Goal: Transaction & Acquisition: Purchase product/service

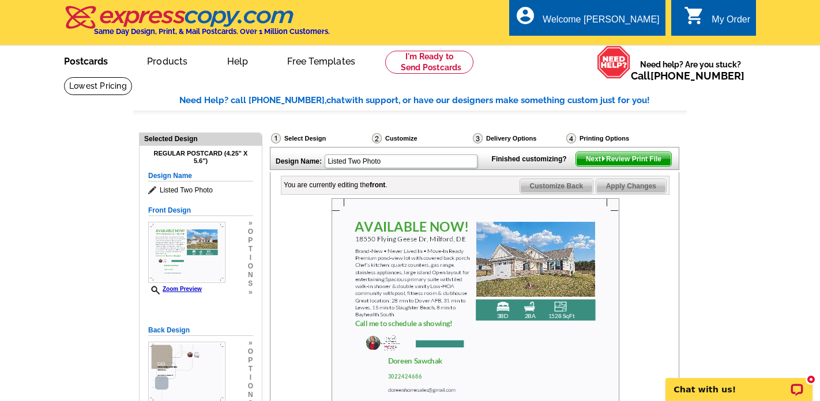
click at [90, 59] on link "Postcards" at bounding box center [86, 60] width 81 height 27
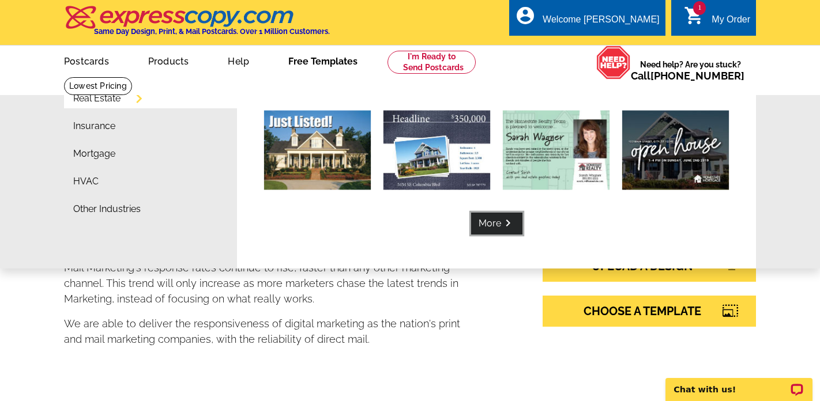
click at [490, 226] on link "More keyboard_arrow_right" at bounding box center [496, 224] width 51 height 22
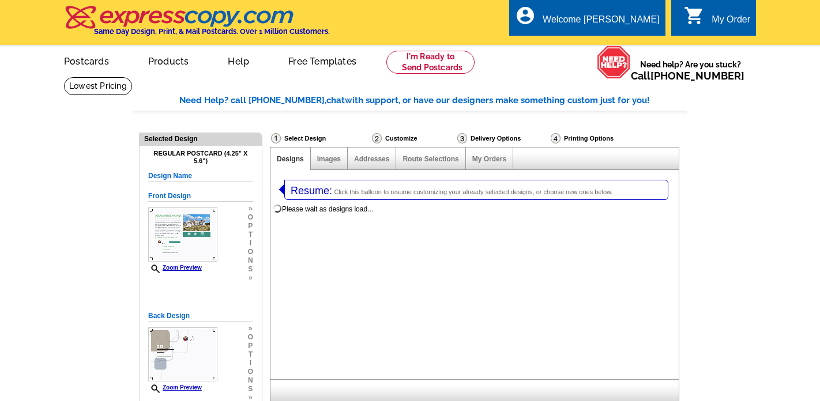
select select "1"
select select "785"
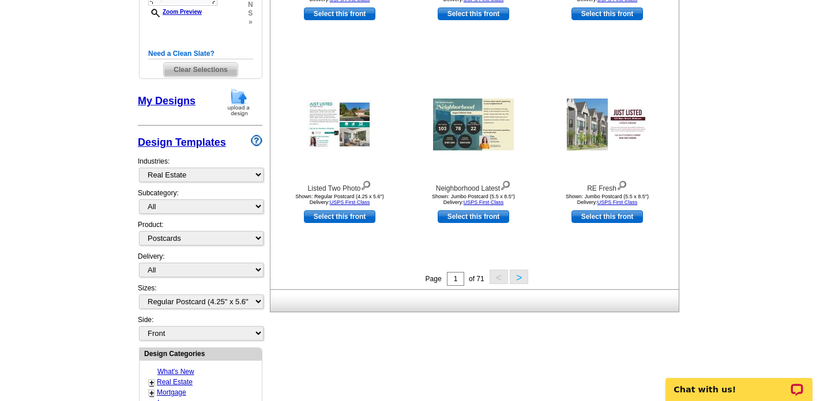
scroll to position [394, 0]
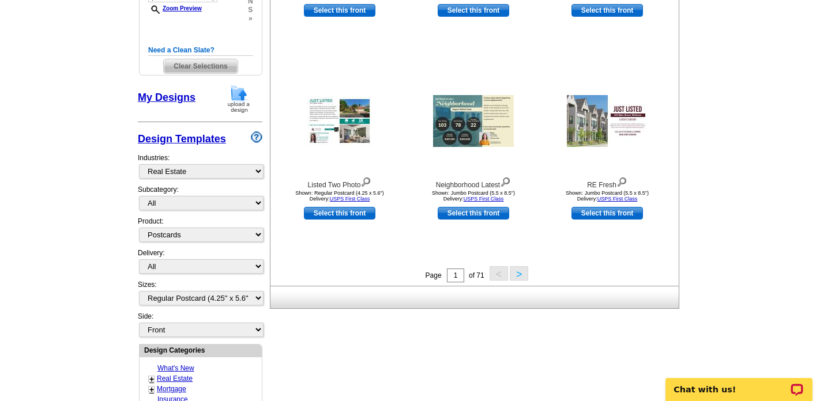
click at [513, 272] on button ">" at bounding box center [519, 274] width 18 height 14
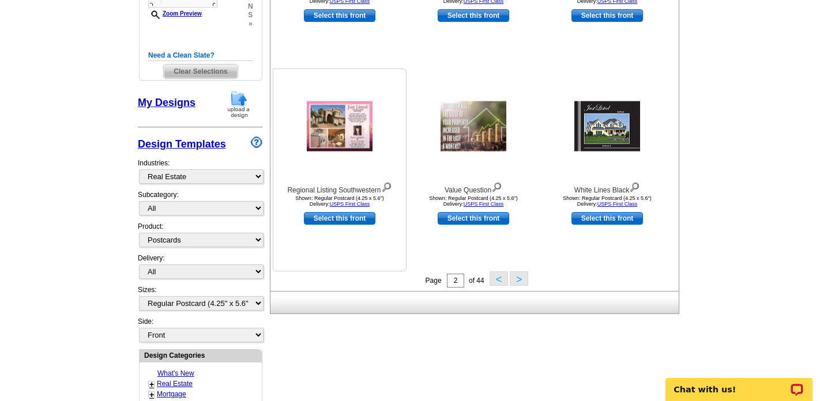
scroll to position [386, 0]
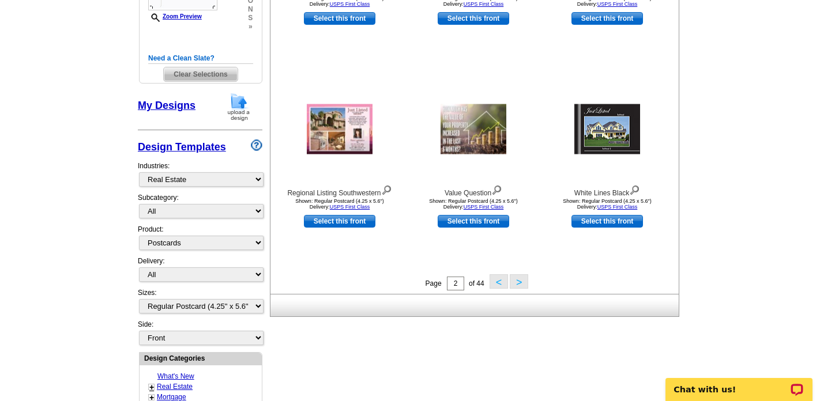
click at [516, 277] on button ">" at bounding box center [519, 282] width 18 height 14
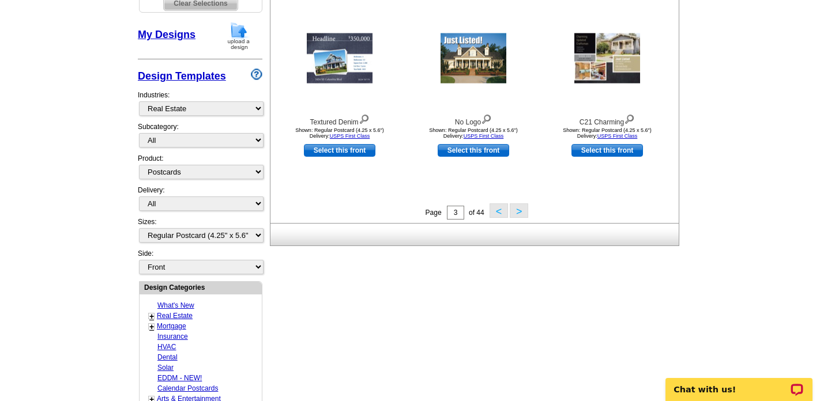
scroll to position [452, 0]
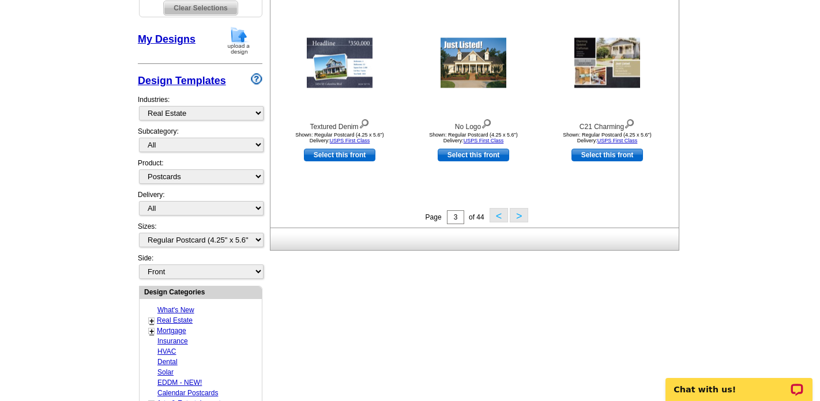
click at [519, 218] on button ">" at bounding box center [519, 215] width 18 height 14
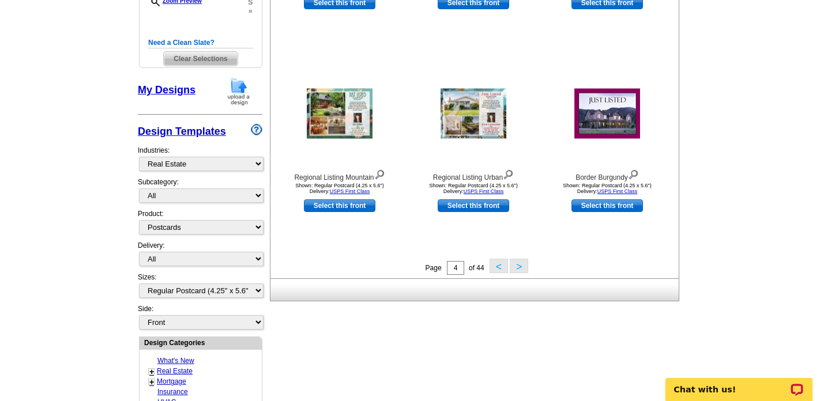
scroll to position [457, 0]
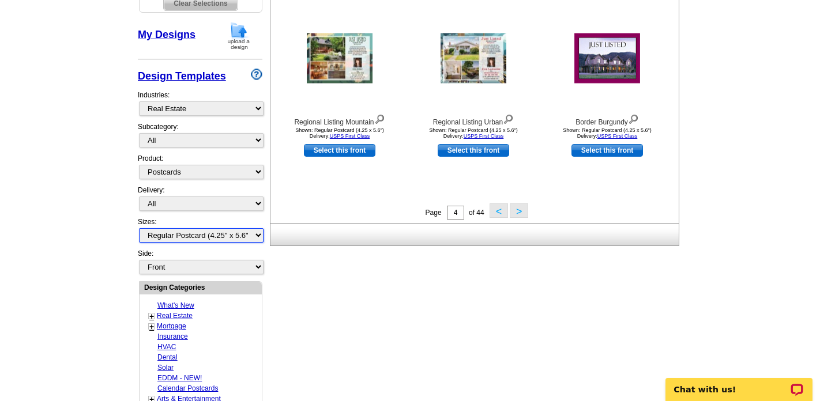
click at [256, 236] on select "All Jumbo Postcard (5.5" x 8.5") Regular Postcard (4.25" x 5.6") Panoramic Post…" at bounding box center [201, 235] width 125 height 14
select select "2"
click at [139, 228] on select "All Jumbo Postcard (5.5" x 8.5") Regular Postcard (4.25" x 5.6") Panoramic Post…" at bounding box center [201, 235] width 125 height 14
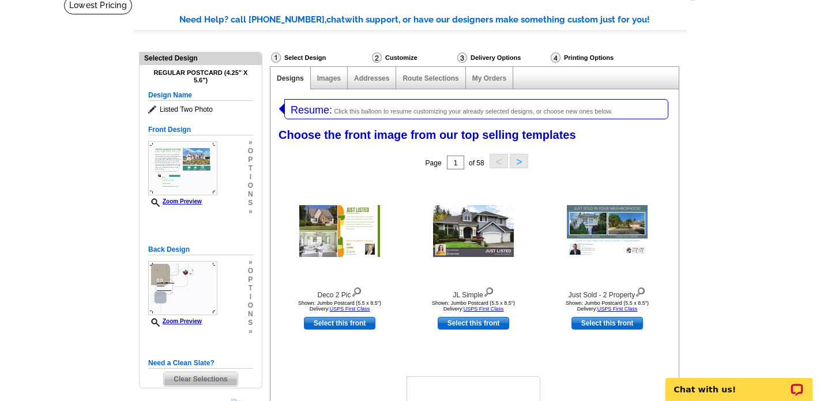
scroll to position [0, 0]
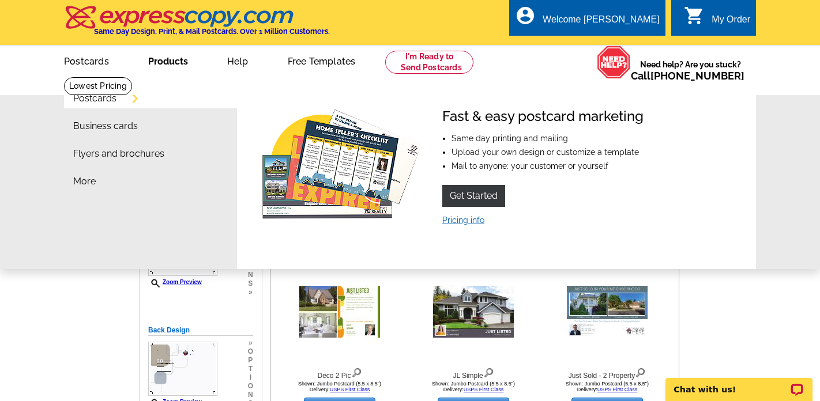
click at [467, 223] on link "Pricing info" at bounding box center [463, 220] width 42 height 9
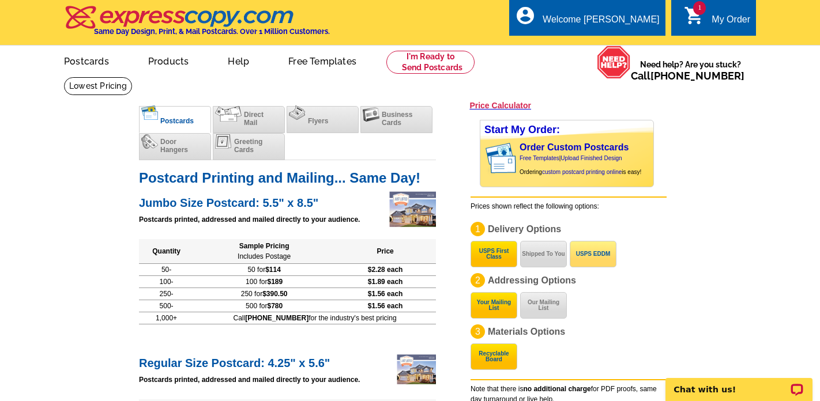
click at [596, 253] on button "USPS EDDM" at bounding box center [593, 254] width 47 height 27
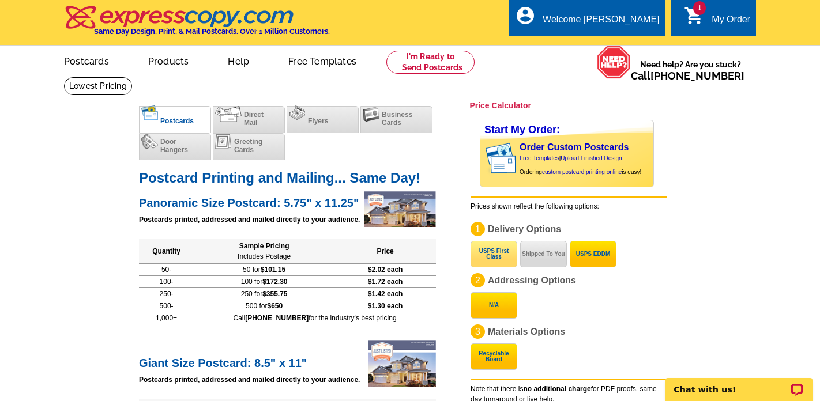
click at [492, 256] on button "USPS First Class" at bounding box center [494, 254] width 47 height 27
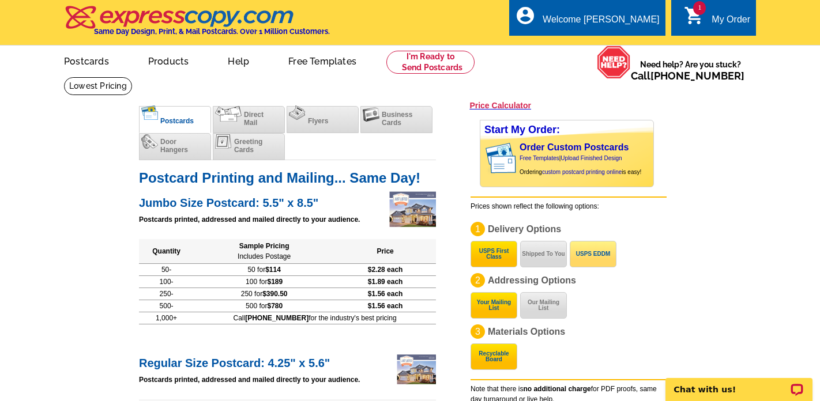
click at [595, 258] on button "USPS EDDM" at bounding box center [593, 254] width 47 height 27
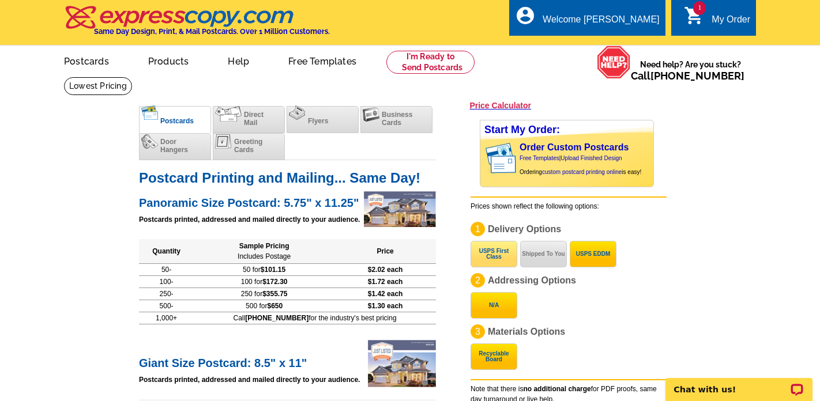
click at [492, 256] on button "USPS First Class" at bounding box center [494, 254] width 47 height 27
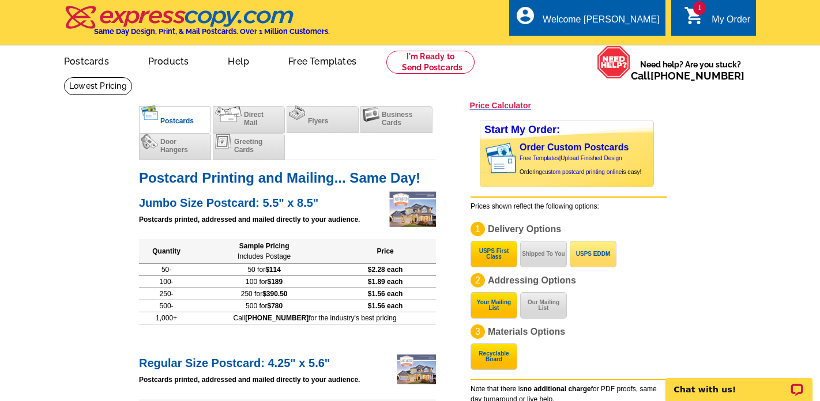
click at [591, 254] on button "USPS EDDM" at bounding box center [593, 254] width 47 height 27
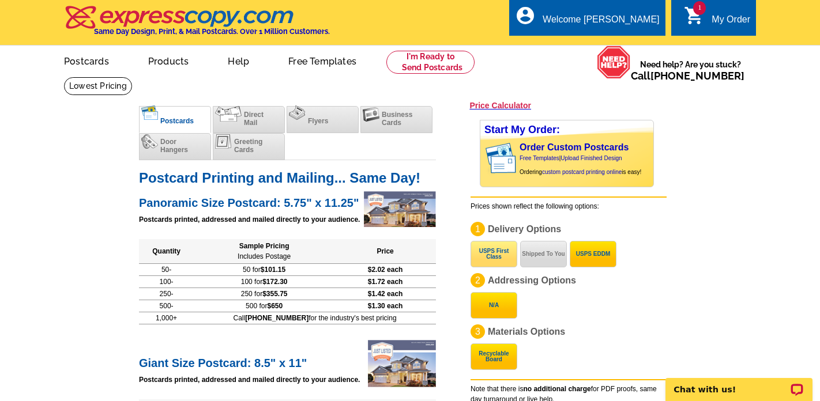
click at [482, 252] on button "USPS First Class" at bounding box center [494, 254] width 47 height 27
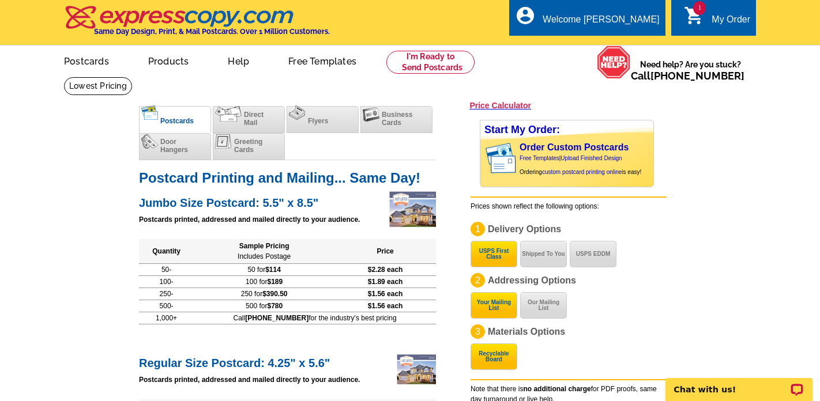
scroll to position [2, 0]
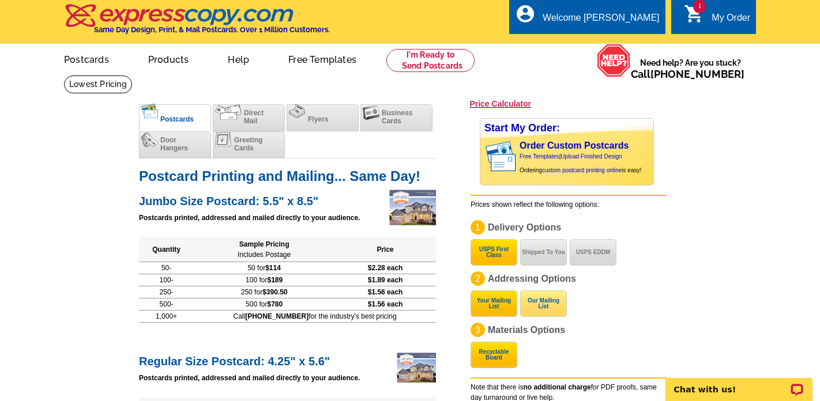
click at [545, 302] on button "Our Mailing List" at bounding box center [543, 304] width 47 height 27
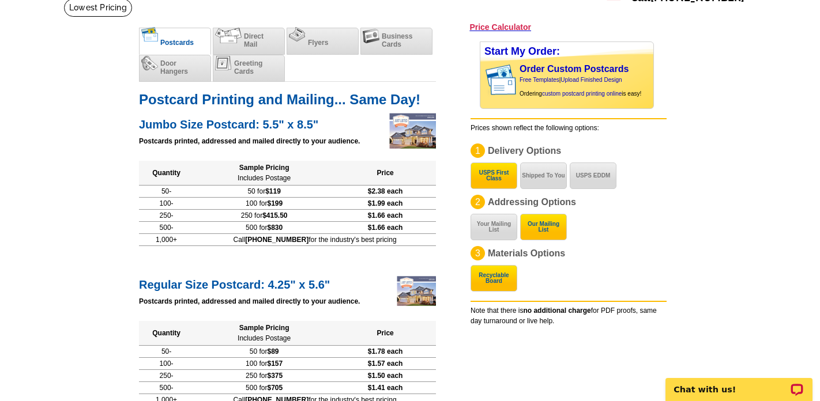
scroll to position [27, 0]
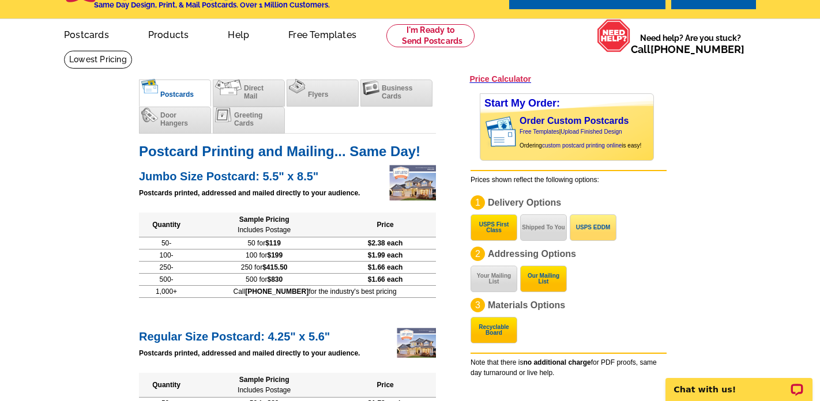
click at [594, 230] on button "USPS EDDM" at bounding box center [593, 228] width 47 height 27
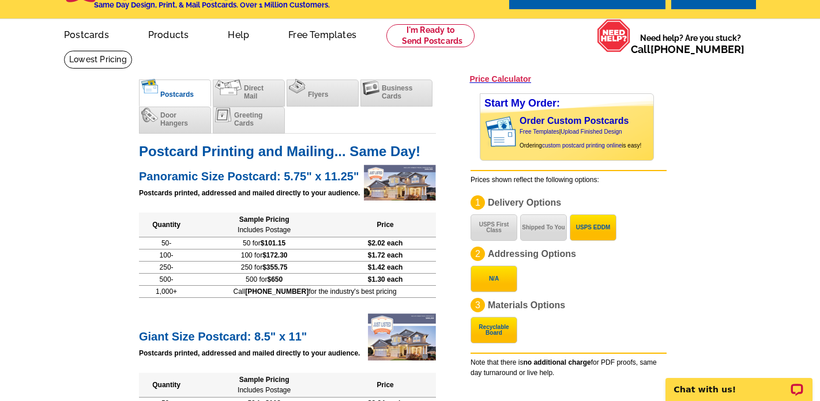
scroll to position [0, 0]
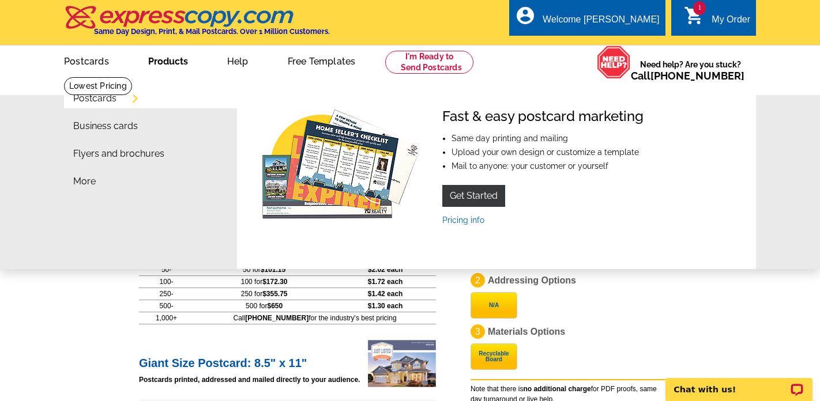
click at [87, 97] on link "Postcards" at bounding box center [94, 98] width 43 height 9
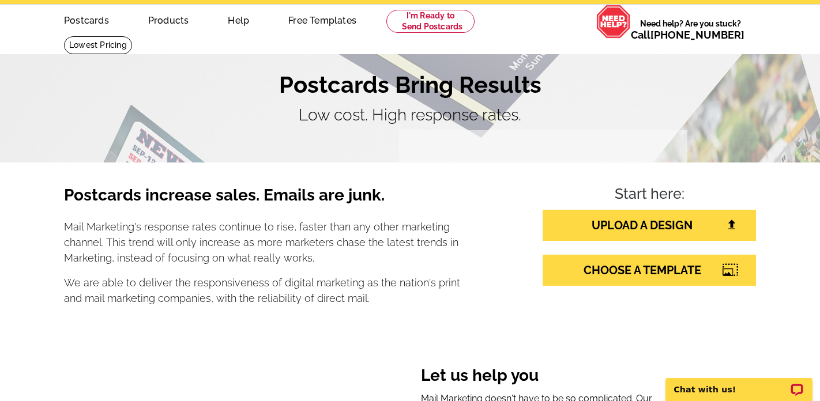
scroll to position [46, 0]
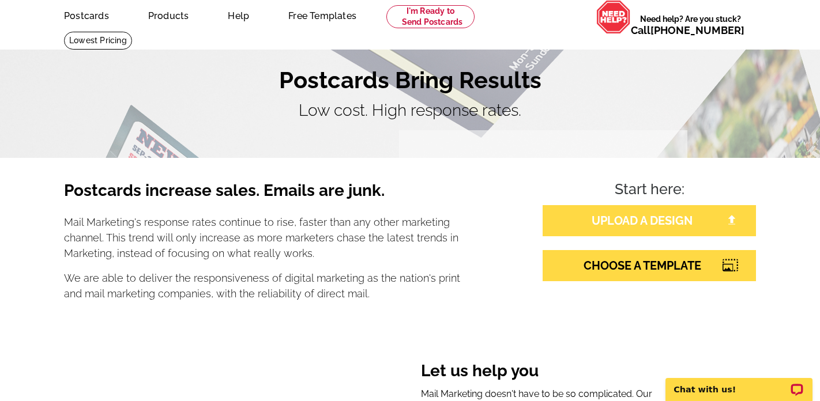
click at [629, 225] on link "UPLOAD A DESIGN" at bounding box center [649, 220] width 213 height 31
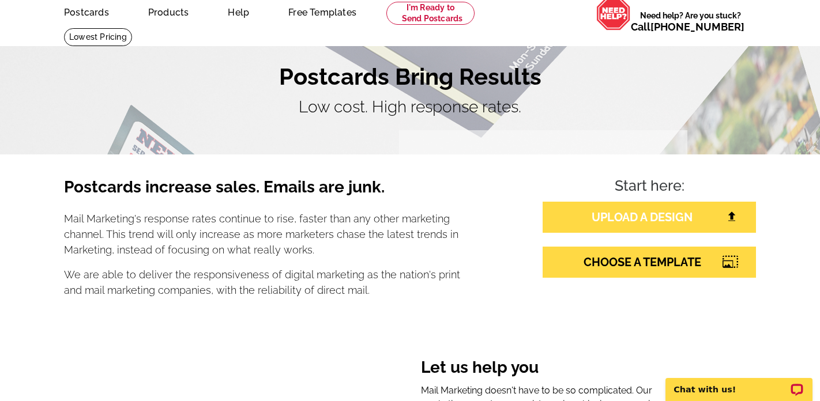
scroll to position [50, 0]
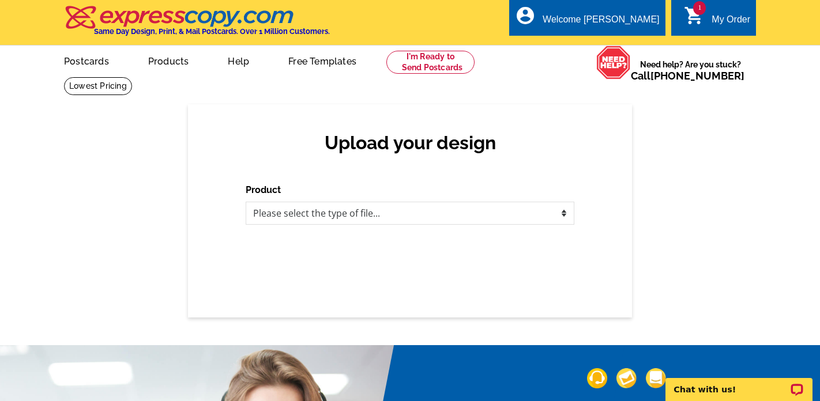
scroll to position [1, 0]
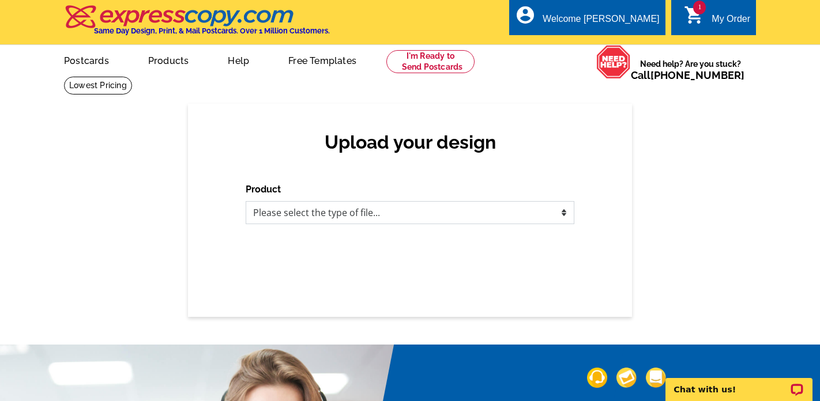
click at [350, 213] on select "Please select the type of file... Postcards Business Cards Letters and flyers G…" at bounding box center [410, 212] width 329 height 23
select select "1"
click at [246, 201] on select "Please select the type of file... Postcards Business Cards Letters and flyers G…" at bounding box center [410, 212] width 329 height 23
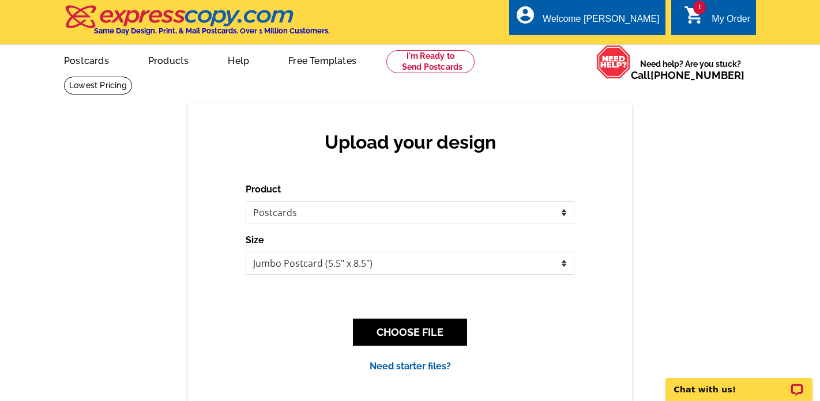
click at [411, 366] on link "Need starter files?" at bounding box center [410, 366] width 81 height 11
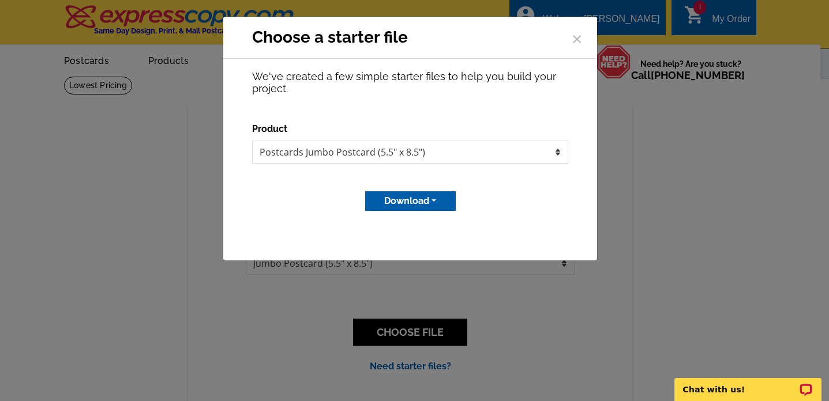
click at [419, 202] on button "Download" at bounding box center [410, 202] width 91 height 20
click at [426, 223] on link "MS Publisher file" at bounding box center [409, 225] width 91 height 17
click at [434, 202] on button "Download" at bounding box center [410, 202] width 91 height 20
click at [423, 242] on link "Adobe PDF file" at bounding box center [409, 242] width 91 height 17
click at [574, 39] on span "×" at bounding box center [577, 37] width 12 height 31
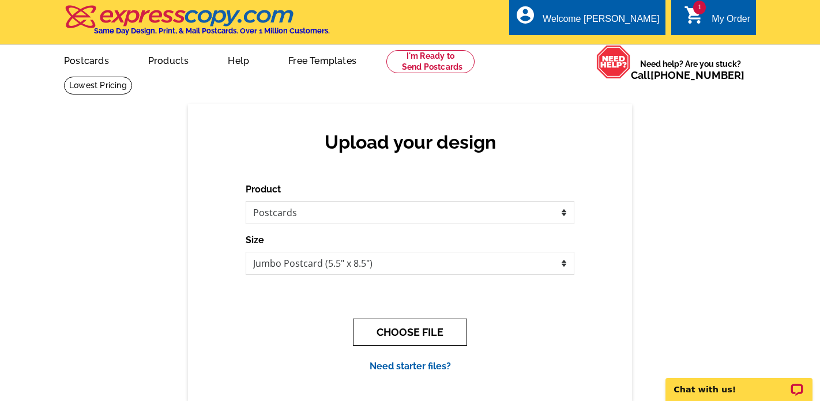
click at [427, 338] on button "CHOOSE FILE" at bounding box center [410, 332] width 114 height 27
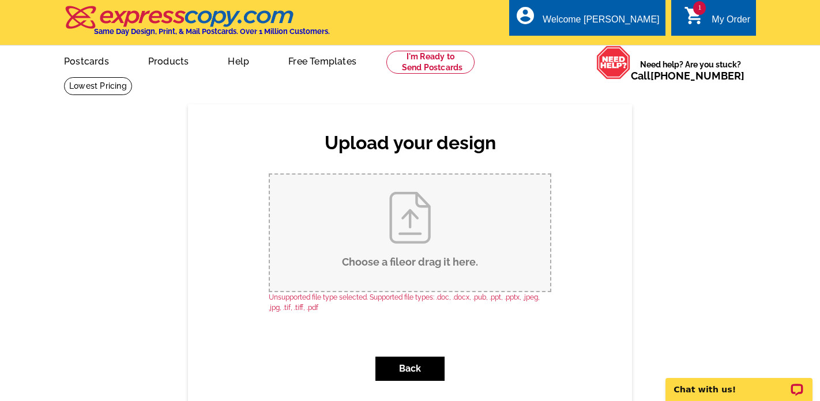
click at [647, 222] on div "Upload your design Product Please select the type of file... Postcards Business…" at bounding box center [410, 271] width 820 height 334
click at [463, 238] on input "Choose a file or drag it here ." at bounding box center [410, 233] width 280 height 117
click at [419, 251] on input "Choose a file or drag it here ." at bounding box center [410, 233] width 280 height 117
click at [416, 249] on input "Choose a file or drag it here ." at bounding box center [410, 233] width 280 height 117
type input "C:\fakepath\Your paragraph text (8 x 5 in) (2).jpg"
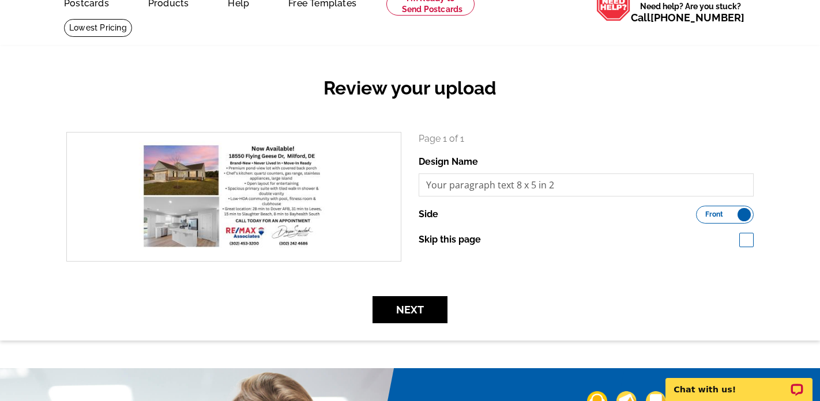
scroll to position [59, 0]
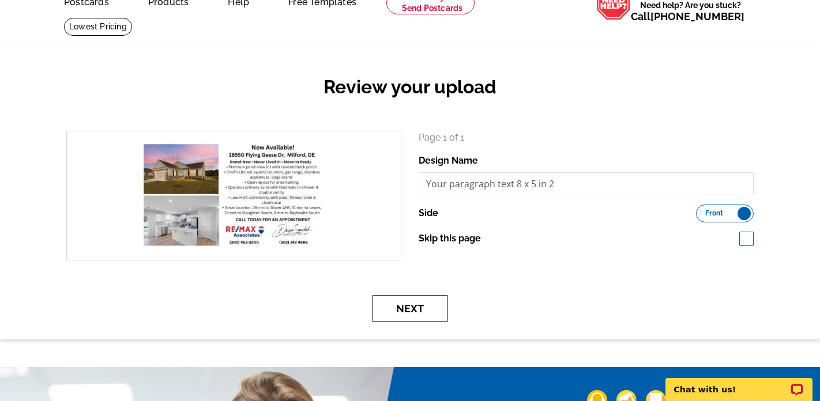
click at [410, 309] on button "Next" at bounding box center [410, 308] width 75 height 27
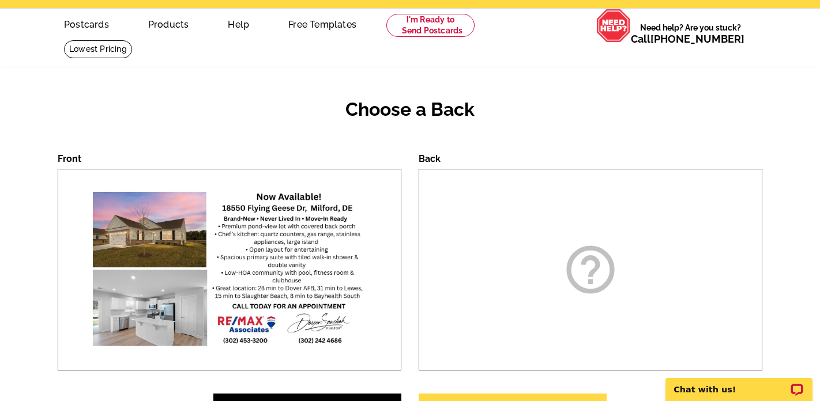
scroll to position [65, 0]
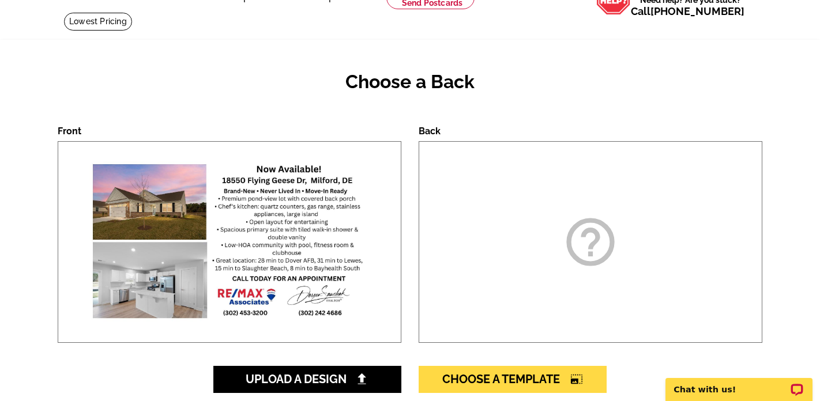
click at [260, 249] on img at bounding box center [229, 242] width 318 height 201
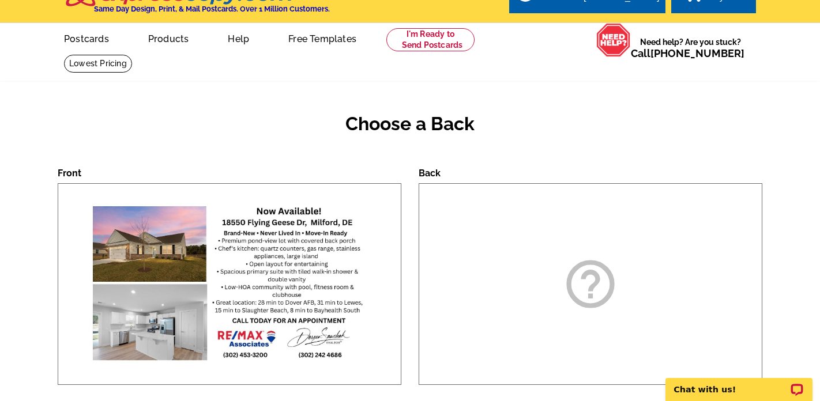
scroll to position [17, 0]
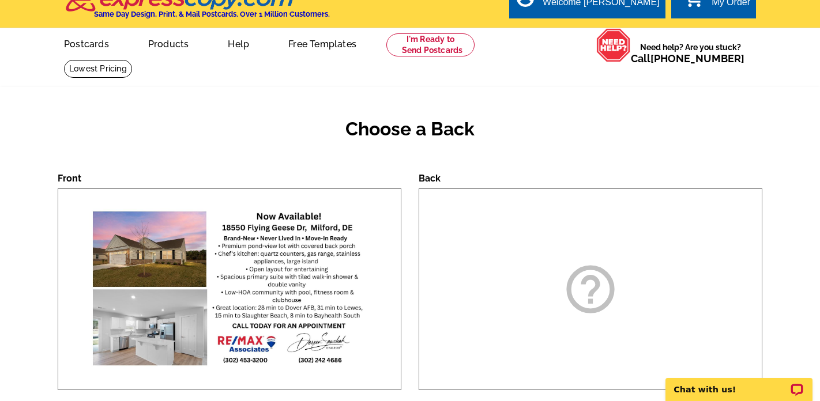
click at [340, 291] on img at bounding box center [229, 289] width 318 height 201
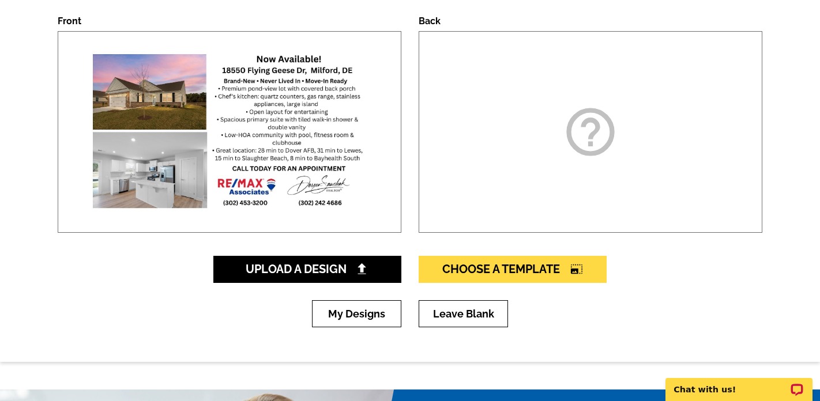
scroll to position [214, 0]
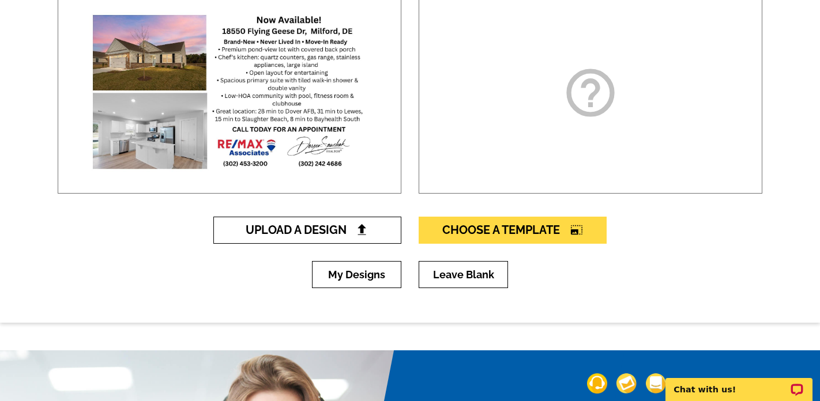
click at [336, 225] on span "Upload A Design" at bounding box center [308, 230] width 124 height 14
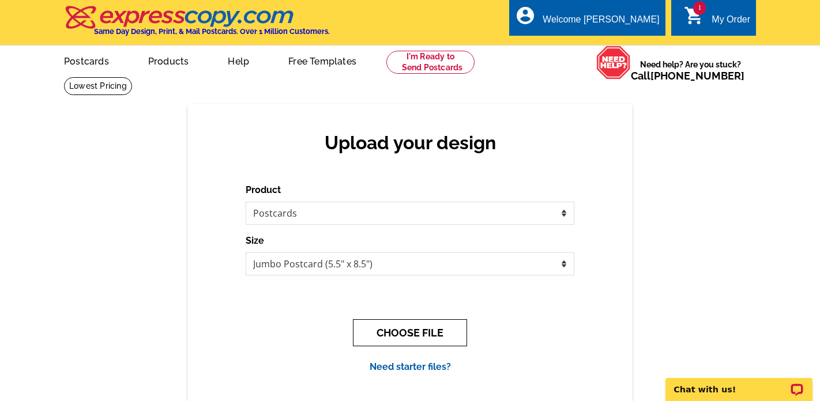
click at [414, 331] on button "CHOOSE FILE" at bounding box center [410, 333] width 114 height 27
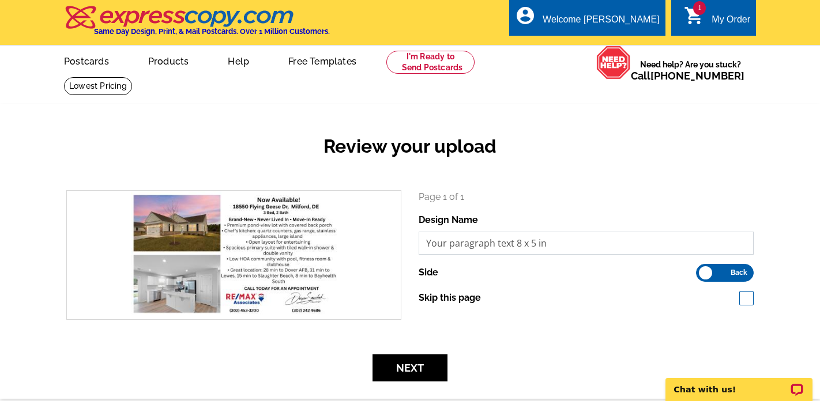
click at [547, 242] on input "Your paragraph text 8 x 5 in" at bounding box center [586, 243] width 335 height 23
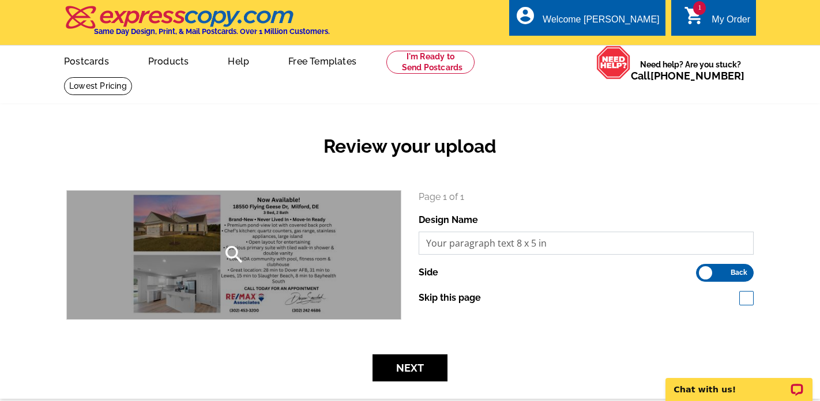
drag, startPoint x: 553, startPoint y: 245, endPoint x: 389, endPoint y: 244, distance: 163.3
click at [385, 245] on div "search Page 1 of 1 Design Name Your paragraph text 8 x 5 in Side Front Back" at bounding box center [410, 255] width 705 height 130
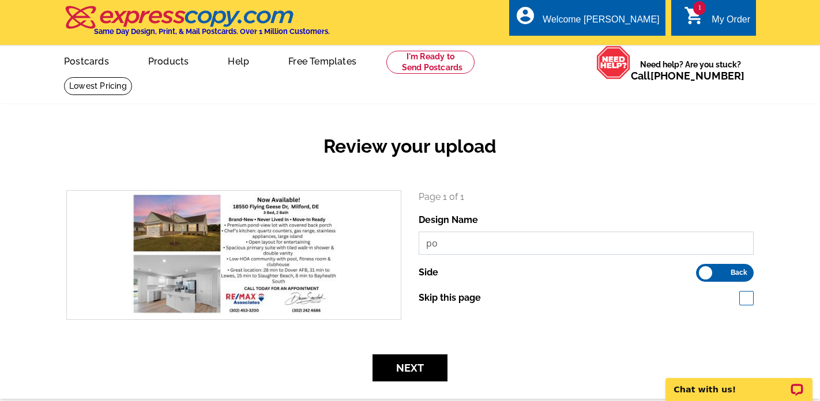
type input "p"
type input "18550 Flying Geese PC"
click at [415, 367] on button "Next" at bounding box center [410, 368] width 75 height 27
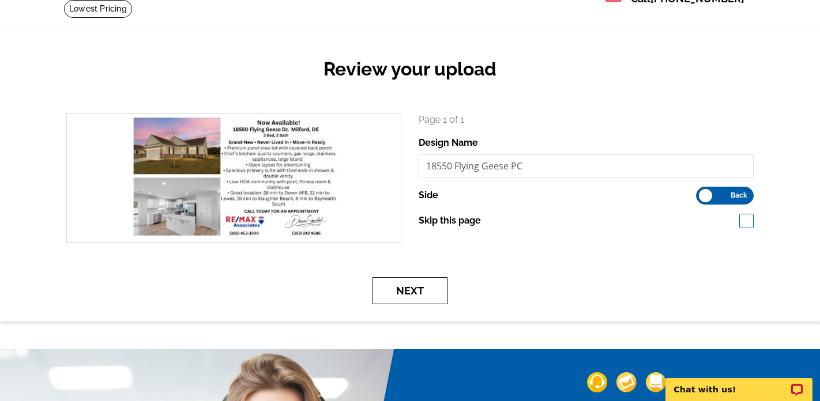
scroll to position [214, 0]
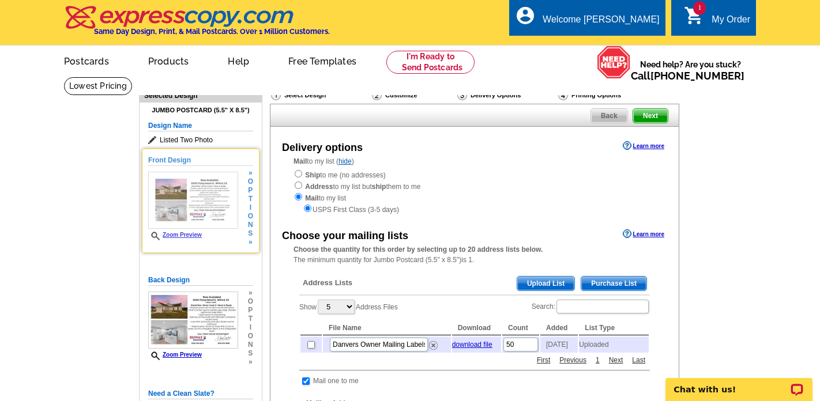
click at [213, 201] on img at bounding box center [193, 201] width 90 height 58
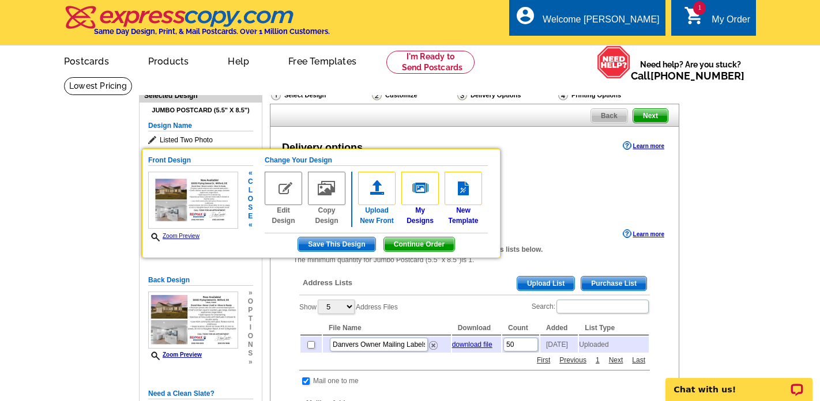
click at [380, 192] on img at bounding box center [376, 188] width 37 height 33
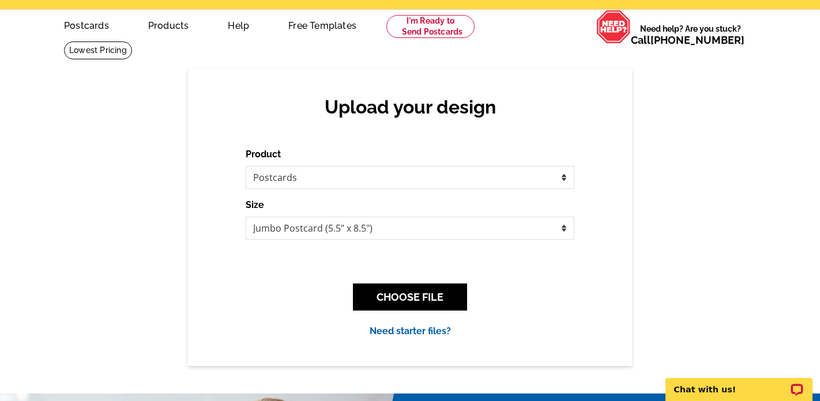
scroll to position [40, 0]
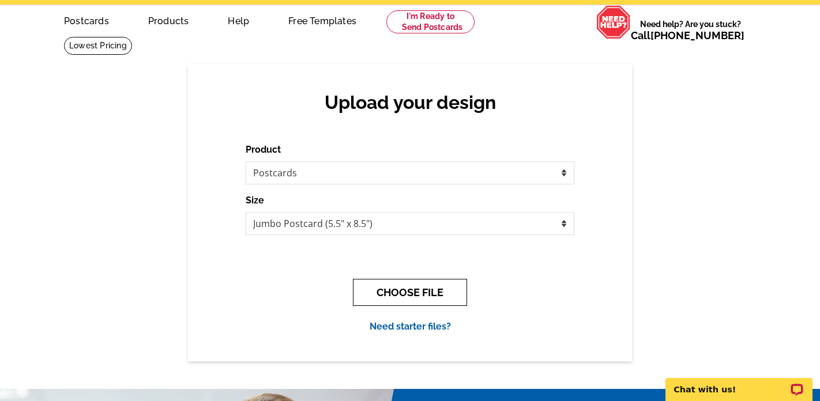
click at [403, 292] on button "CHOOSE FILE" at bounding box center [410, 292] width 114 height 27
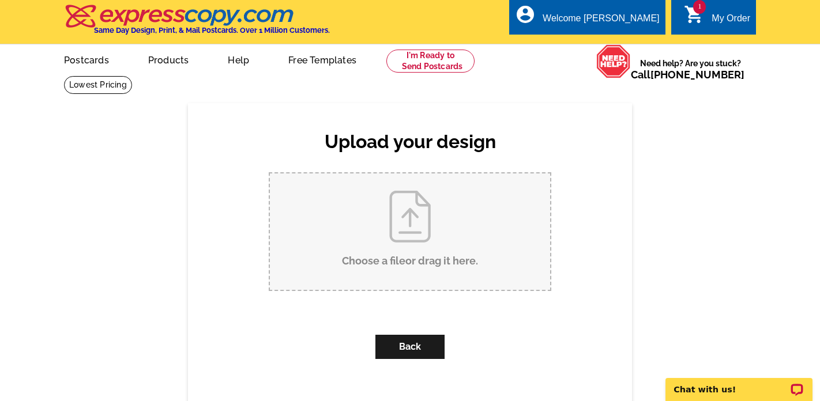
scroll to position [0, 0]
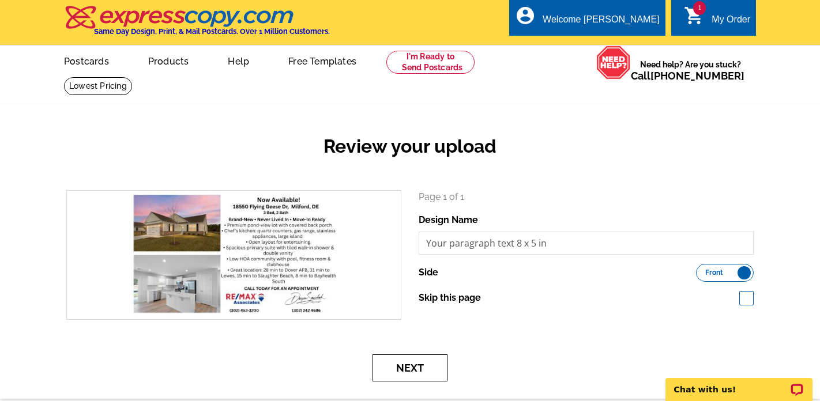
click at [411, 371] on button "Next" at bounding box center [410, 368] width 75 height 27
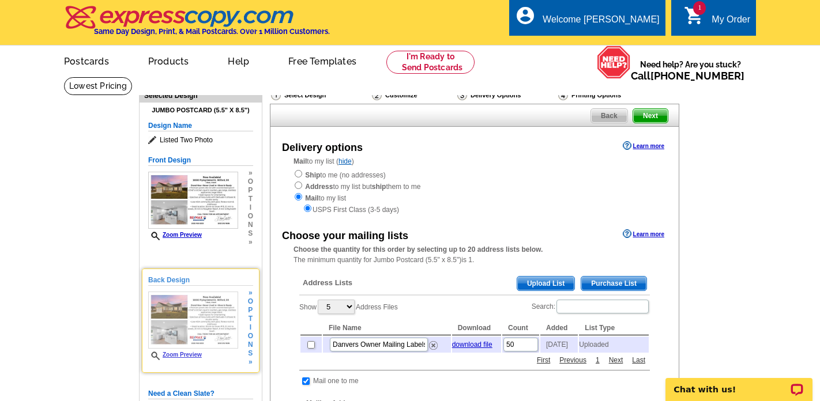
click at [216, 312] on img at bounding box center [193, 321] width 90 height 58
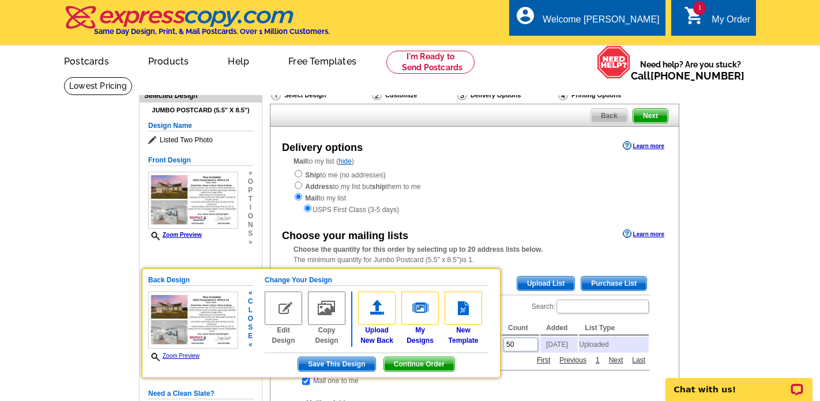
click at [283, 309] on img at bounding box center [283, 308] width 37 height 33
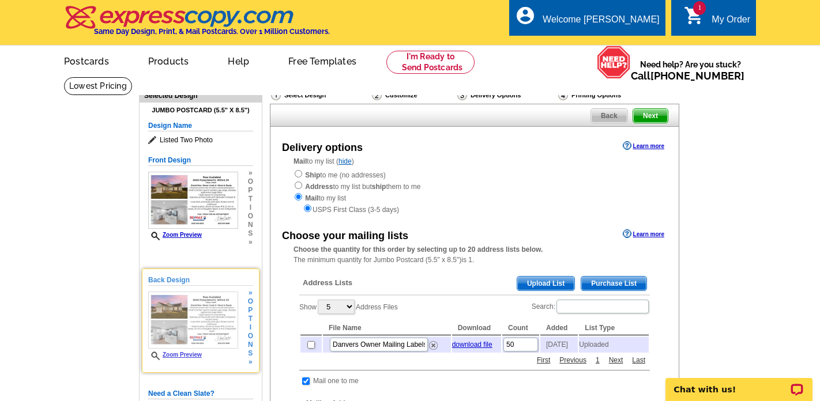
click at [237, 328] on img at bounding box center [193, 321] width 90 height 58
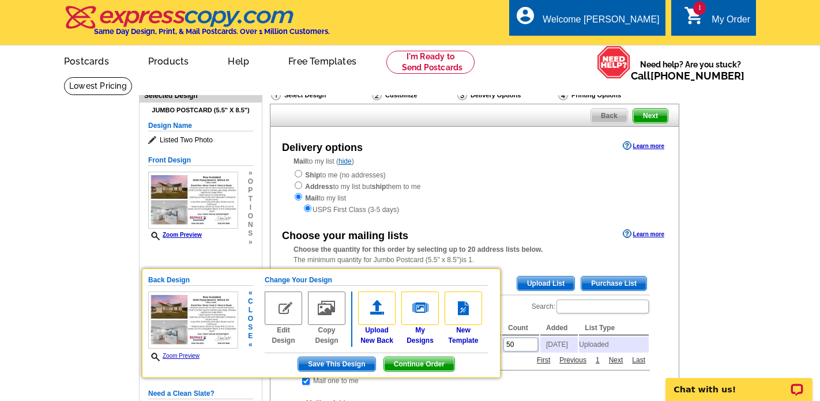
click at [283, 306] on img at bounding box center [283, 308] width 37 height 33
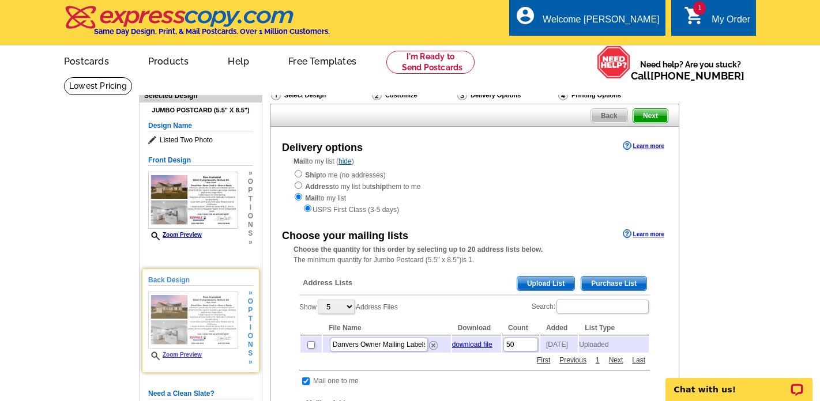
click at [250, 327] on span "i" at bounding box center [250, 328] width 5 height 9
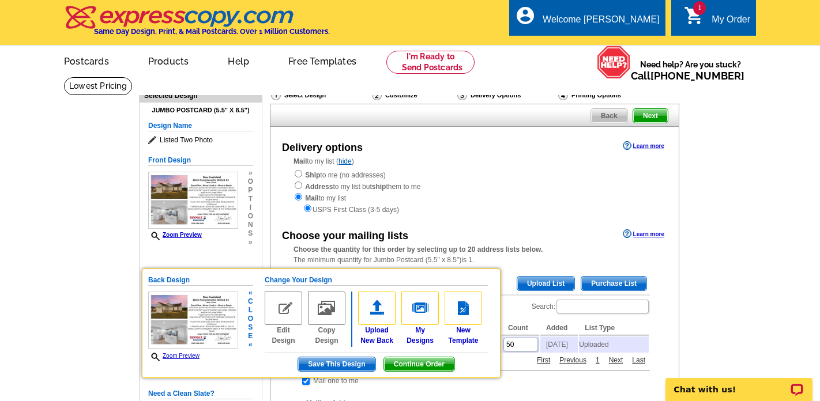
click at [283, 317] on img at bounding box center [283, 308] width 37 height 33
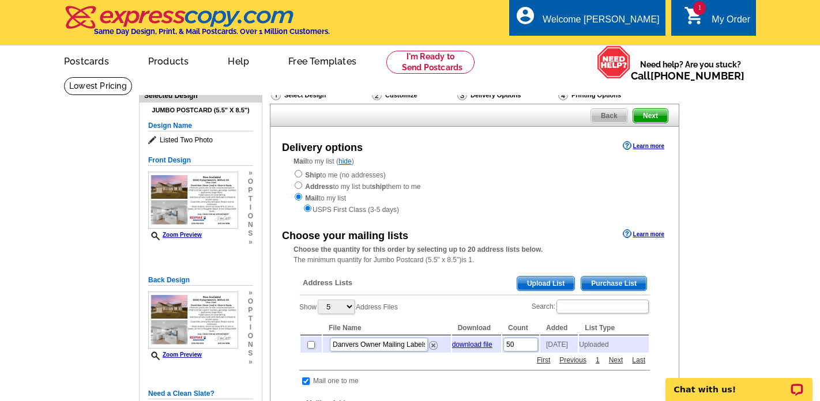
click at [226, 325] on img at bounding box center [193, 321] width 90 height 58
click at [248, 346] on span "n" at bounding box center [250, 345] width 5 height 9
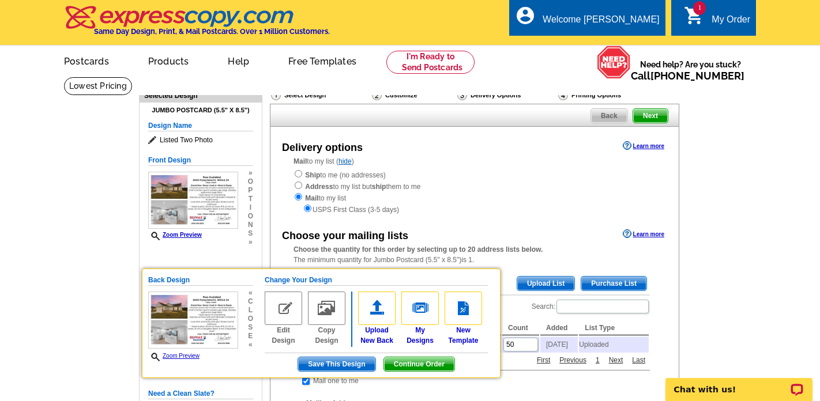
click at [561, 200] on div "Ship to me (no addresses) Address to my list but ship them to me Mail to my lis…" at bounding box center [475, 192] width 362 height 46
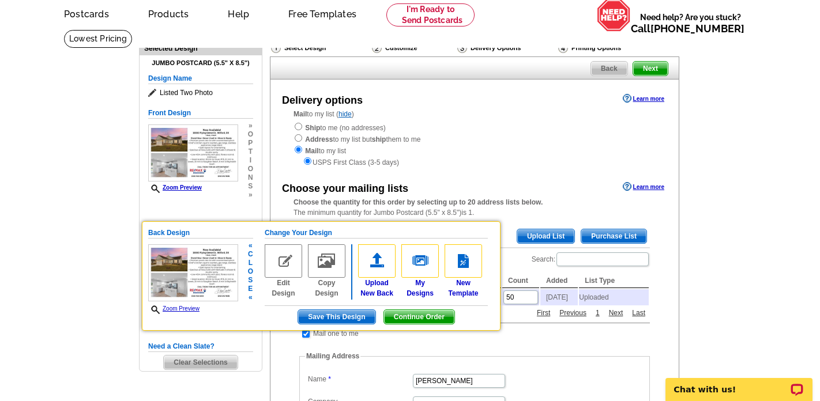
scroll to position [56, 0]
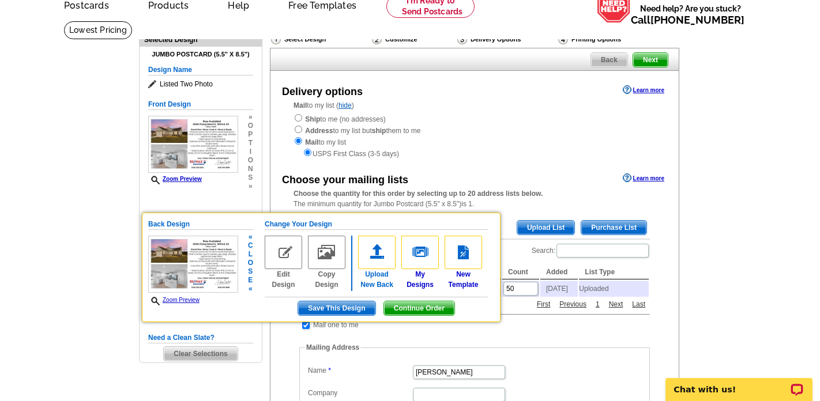
click at [372, 275] on link "Upload New Back" at bounding box center [376, 263] width 37 height 54
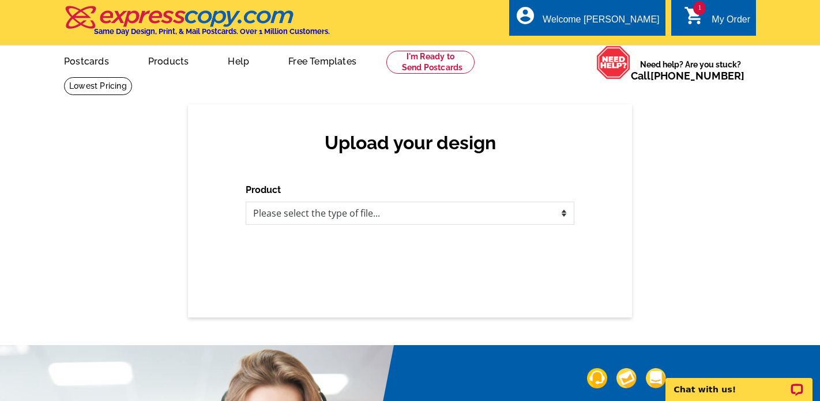
click at [712, 16] on div "My Order" at bounding box center [731, 22] width 39 height 16
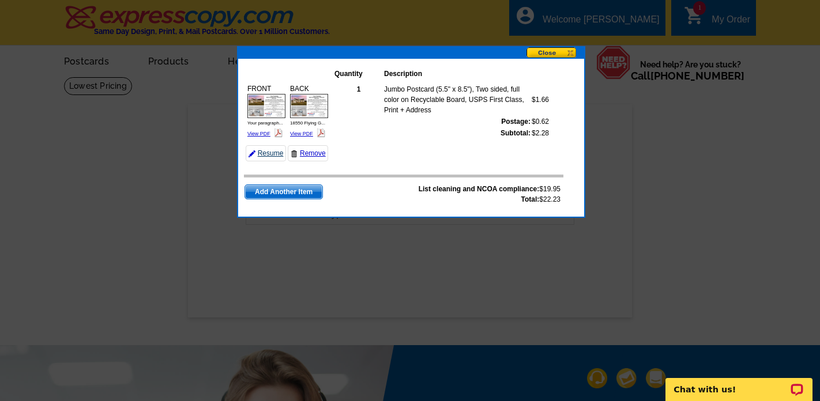
click at [271, 156] on link "Resume" at bounding box center [266, 153] width 40 height 16
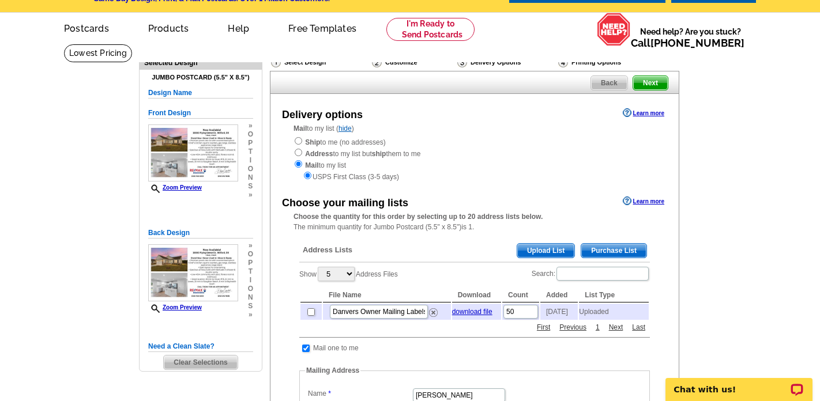
scroll to position [47, 0]
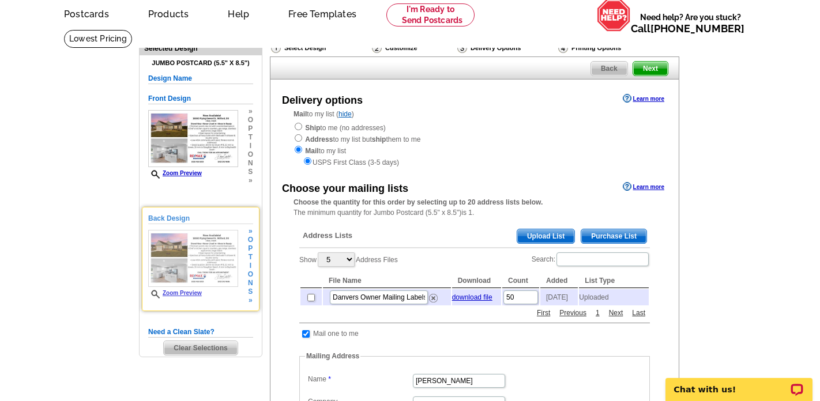
click at [250, 267] on span "i" at bounding box center [250, 266] width 5 height 9
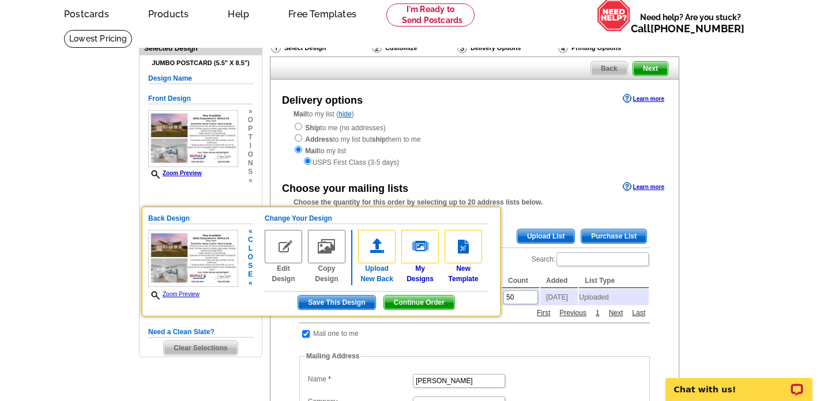
click at [381, 255] on img at bounding box center [376, 246] width 37 height 33
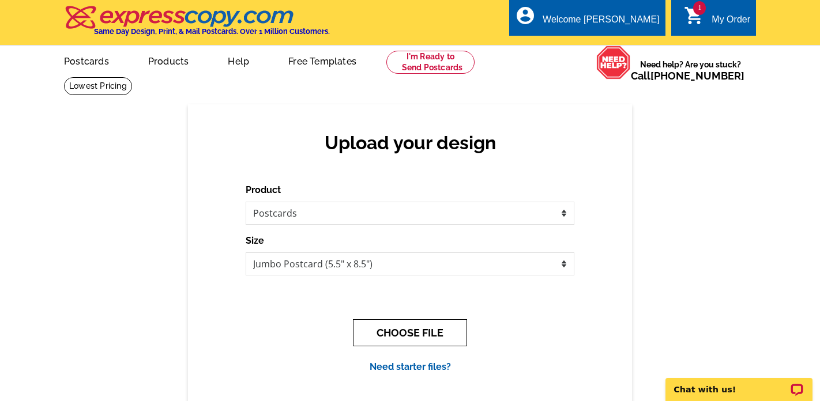
click at [453, 332] on button "CHOOSE FILE" at bounding box center [410, 333] width 114 height 27
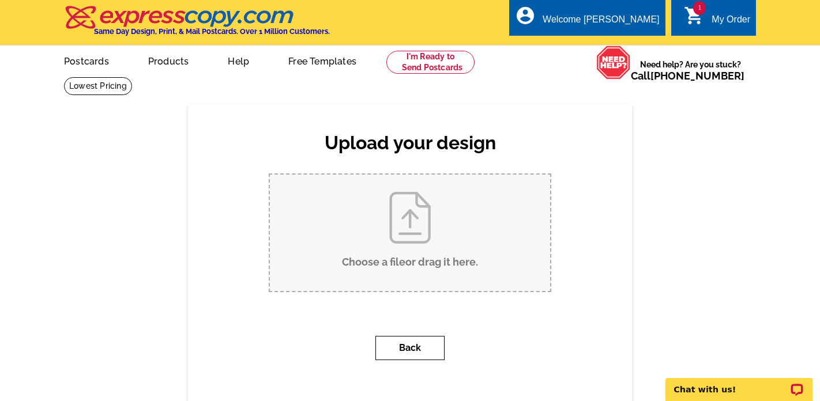
click at [411, 348] on button "Back" at bounding box center [410, 348] width 69 height 24
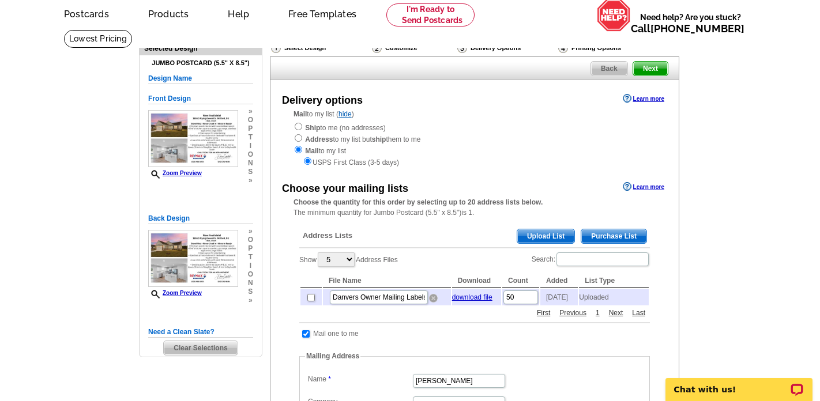
click at [434, 301] on img at bounding box center [433, 298] width 9 height 9
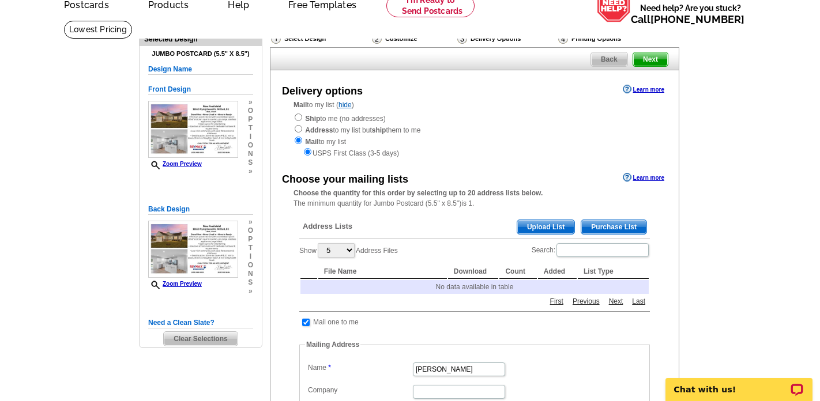
scroll to position [62, 0]
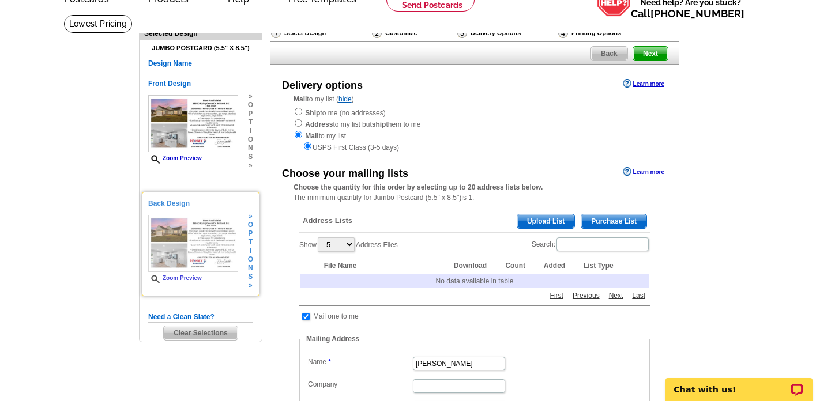
click at [250, 258] on span "o" at bounding box center [250, 260] width 5 height 9
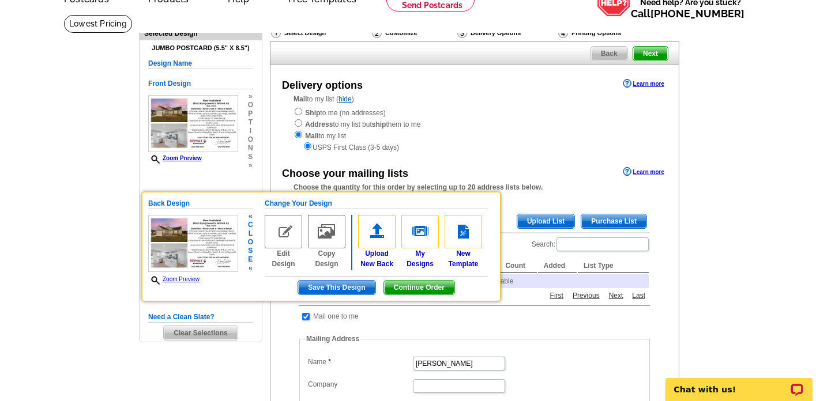
click at [276, 238] on img at bounding box center [283, 231] width 37 height 33
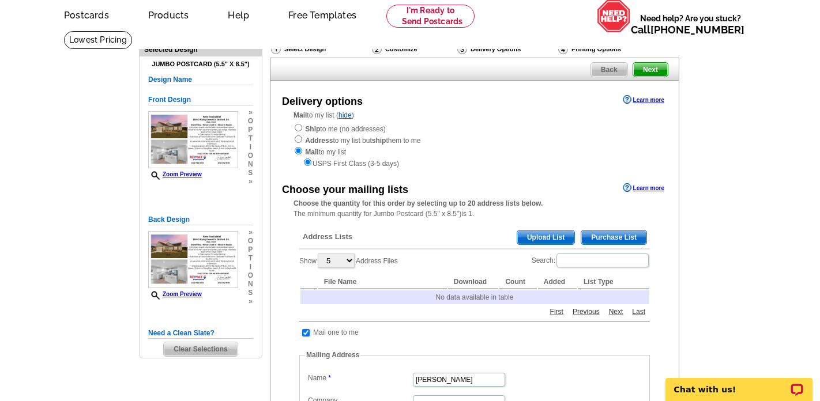
scroll to position [53, 0]
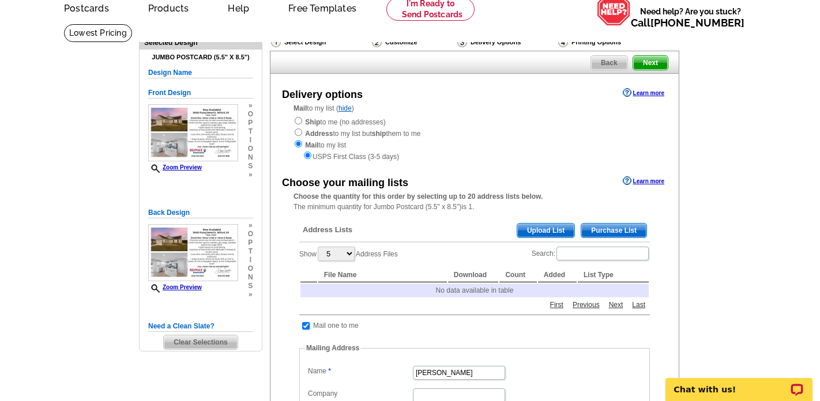
click at [220, 264] on img at bounding box center [193, 253] width 90 height 58
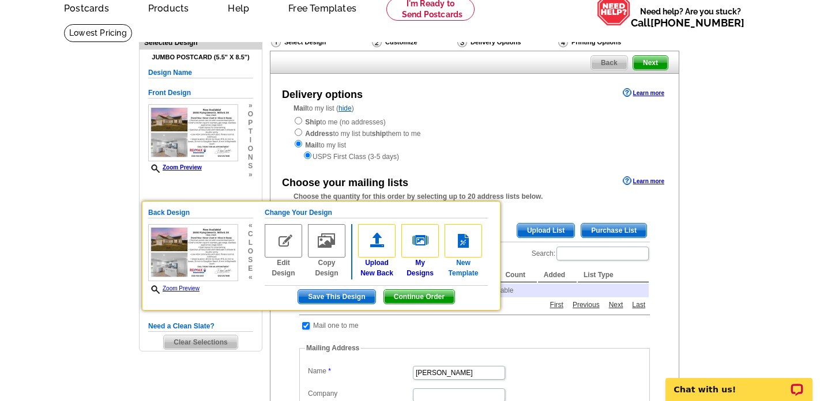
click at [469, 242] on img at bounding box center [463, 240] width 37 height 33
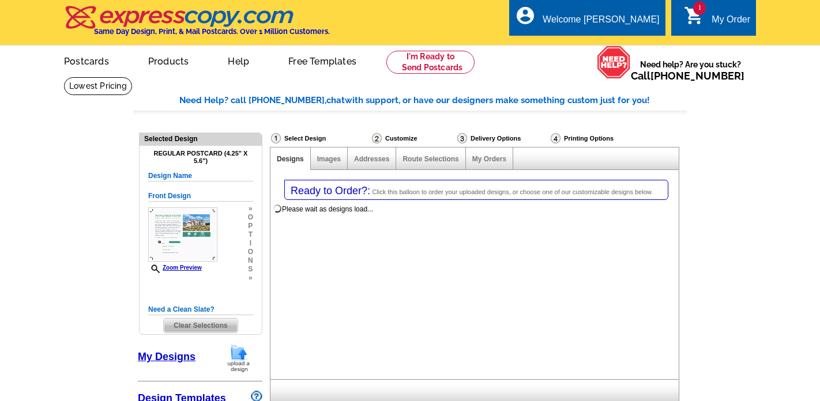
select select "1"
select select "2"
select select "back"
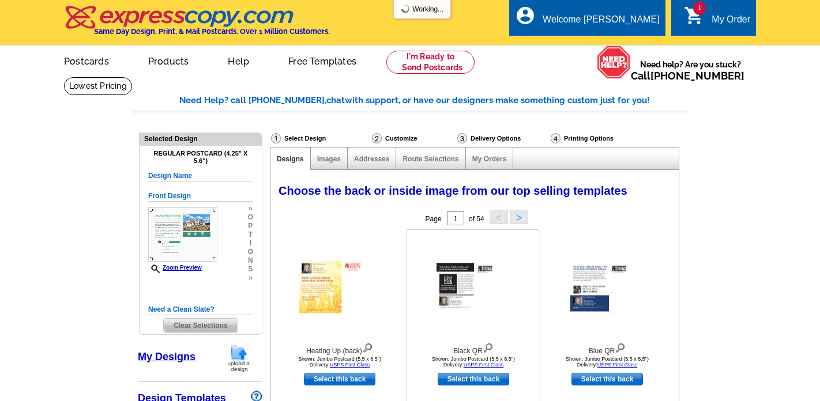
select select "785"
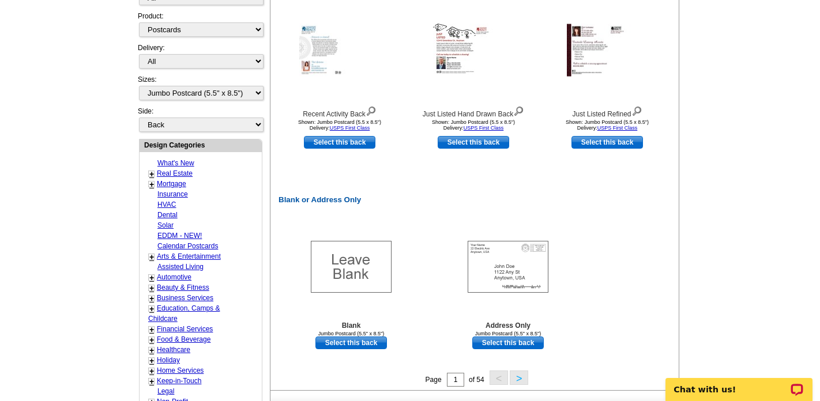
scroll to position [466, 0]
click at [519, 343] on link "Select this back" at bounding box center [508, 342] width 72 height 13
select select "front"
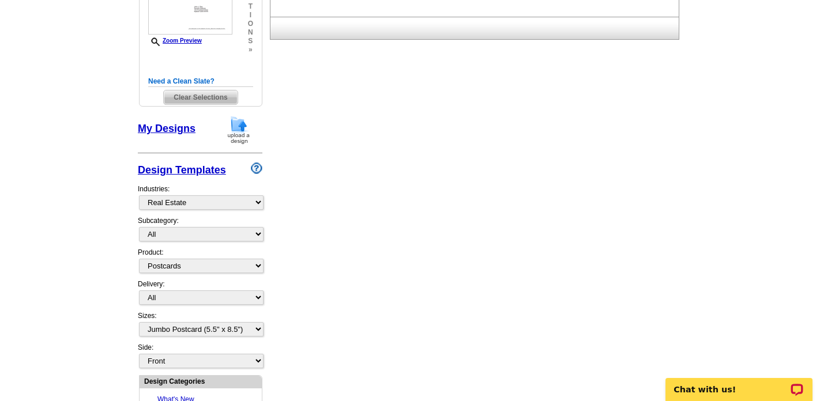
scroll to position [348, 0]
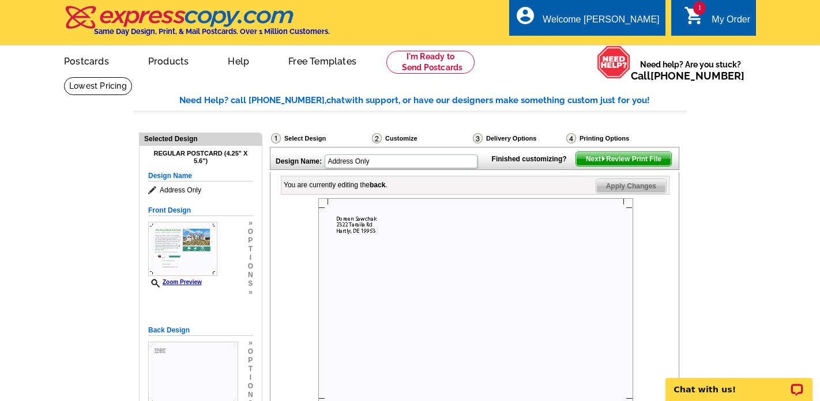
click at [616, 193] on span "Apply Changes" at bounding box center [631, 186] width 70 height 14
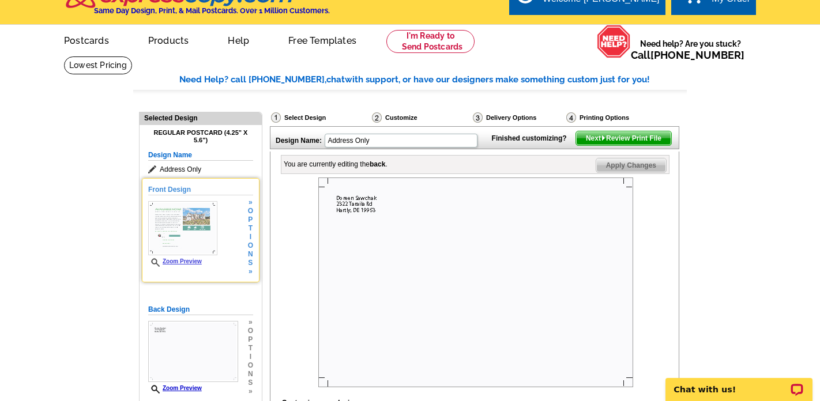
scroll to position [33, 0]
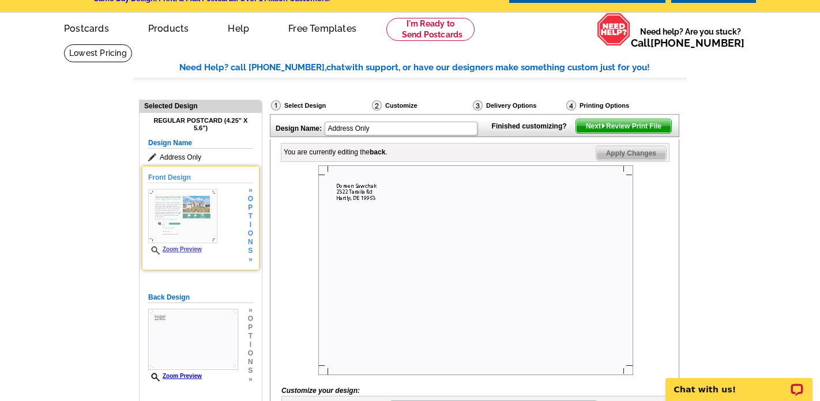
click at [224, 221] on div "Front Design Zoom Preview » o p t i o n s »" at bounding box center [200, 218] width 105 height 92
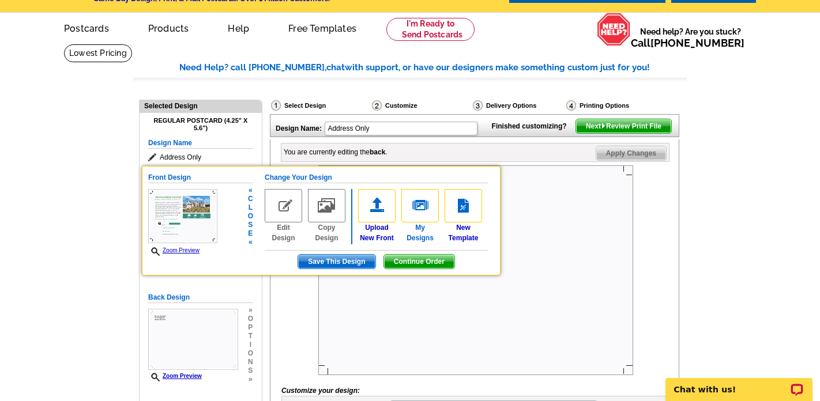
click at [419, 210] on img at bounding box center [419, 205] width 37 height 33
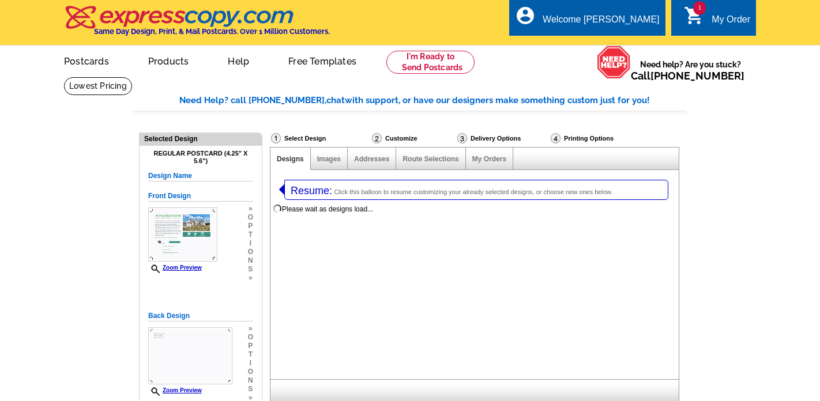
select select "1"
select select "2"
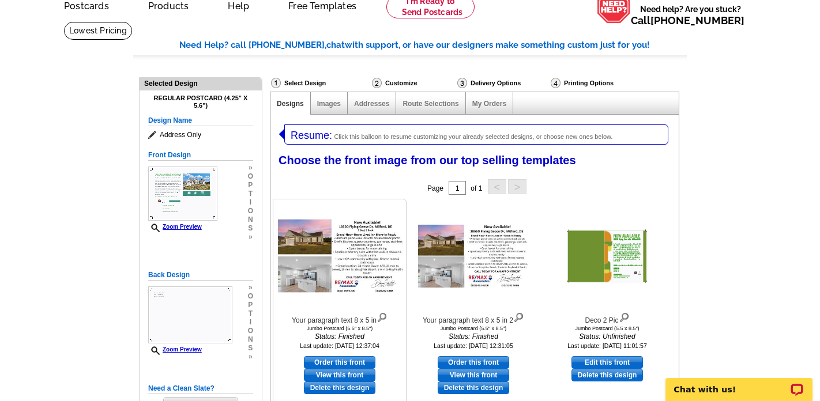
scroll to position [59, 0]
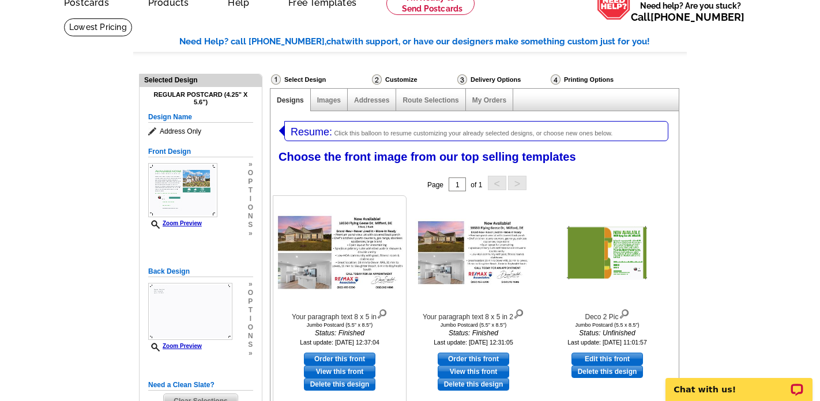
click at [348, 355] on link "Order this front" at bounding box center [340, 359] width 72 height 13
select select "back"
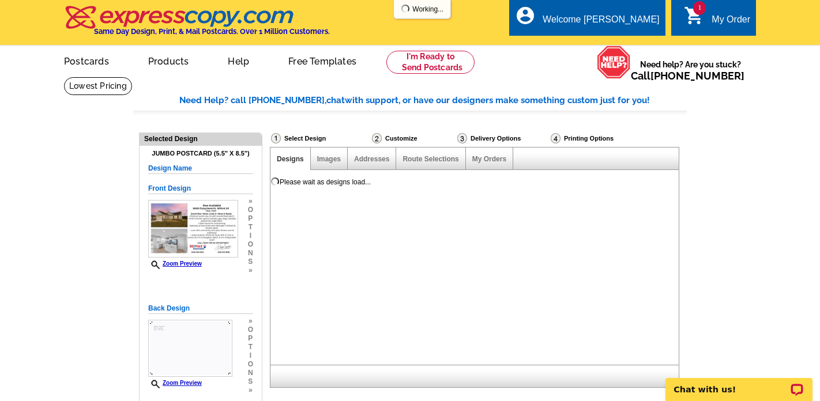
scroll to position [0, 0]
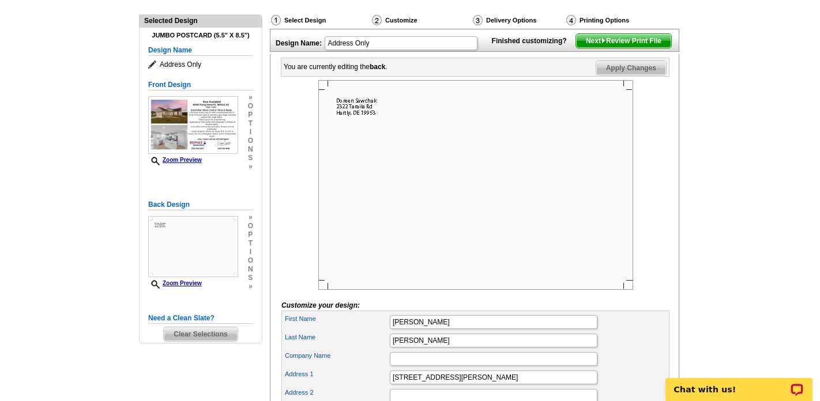
scroll to position [111, 0]
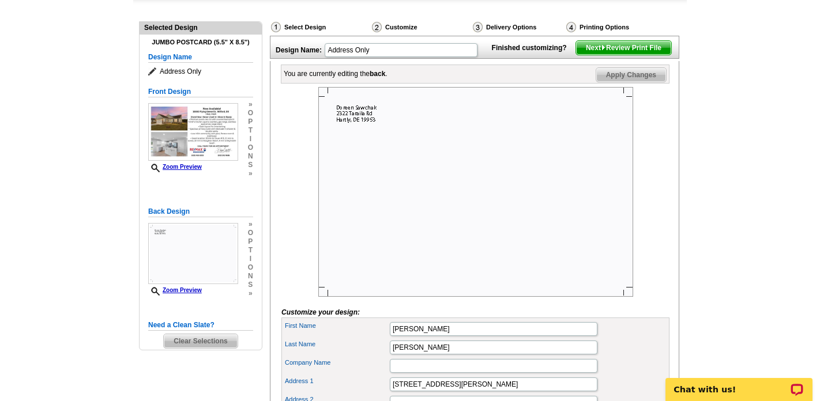
click at [380, 57] on div "Design Name: Address Only" at bounding box center [378, 48] width 215 height 25
click at [381, 52] on input "Address Only" at bounding box center [401, 50] width 153 height 14
click at [251, 268] on span "o" at bounding box center [250, 268] width 5 height 9
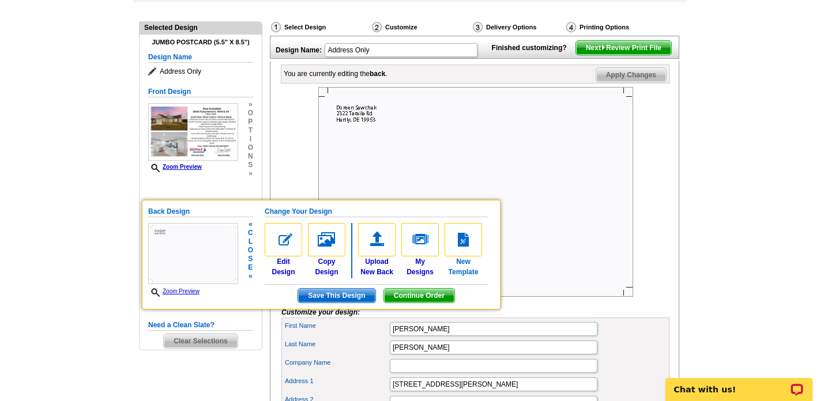
click at [461, 259] on link "New Template" at bounding box center [463, 250] width 37 height 54
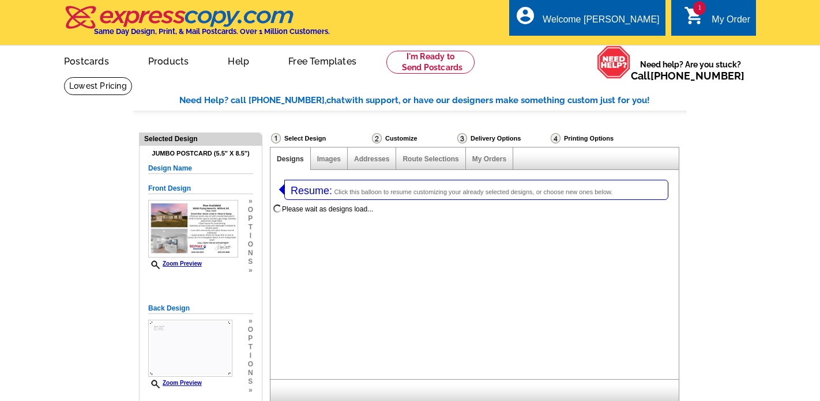
select select "1"
select select "2"
select select "back"
select select "785"
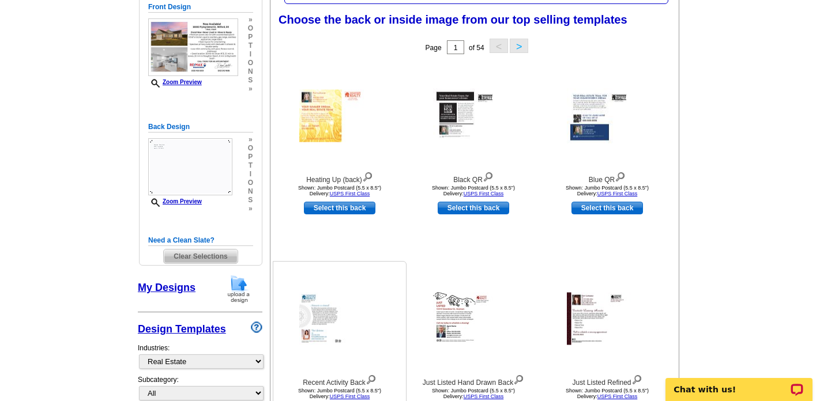
scroll to position [78, 0]
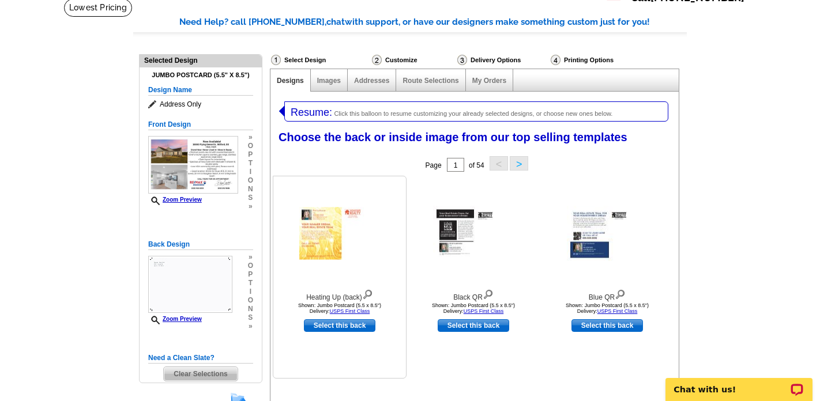
click at [324, 250] on img at bounding box center [339, 234] width 81 height 52
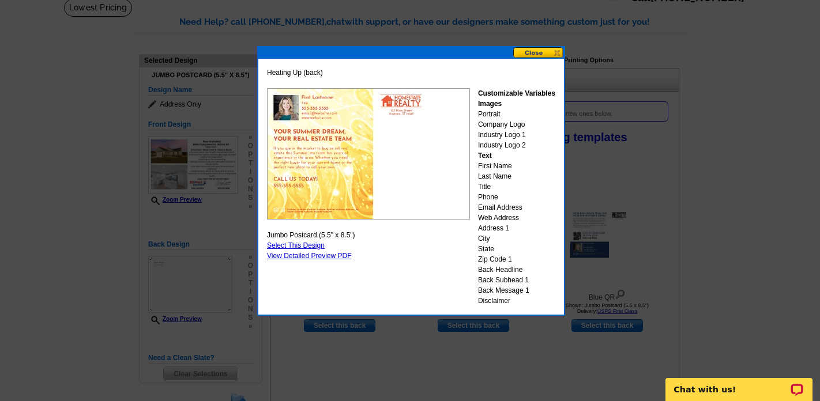
click at [539, 54] on button at bounding box center [538, 52] width 51 height 11
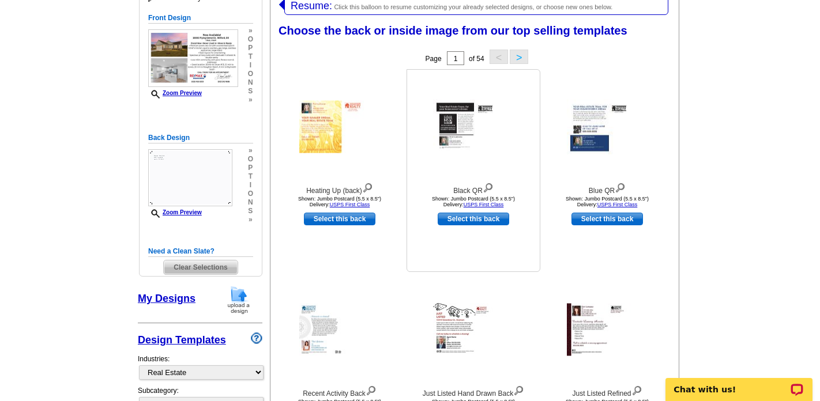
scroll to position [204, 0]
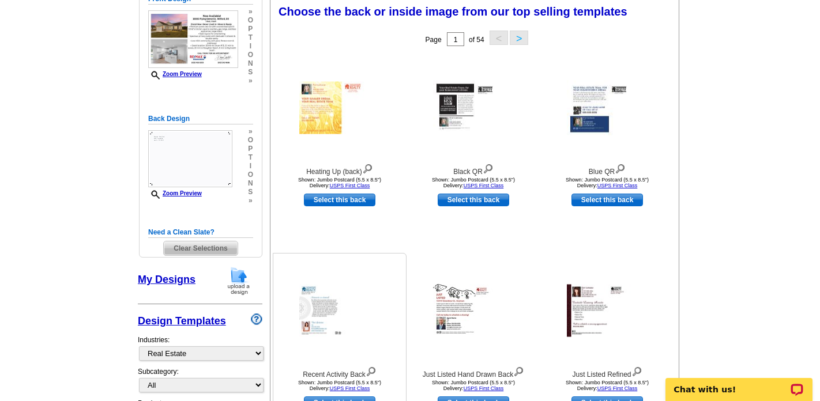
click at [318, 304] on img at bounding box center [339, 311] width 81 height 52
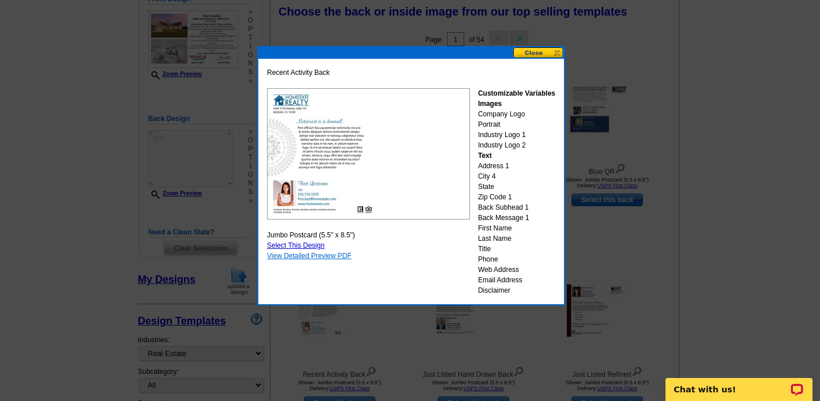
click at [305, 256] on link "View Detailed Preview PDF" at bounding box center [309, 256] width 85 height 8
click at [304, 246] on link "Select This Design" at bounding box center [296, 246] width 58 height 8
select select "front"
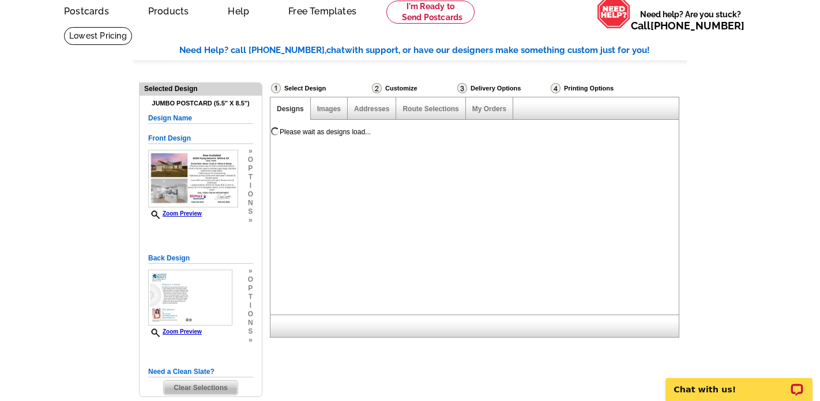
scroll to position [44, 0]
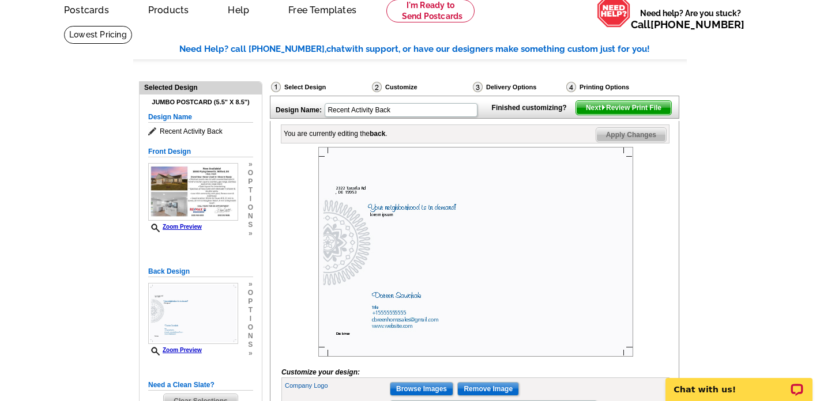
scroll to position [52, 0]
click at [352, 205] on img at bounding box center [475, 252] width 315 height 210
click at [388, 229] on img at bounding box center [475, 252] width 315 height 210
click at [393, 228] on img at bounding box center [475, 252] width 315 height 210
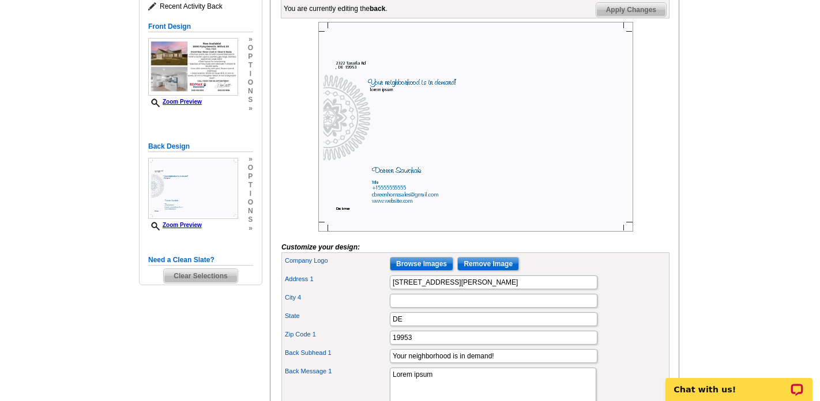
scroll to position [197, 0]
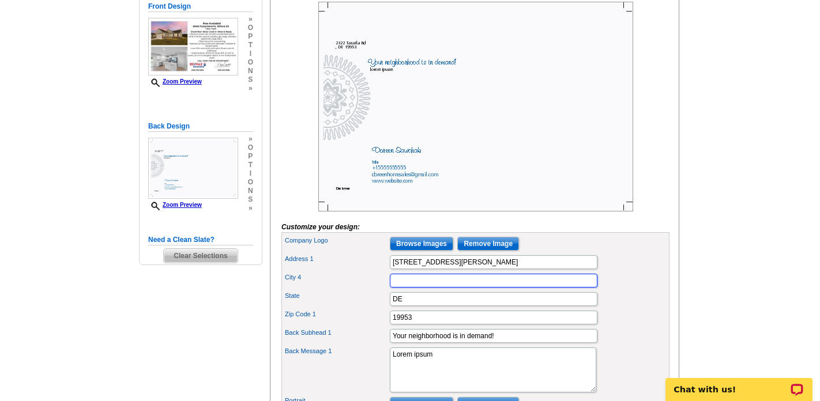
click at [412, 288] on input "City 4" at bounding box center [494, 281] width 208 height 14
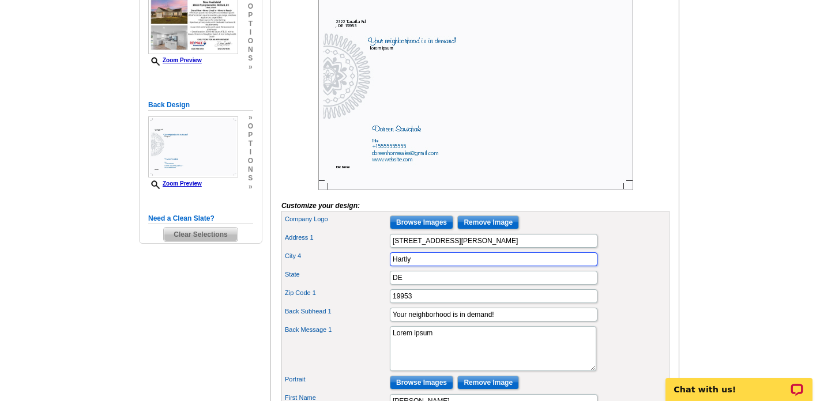
scroll to position [223, 0]
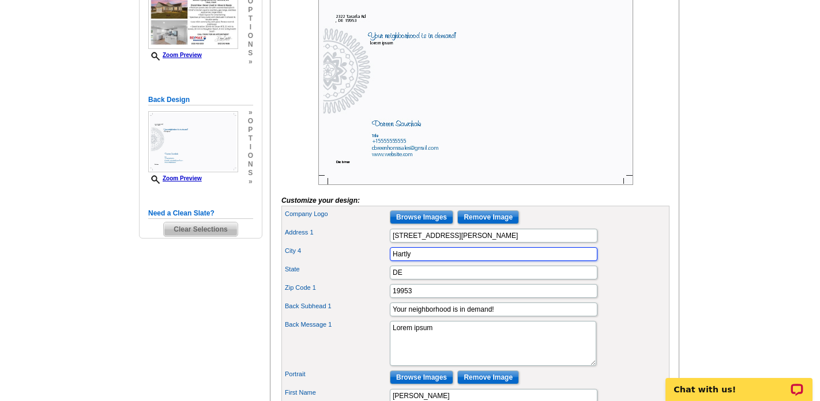
type input "Hartly"
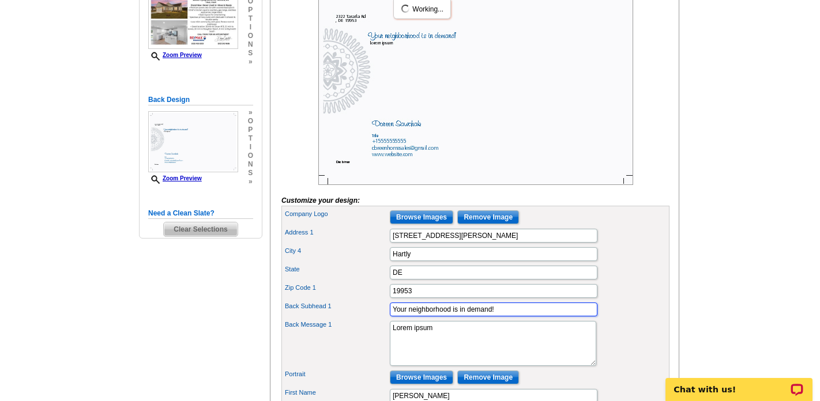
scroll to position [0, 0]
drag, startPoint x: 512, startPoint y: 328, endPoint x: 361, endPoint y: 329, distance: 151.1
click at [361, 319] on div "Back Subhead 1 Your neighborhood is in demand!" at bounding box center [476, 310] width 384 height 18
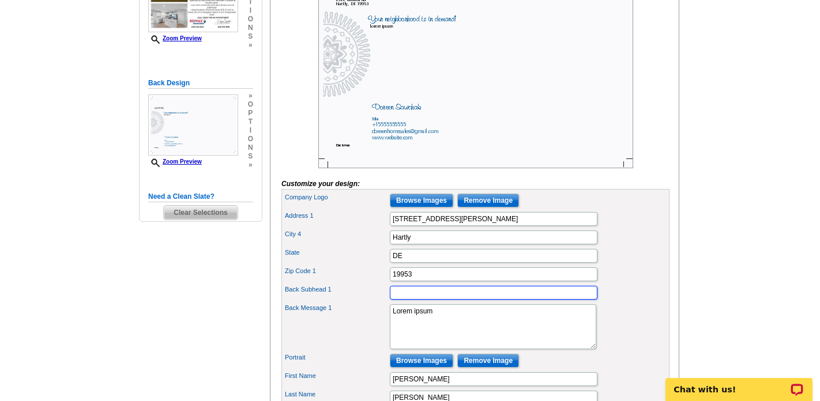
scroll to position [242, 0]
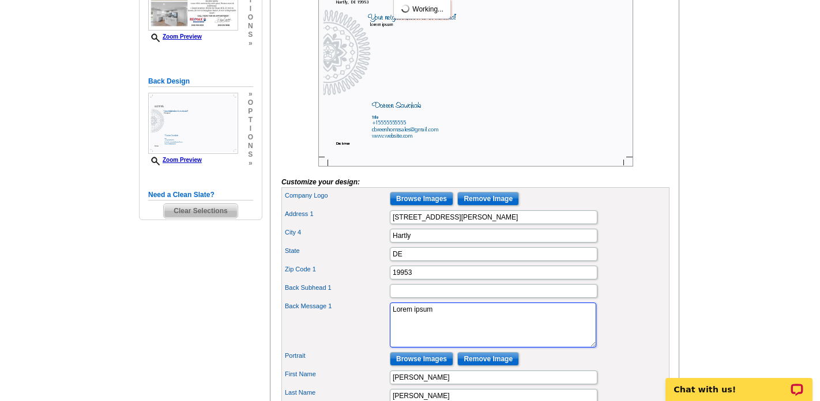
drag, startPoint x: 439, startPoint y: 331, endPoint x: 381, endPoint y: 329, distance: 58.3
click at [380, 329] on div "Back Message 1 Lorem ipsum" at bounding box center [476, 326] width 384 height 50
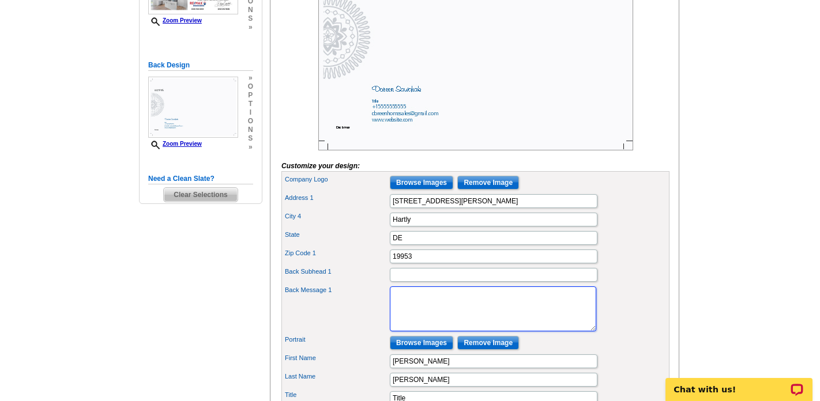
scroll to position [254, 0]
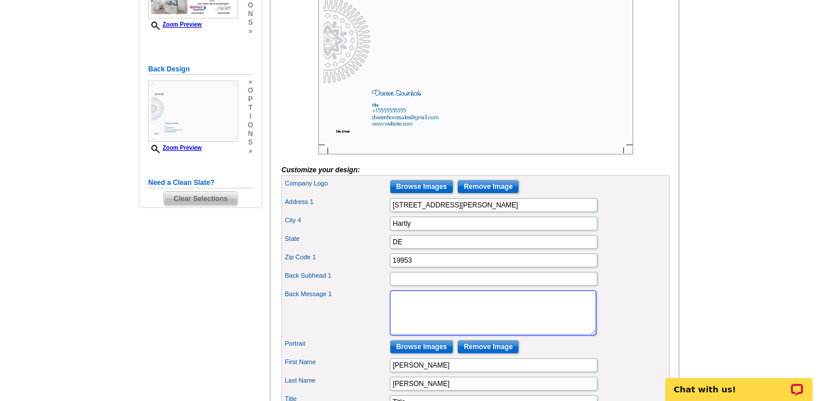
click at [408, 319] on textarea "Lorem ipsum" at bounding box center [493, 313] width 207 height 45
paste textarea ""**Making Dreams Happen, One Home At a Time**Serving all of Delaware**Whether y…"
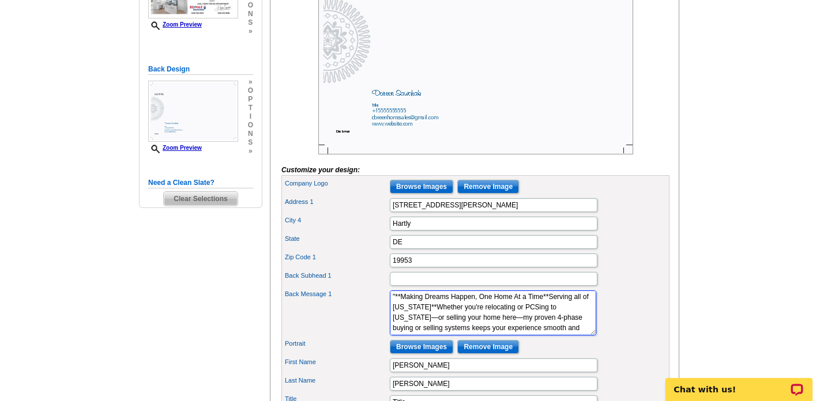
scroll to position [0, 0]
click at [415, 323] on textarea "Lorem ipsum" at bounding box center [493, 313] width 207 height 45
click at [471, 327] on textarea "Lorem ipsum" at bounding box center [493, 313] width 207 height 45
click at [392, 326] on textarea "Lorem ipsum" at bounding box center [493, 313] width 207 height 45
click at [551, 312] on textarea "Lorem ipsum" at bounding box center [493, 313] width 207 height 45
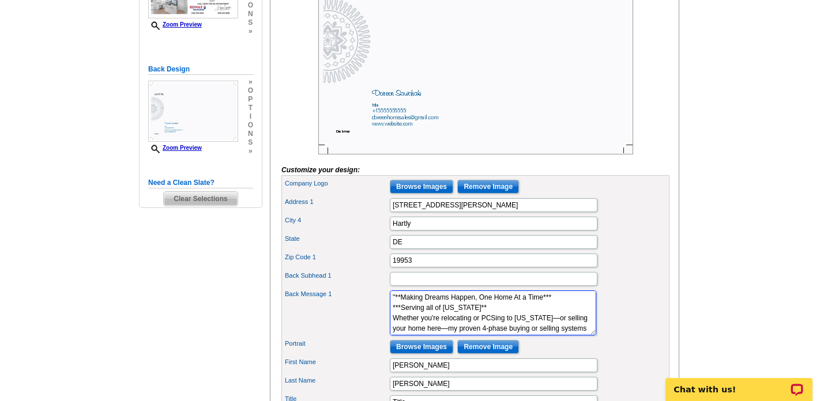
click at [487, 326] on textarea "Lorem ipsum" at bounding box center [493, 313] width 207 height 45
click at [478, 326] on textarea "Lorem ipsum" at bounding box center [493, 313] width 207 height 45
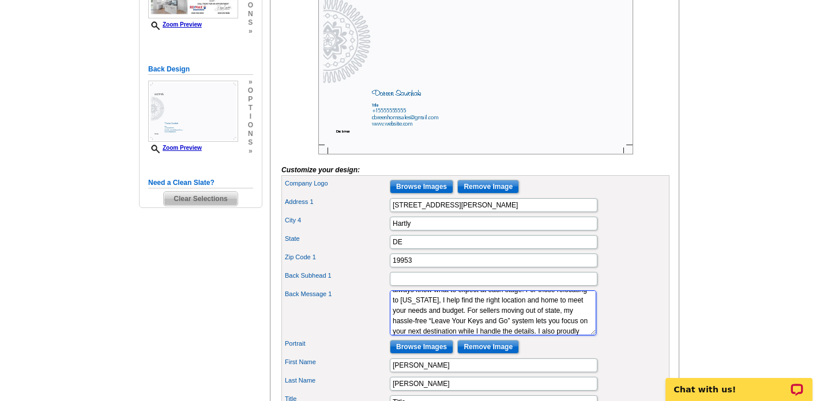
scroll to position [72, 0]
click at [526, 317] on textarea "Lorem ipsum" at bounding box center [493, 313] width 207 height 45
click at [547, 322] on textarea "Lorem ipsum" at bounding box center [493, 313] width 207 height 45
click at [555, 321] on textarea "Lorem ipsum" at bounding box center [493, 313] width 207 height 45
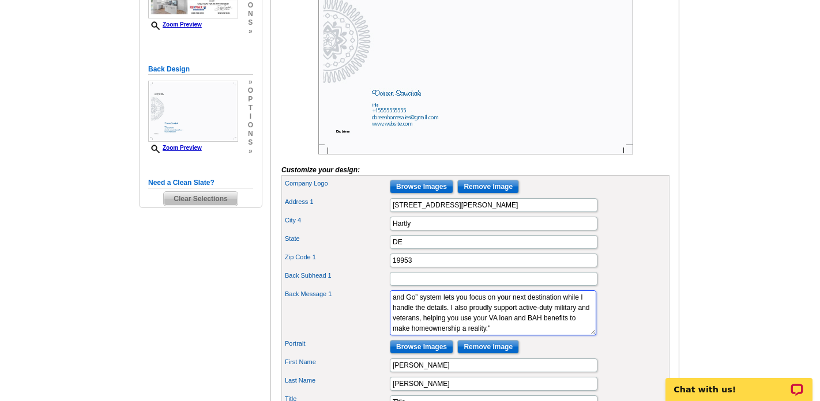
scroll to position [119, 0]
click at [538, 321] on textarea "Lorem ipsum" at bounding box center [493, 313] width 207 height 45
drag, startPoint x: 460, startPoint y: 318, endPoint x: 445, endPoint y: 318, distance: 15.0
click at [445, 318] on textarea "Lorem ipsum" at bounding box center [493, 313] width 207 height 45
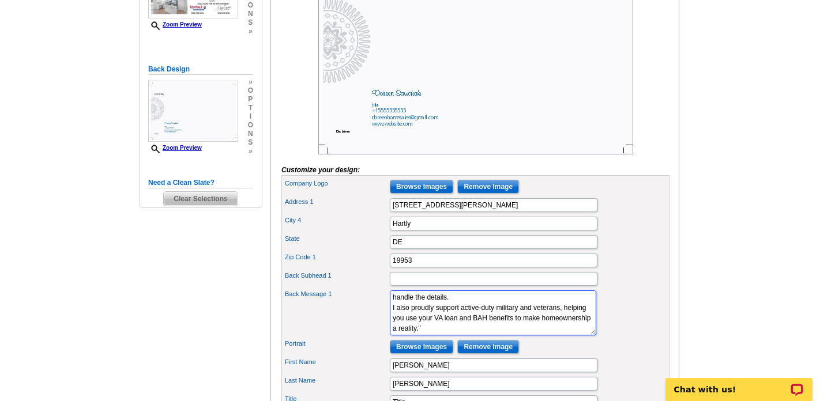
scroll to position [117, 0]
click at [482, 322] on textarea "Lorem ipsum" at bounding box center [493, 313] width 207 height 45
click at [462, 335] on textarea "Lorem ipsum" at bounding box center [493, 313] width 207 height 45
click at [525, 336] on textarea "Lorem ipsum" at bounding box center [493, 313] width 207 height 45
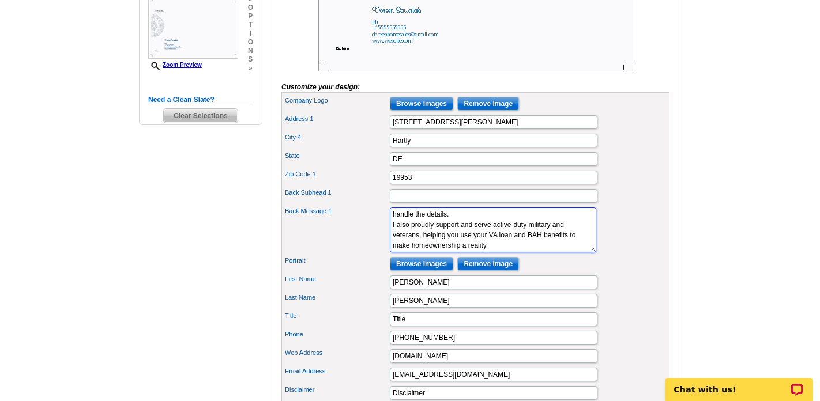
scroll to position [339, 0]
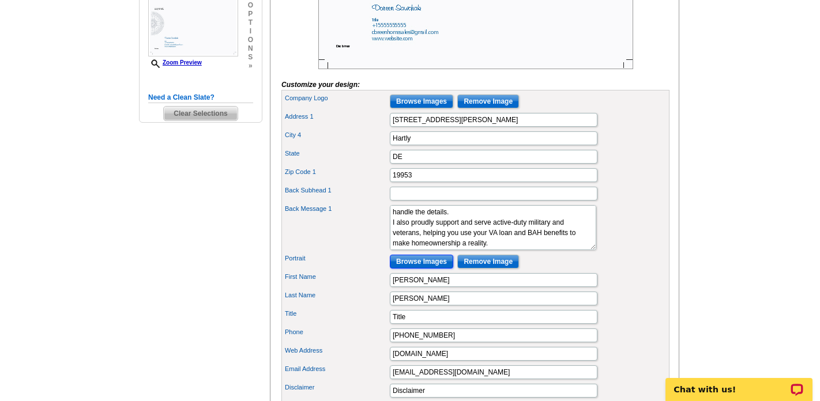
click at [431, 269] on input "Browse Images" at bounding box center [421, 262] width 63 height 14
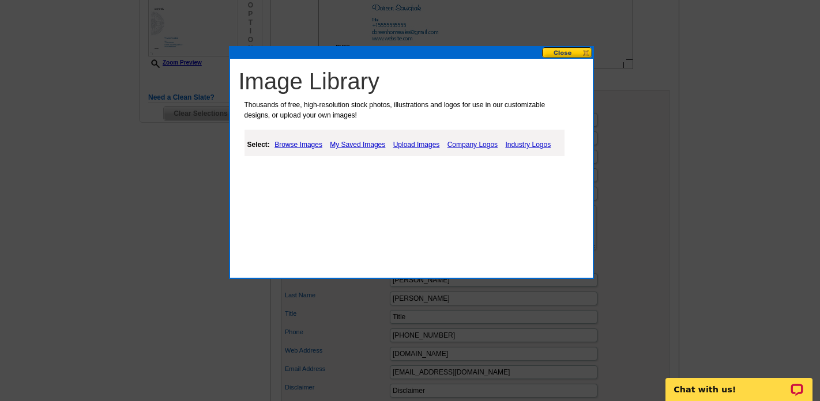
click at [372, 144] on link "My Saved Images" at bounding box center [357, 145] width 61 height 14
click at [364, 144] on link "My Saved Images" at bounding box center [357, 145] width 61 height 14
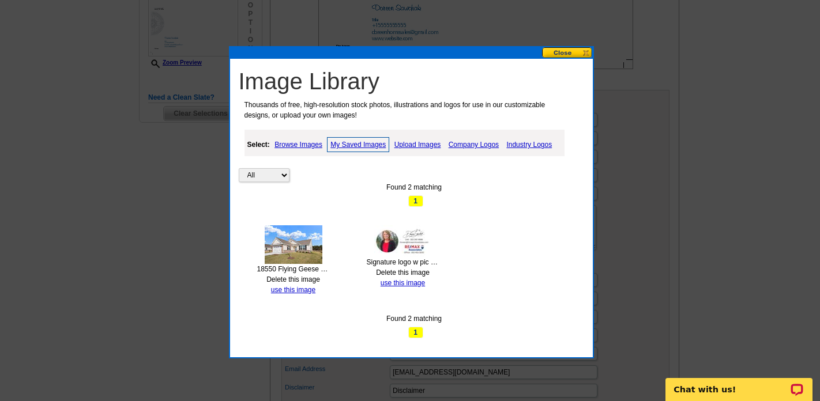
click at [396, 252] on img at bounding box center [403, 242] width 58 height 32
click at [402, 284] on link "use this image" at bounding box center [403, 283] width 44 height 8
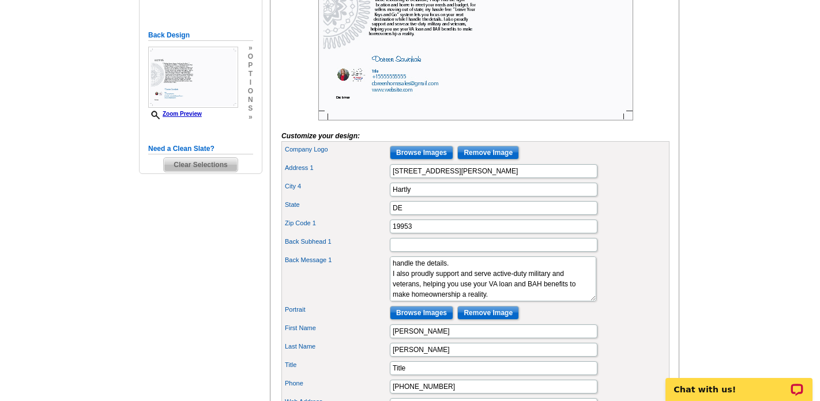
scroll to position [315, 0]
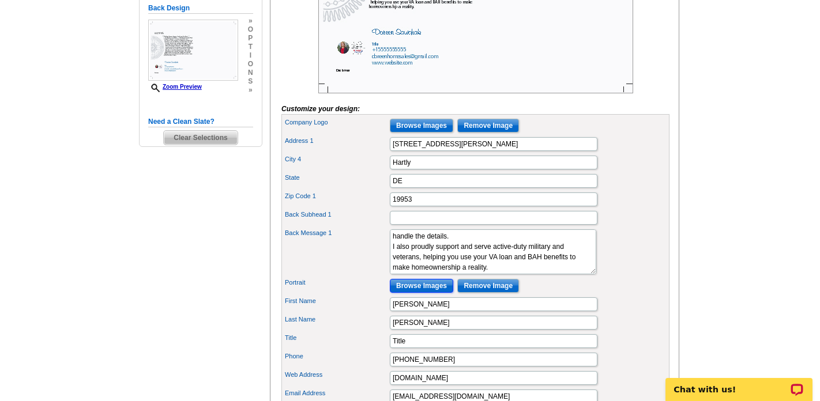
click at [427, 293] on input "Browse Images" at bounding box center [421, 286] width 63 height 14
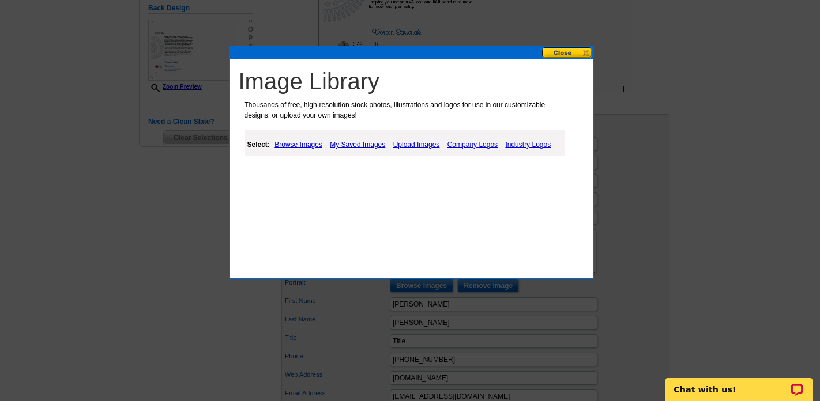
click at [414, 144] on link "Upload Images" at bounding box center [417, 145] width 52 height 14
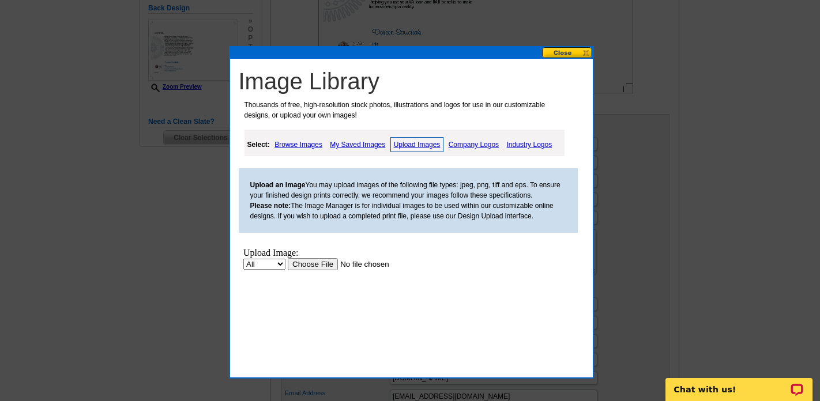
scroll to position [0, 0]
click at [414, 145] on link "Upload Images" at bounding box center [418, 144] width 54 height 15
click at [414, 146] on link "Upload Images" at bounding box center [418, 144] width 54 height 15
click at [321, 265] on input "file" at bounding box center [360, 264] width 146 height 12
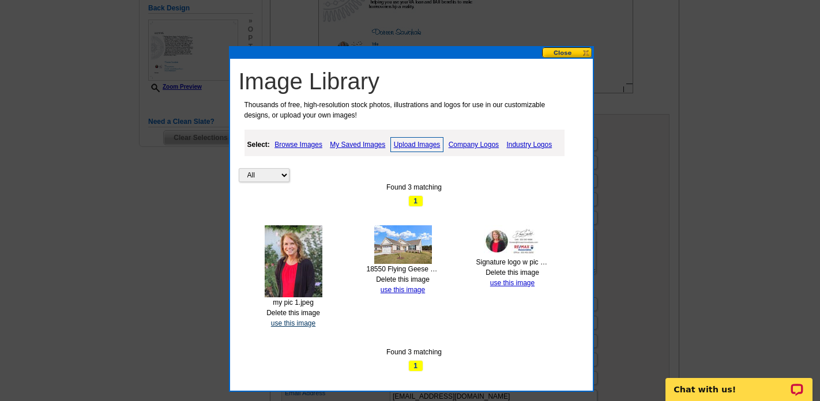
click at [303, 324] on link "use this image" at bounding box center [293, 324] width 44 height 8
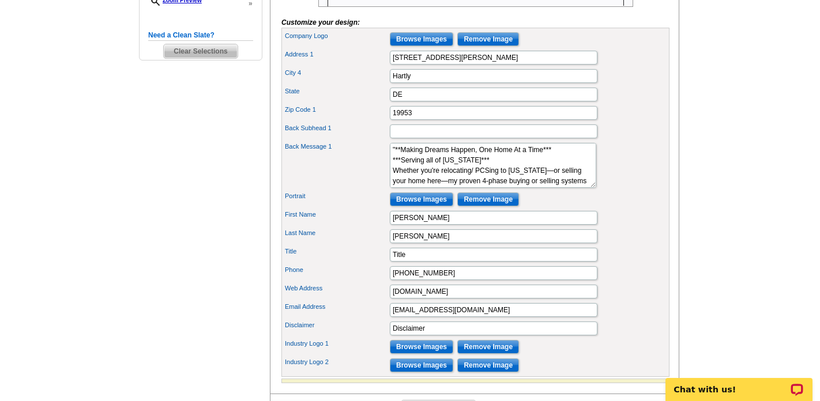
scroll to position [399, 0]
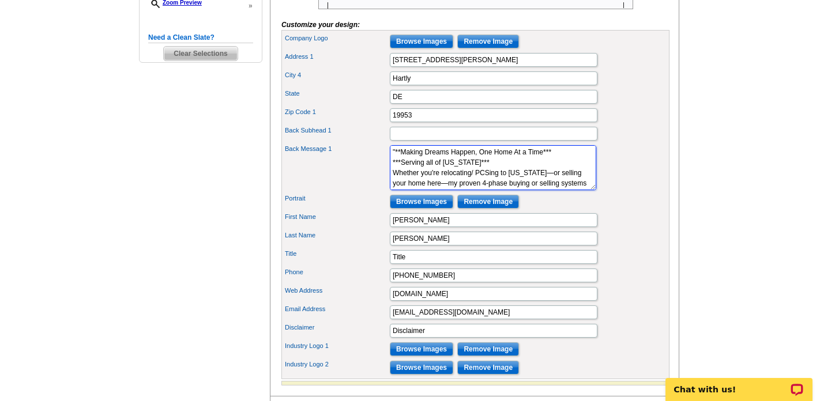
click at [486, 181] on textarea "Lorem ipsum" at bounding box center [493, 167] width 207 height 45
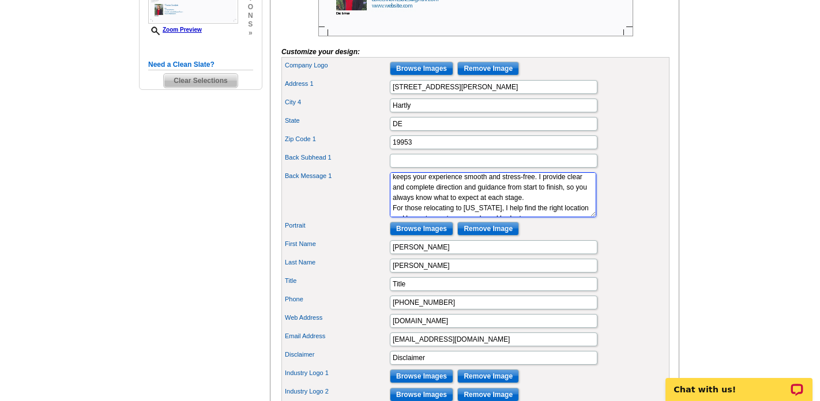
scroll to position [361, 0]
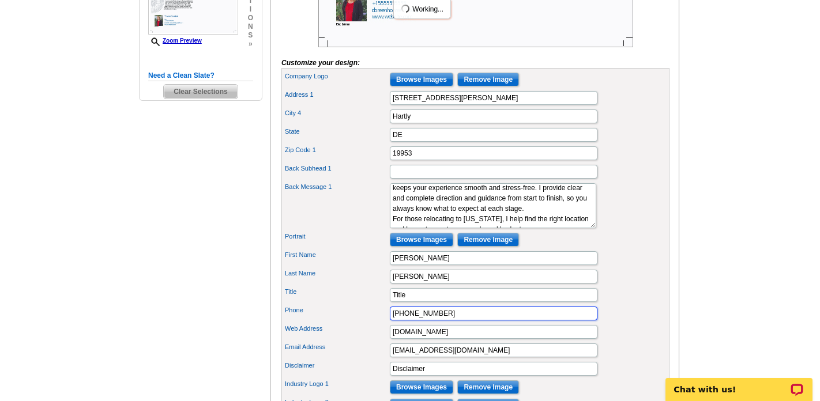
drag, startPoint x: 444, startPoint y: 338, endPoint x: 406, endPoint y: 339, distance: 38.1
click at [404, 321] on input "+15555555555" at bounding box center [494, 314] width 208 height 14
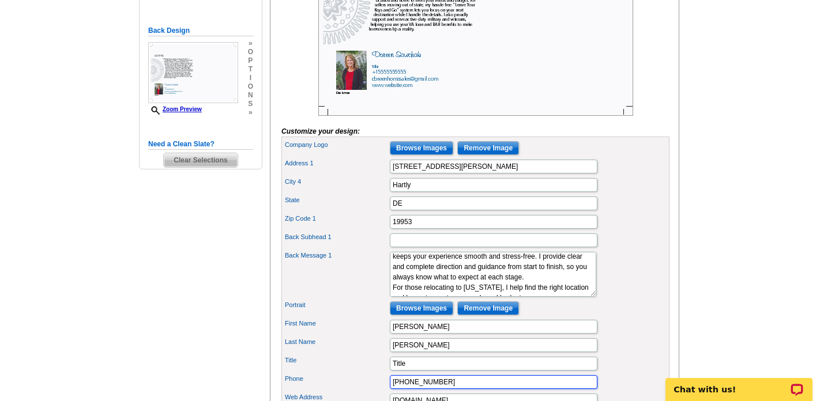
scroll to position [292, 0]
click at [436, 156] on input "Browse Images" at bounding box center [421, 149] width 63 height 14
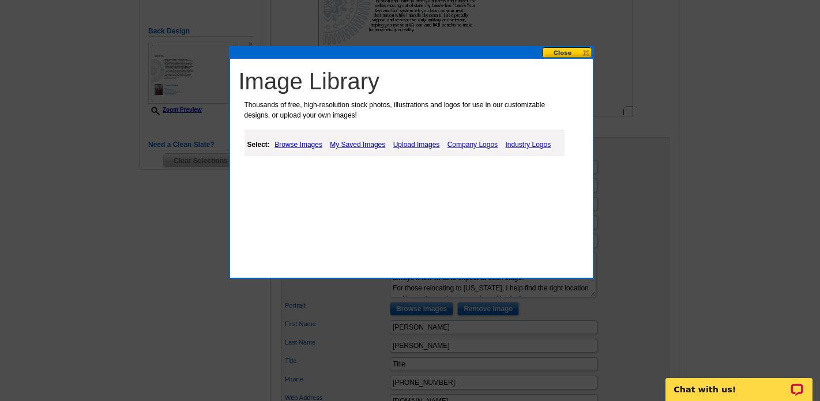
click at [411, 144] on link "Upload Images" at bounding box center [417, 145] width 52 height 14
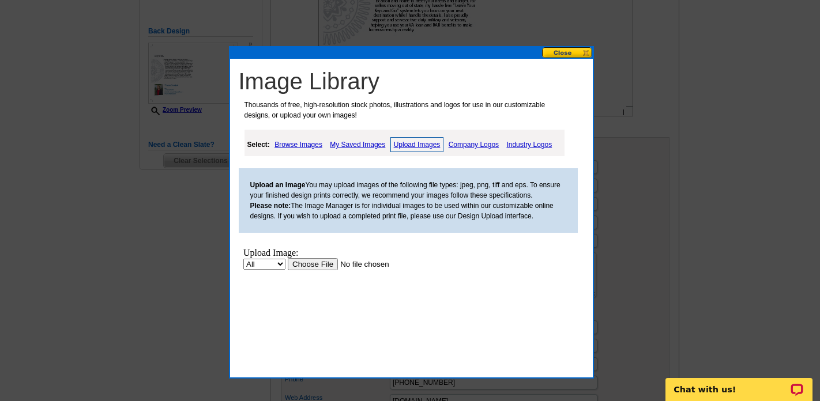
scroll to position [0, 0]
click at [309, 267] on input "file" at bounding box center [360, 264] width 146 height 12
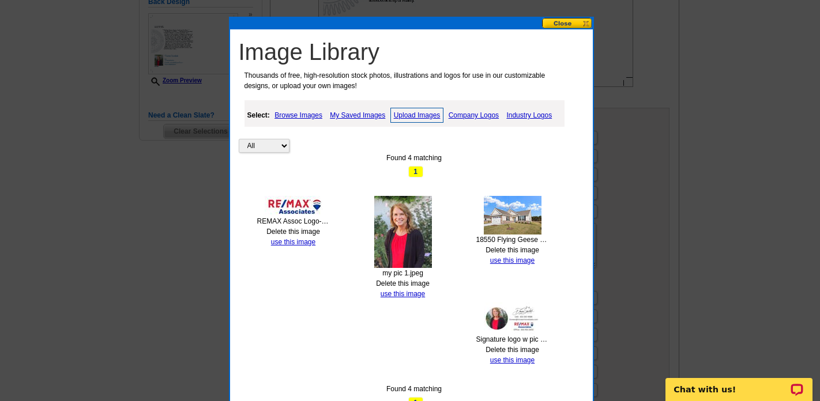
scroll to position [396, 0]
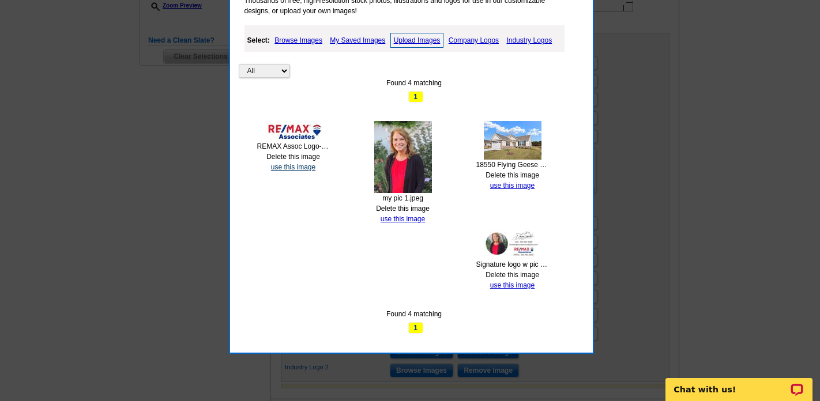
click at [293, 167] on link "use this image" at bounding box center [293, 167] width 44 height 8
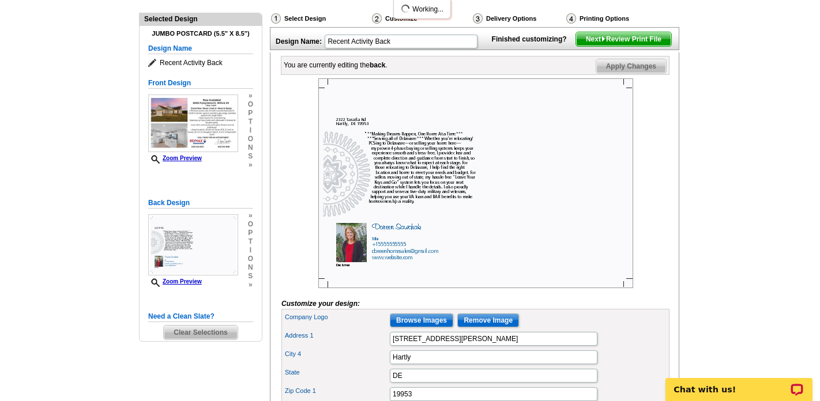
scroll to position [145, 0]
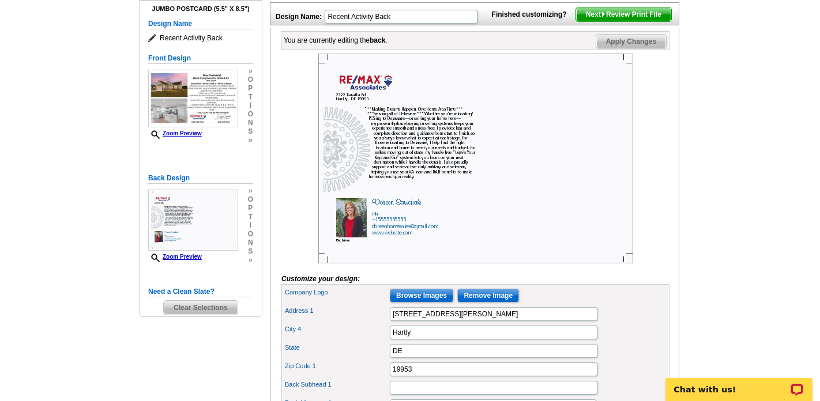
click at [368, 115] on img at bounding box center [475, 159] width 315 height 210
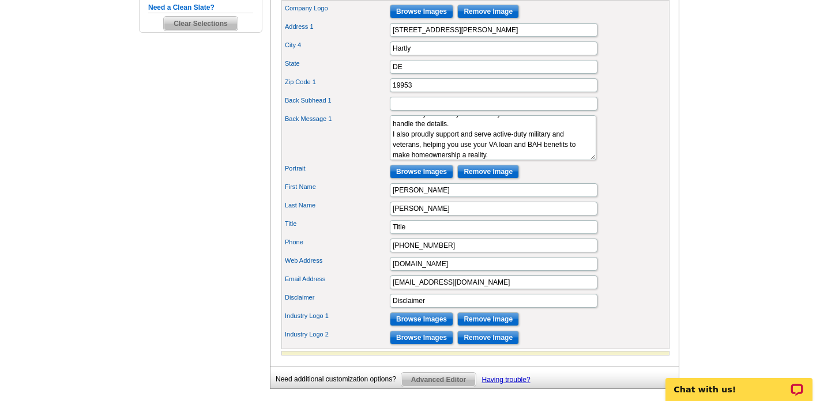
scroll to position [431, 0]
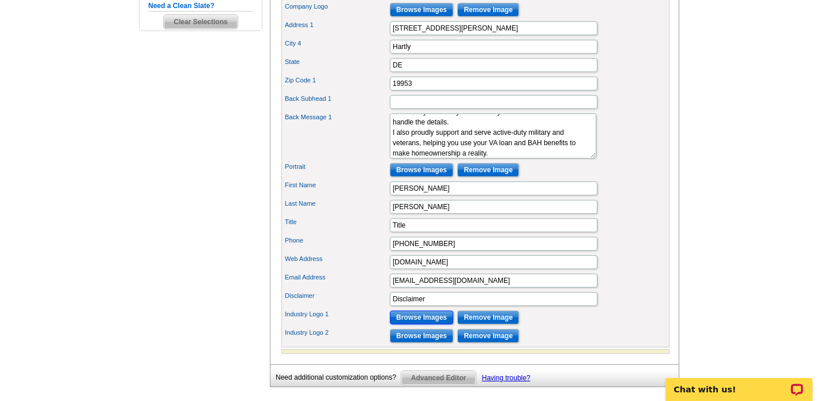
click at [426, 325] on input "Browse Images" at bounding box center [421, 318] width 63 height 14
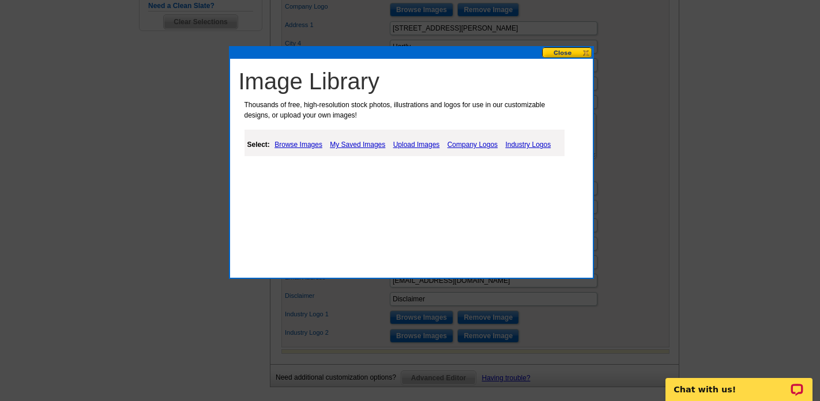
click at [366, 144] on link "My Saved Images" at bounding box center [357, 145] width 61 height 14
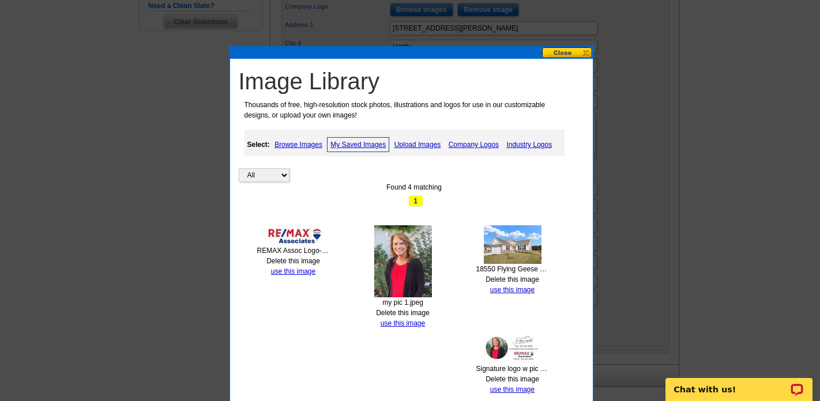
click at [302, 240] on img at bounding box center [294, 236] width 58 height 20
click at [297, 241] on img at bounding box center [294, 236] width 58 height 20
click at [295, 269] on link "use this image" at bounding box center [293, 272] width 44 height 8
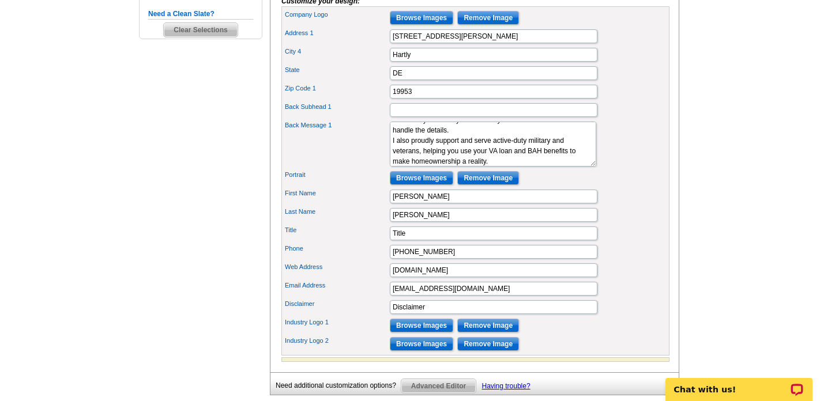
scroll to position [426, 0]
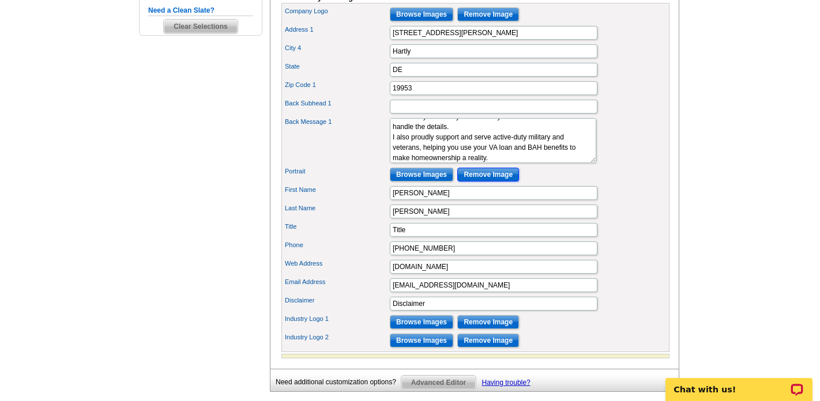
click at [494, 182] on input "Remove Image" at bounding box center [488, 175] width 62 height 14
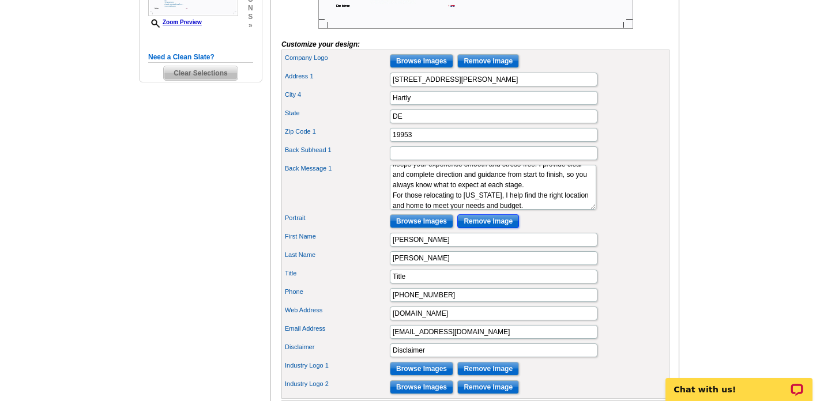
scroll to position [47, 0]
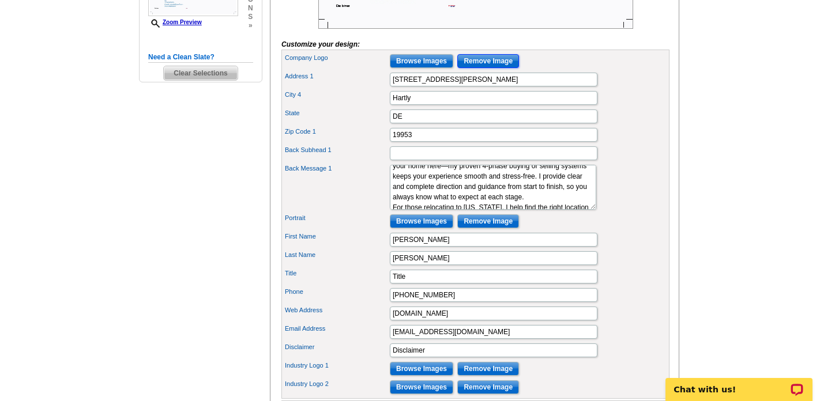
click at [503, 68] on input "Remove Image" at bounding box center [488, 61] width 62 height 14
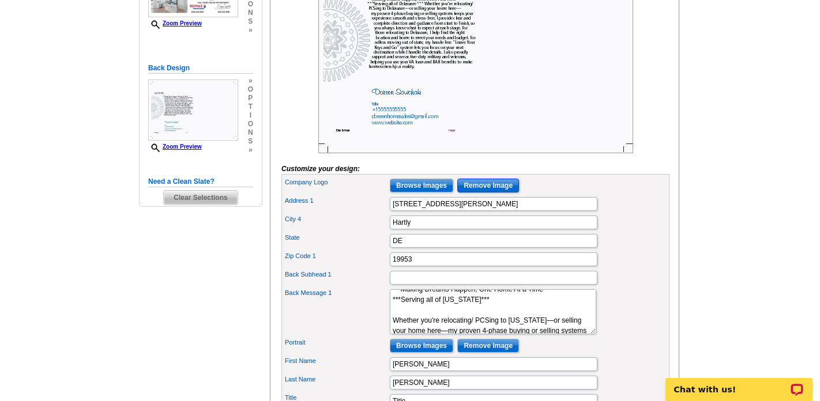
scroll to position [0, 0]
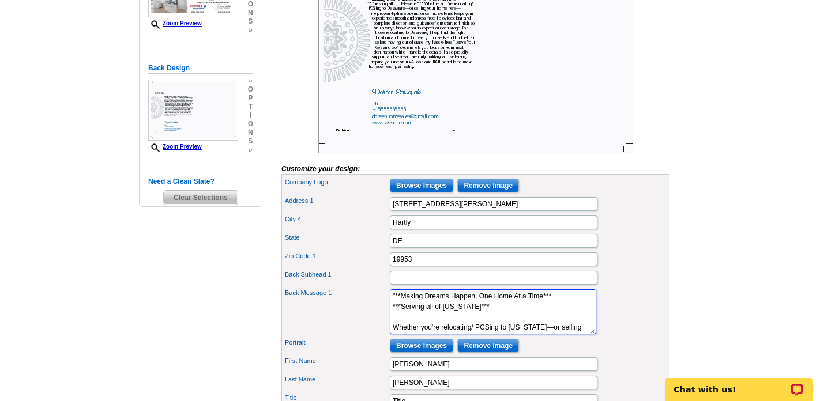
drag, startPoint x: 496, startPoint y: 324, endPoint x: 396, endPoint y: 327, distance: 99.8
click at [395, 327] on textarea "Lorem ipsum" at bounding box center [493, 312] width 207 height 45
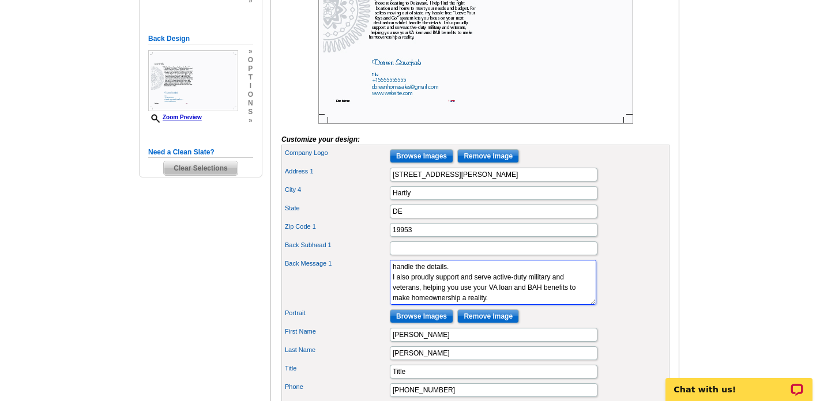
scroll to position [286, 0]
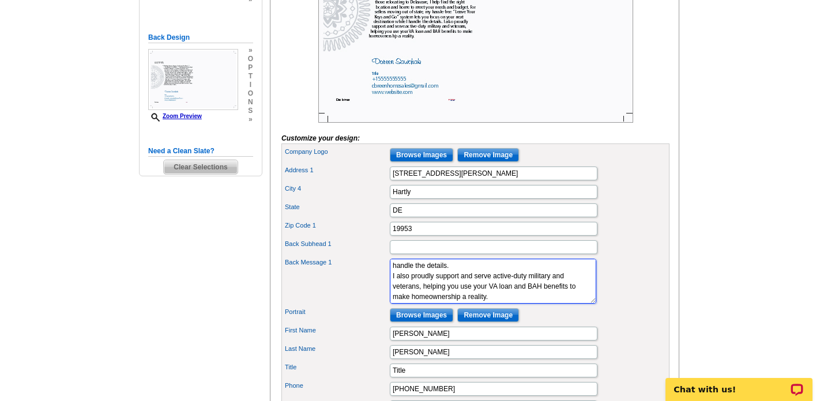
type textarea ""**Making Dreams Happen, One Home At a Time*** Whether you're relocating/ PCSin…"
click at [424, 322] on input "Browse Images" at bounding box center [421, 316] width 63 height 14
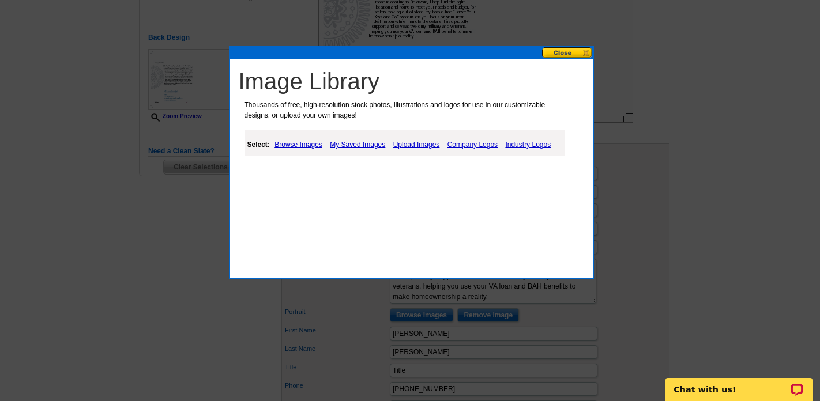
click at [366, 145] on link "My Saved Images" at bounding box center [357, 145] width 61 height 14
click at [361, 146] on link "My Saved Images" at bounding box center [357, 145] width 61 height 14
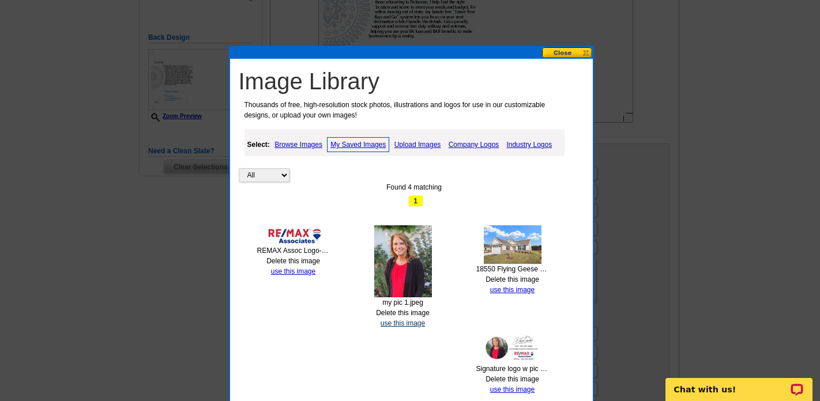
click at [401, 323] on link "use this image" at bounding box center [403, 324] width 44 height 8
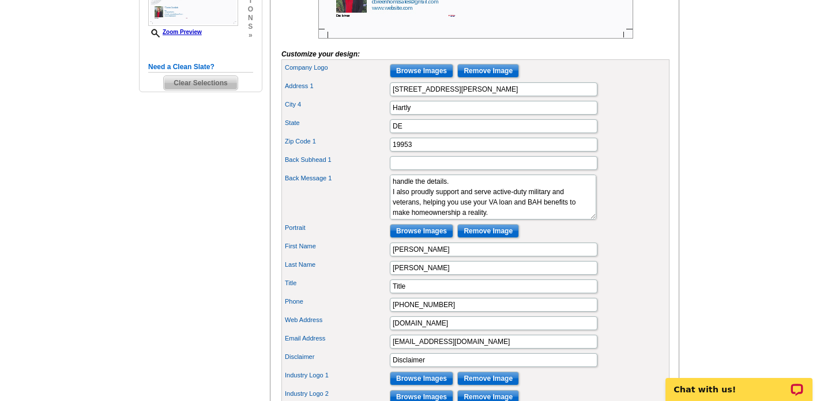
scroll to position [377, 0]
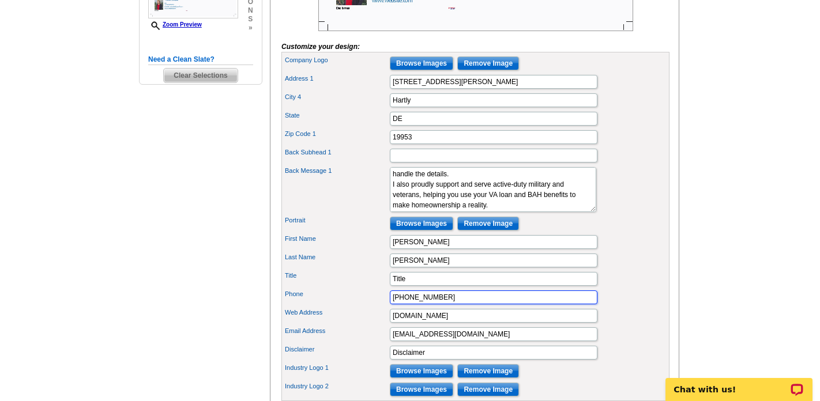
click at [444, 305] on input "+15555555555" at bounding box center [494, 298] width 208 height 14
drag, startPoint x: 443, startPoint y: 318, endPoint x: 397, endPoint y: 317, distance: 46.2
click at [396, 305] on input "+15555555555" at bounding box center [494, 298] width 208 height 14
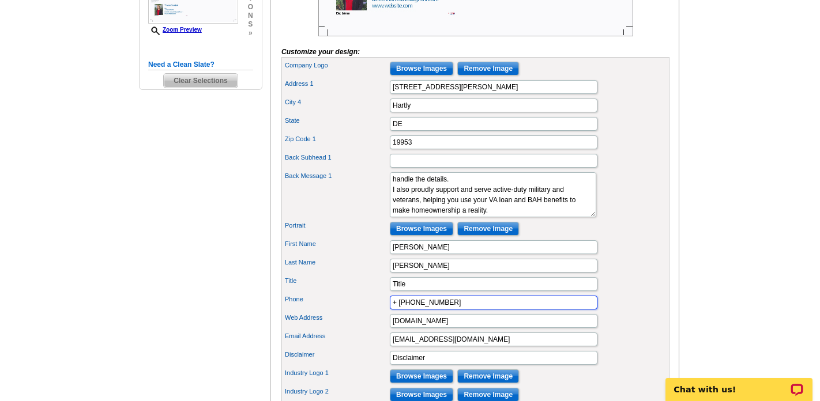
scroll to position [373, 0]
type input "+ 302 242 4686"
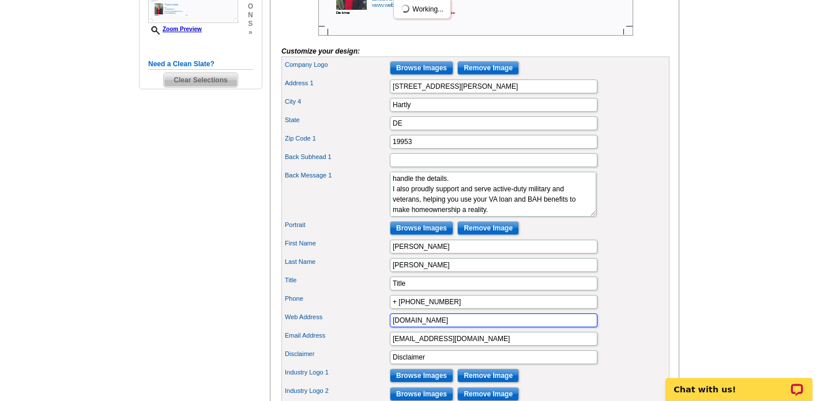
drag, startPoint x: 458, startPoint y: 340, endPoint x: 409, endPoint y: 337, distance: 49.2
click at [409, 328] on input "www.website.com" at bounding box center [494, 321] width 208 height 14
type input "www.DoreenHomeSales.com"
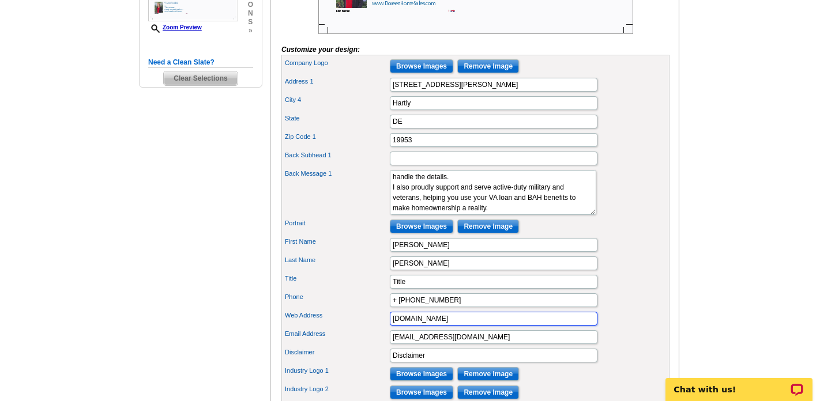
scroll to position [374, 0]
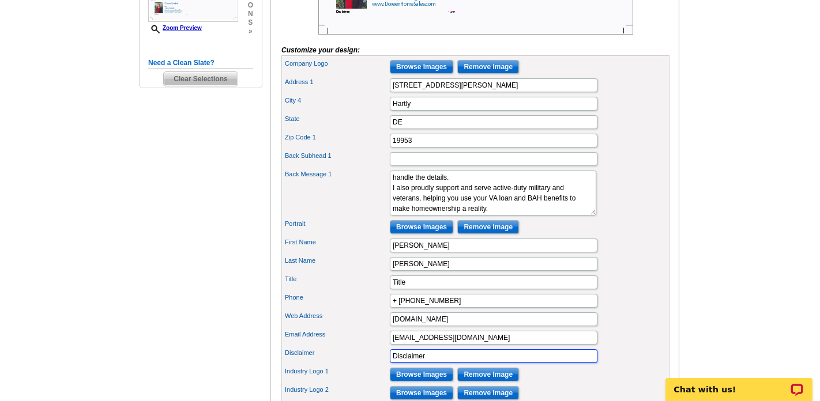
drag, startPoint x: 434, startPoint y: 376, endPoint x: 387, endPoint y: 372, distance: 47.0
click at [387, 366] on div "Disclaimer Disclaimer" at bounding box center [476, 356] width 384 height 18
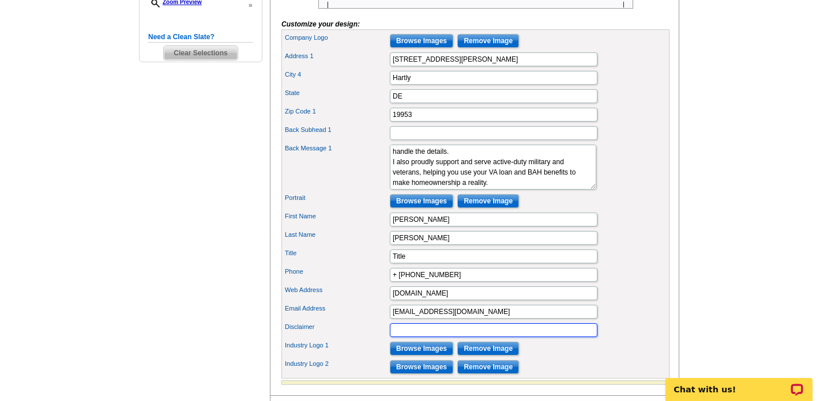
scroll to position [401, 0]
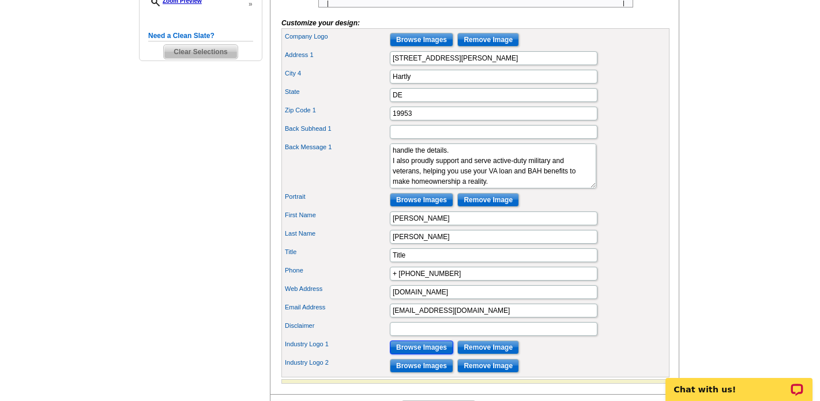
click at [413, 355] on input "Browse Images" at bounding box center [421, 348] width 63 height 14
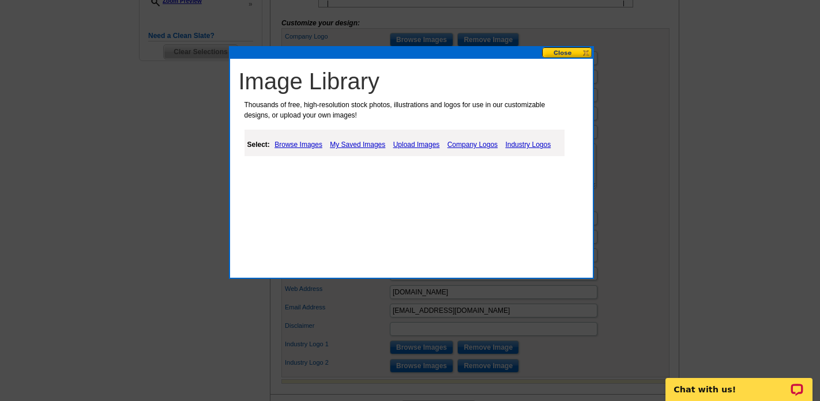
click at [357, 143] on link "My Saved Images" at bounding box center [357, 145] width 61 height 14
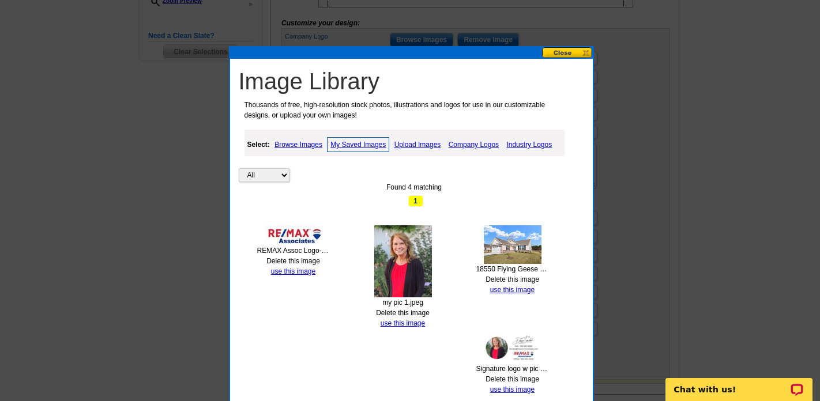
click at [297, 238] on img at bounding box center [294, 236] width 58 height 20
click at [295, 273] on link "use this image" at bounding box center [293, 272] width 44 height 8
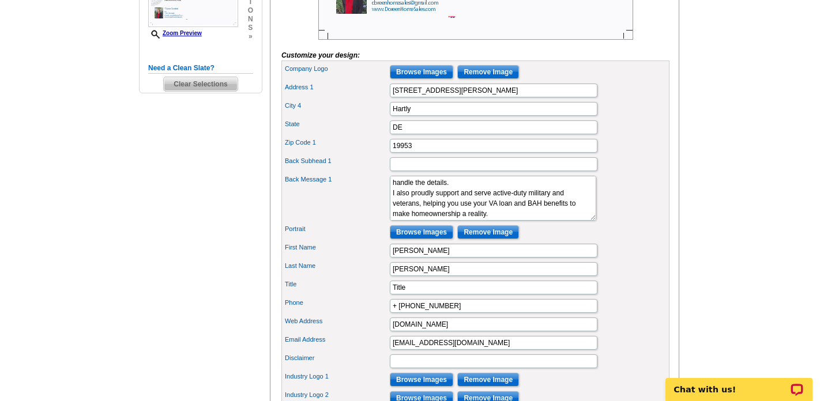
scroll to position [367, 0]
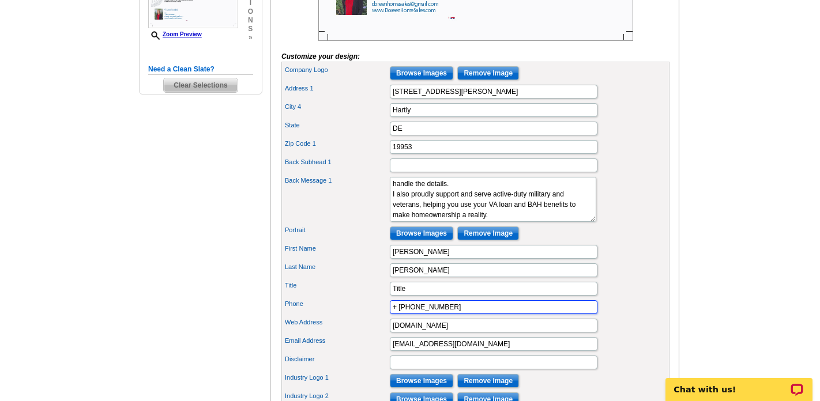
click at [396, 314] on input "+ 302 242 4686" at bounding box center [494, 308] width 208 height 14
click at [394, 314] on input "302 242 4686" at bounding box center [494, 308] width 208 height 14
click at [408, 314] on input "(302 242 4686" at bounding box center [494, 308] width 208 height 14
click at [427, 314] on input "(302) 242 4686" at bounding box center [494, 308] width 208 height 14
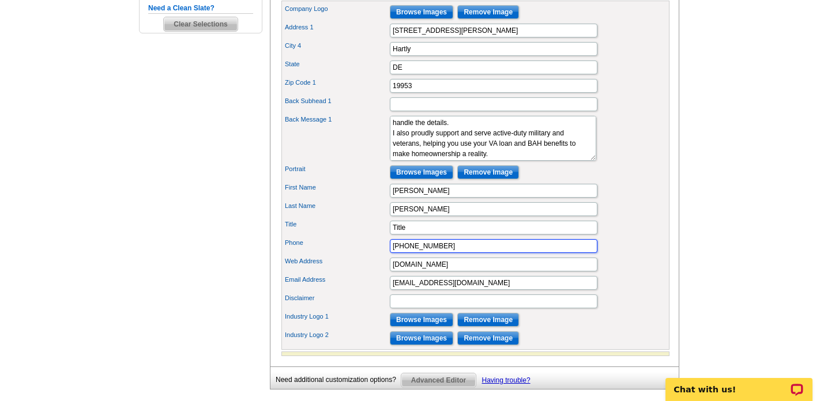
scroll to position [432, 0]
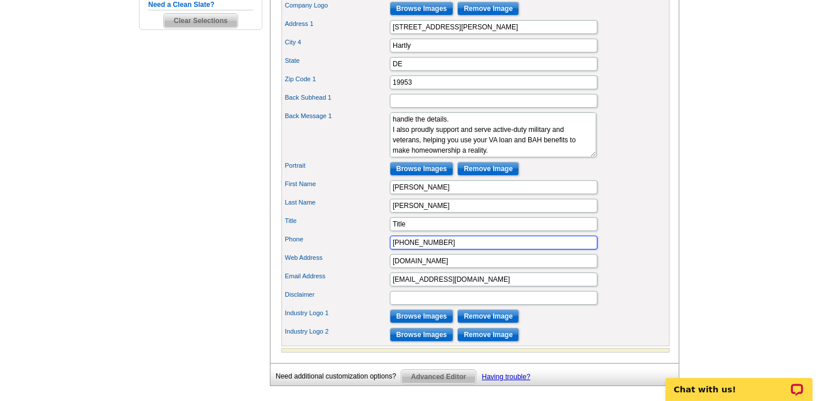
type input "(302) 242-4686"
click at [431, 324] on input "Browse Images" at bounding box center [421, 317] width 63 height 14
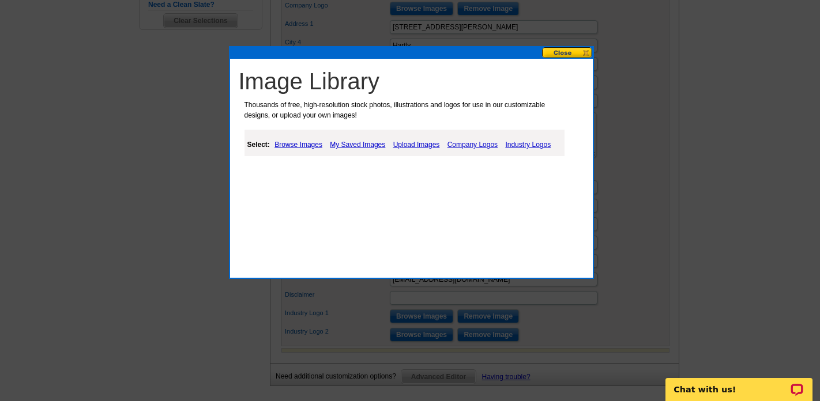
click at [348, 144] on link "My Saved Images" at bounding box center [357, 145] width 61 height 14
click at [348, 145] on link "My Saved Images" at bounding box center [357, 145] width 61 height 14
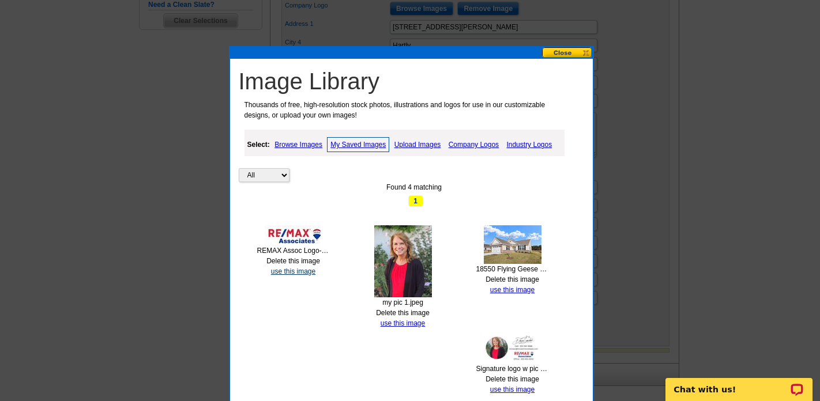
click at [298, 272] on link "use this image" at bounding box center [293, 272] width 44 height 8
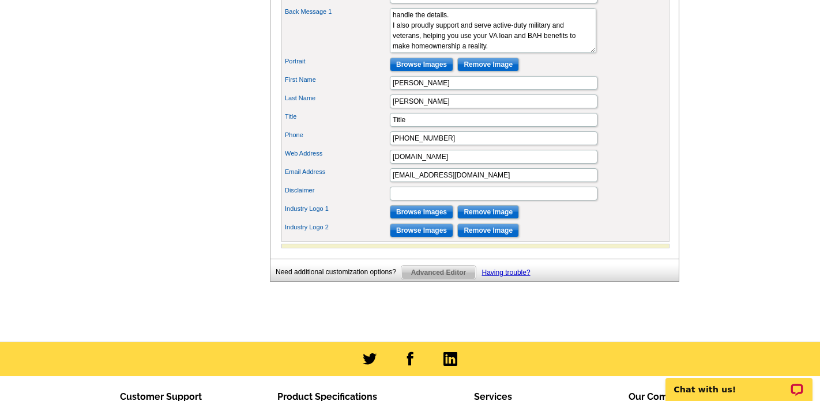
scroll to position [540, 0]
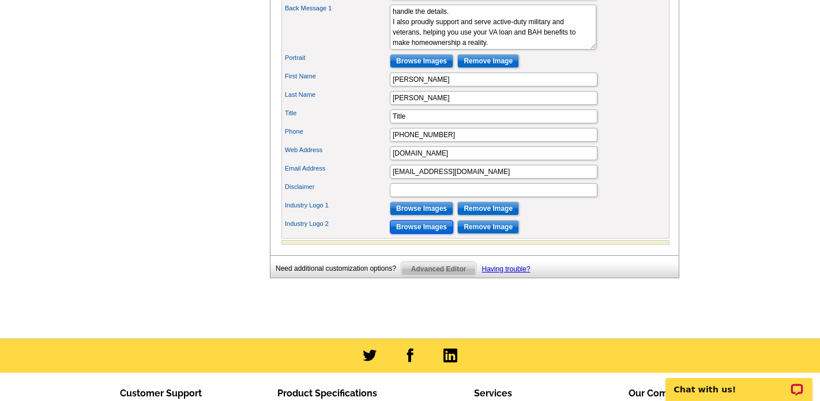
click at [437, 234] on input "Browse Images" at bounding box center [421, 227] width 63 height 14
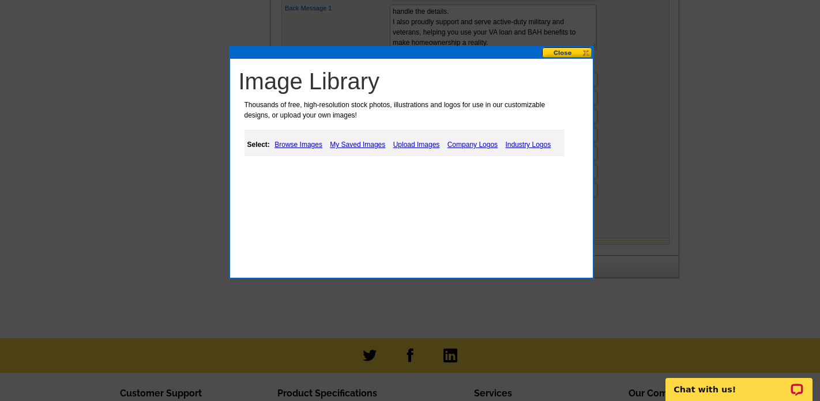
click at [358, 145] on link "My Saved Images" at bounding box center [357, 145] width 61 height 14
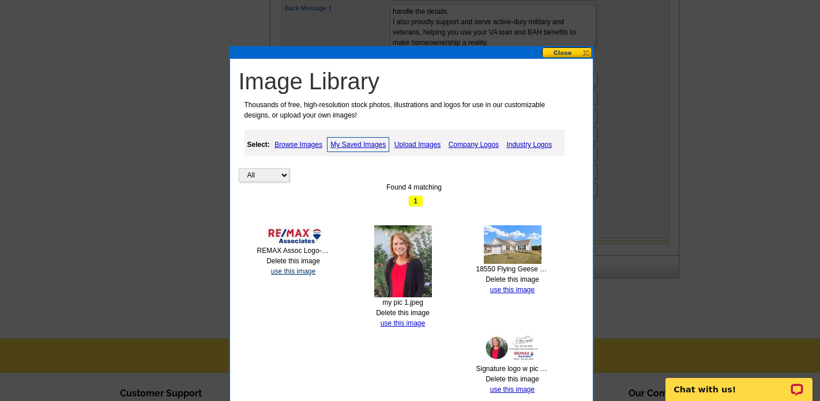
click at [301, 272] on link "use this image" at bounding box center [293, 272] width 44 height 8
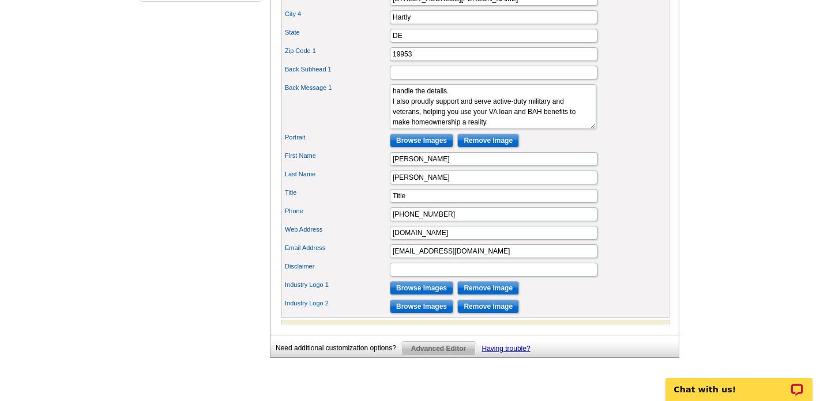
scroll to position [463, 0]
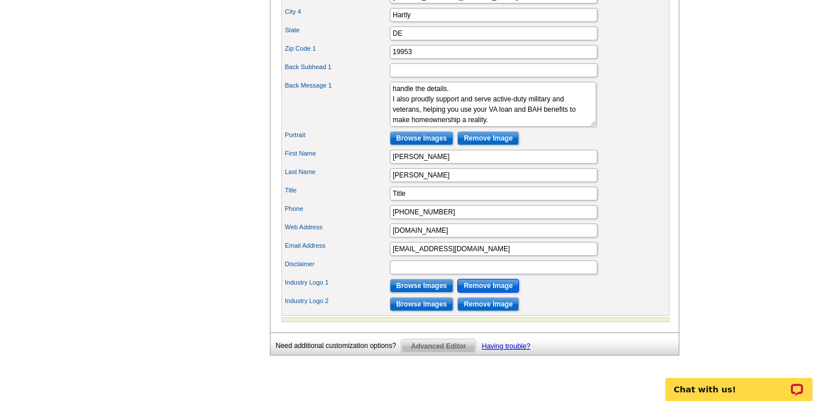
click at [490, 293] on input "Remove Image" at bounding box center [488, 286] width 62 height 14
click at [491, 312] on input "Remove Image" at bounding box center [488, 305] width 62 height 14
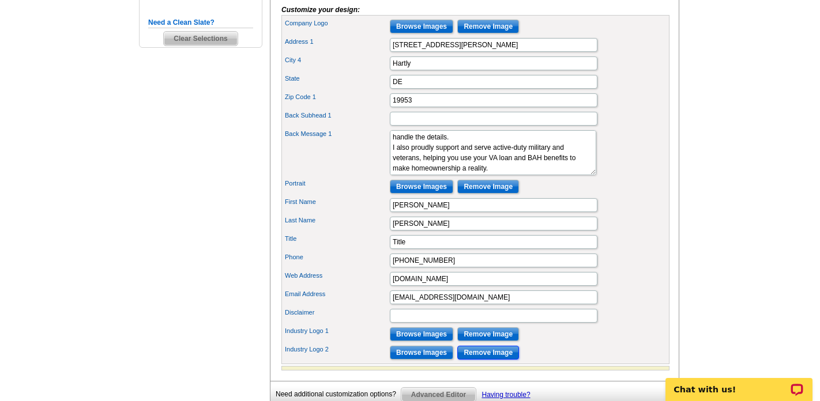
scroll to position [412, 0]
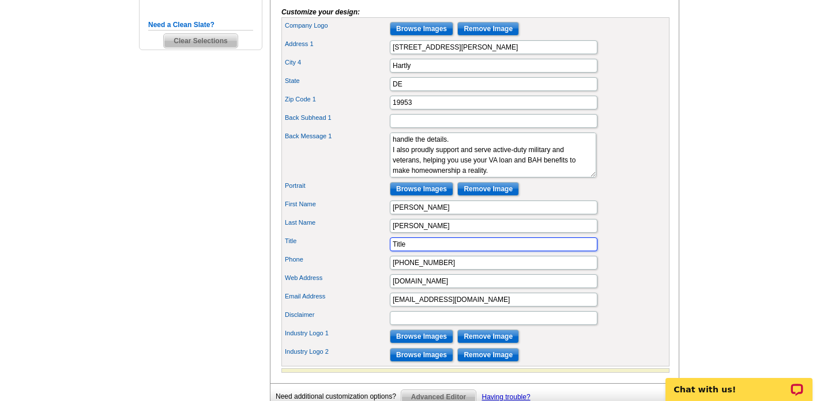
click at [417, 252] on input "Title" at bounding box center [494, 245] width 208 height 14
drag, startPoint x: 417, startPoint y: 265, endPoint x: 372, endPoint y: 267, distance: 45.0
click at [372, 254] on div "Title Title" at bounding box center [476, 244] width 384 height 18
type input "RE/MAX ASSOCIATE"
click at [613, 235] on div "Last Name Sawchak" at bounding box center [476, 226] width 384 height 18
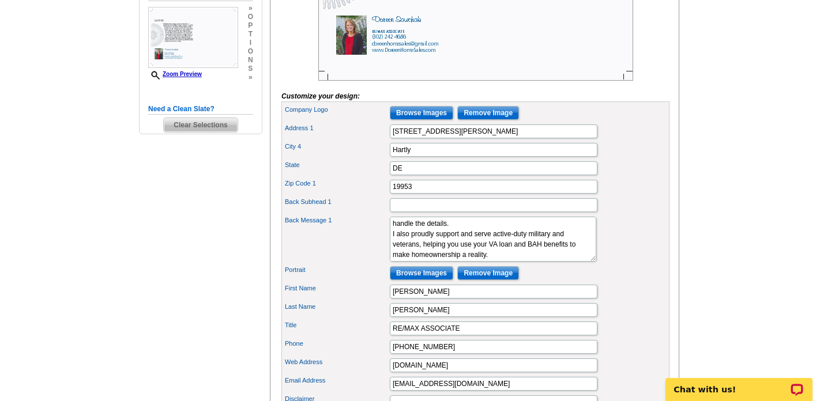
scroll to position [328, 0]
click at [455, 354] on input "(302) 242-4686" at bounding box center [494, 347] width 208 height 14
click at [396, 354] on input "(302) 242-4686" at bounding box center [494, 347] width 208 height 14
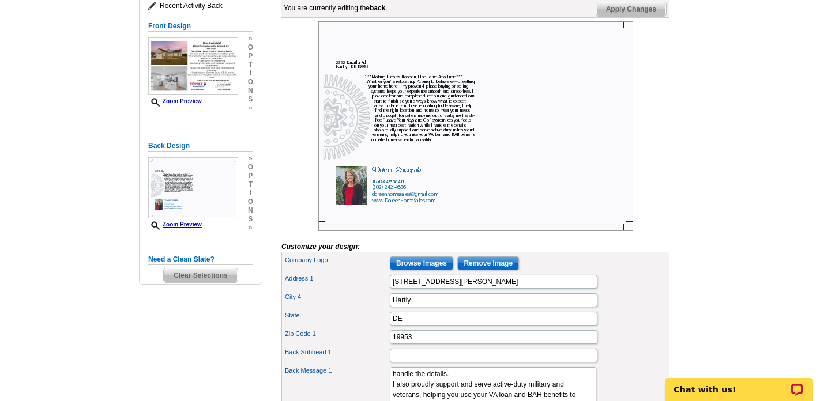
scroll to position [179, 0]
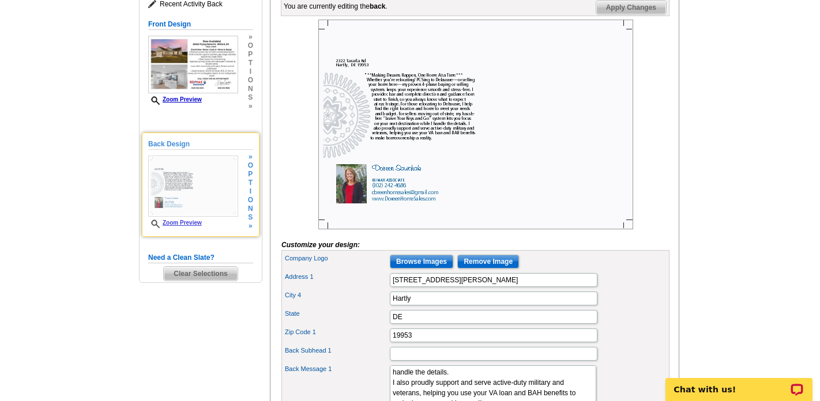
click at [187, 221] on link "Zoom Preview" at bounding box center [175, 223] width 54 height 6
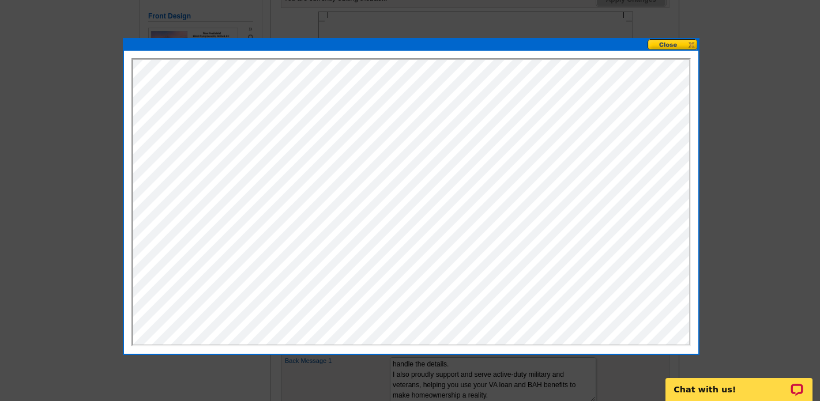
scroll to position [188, 0]
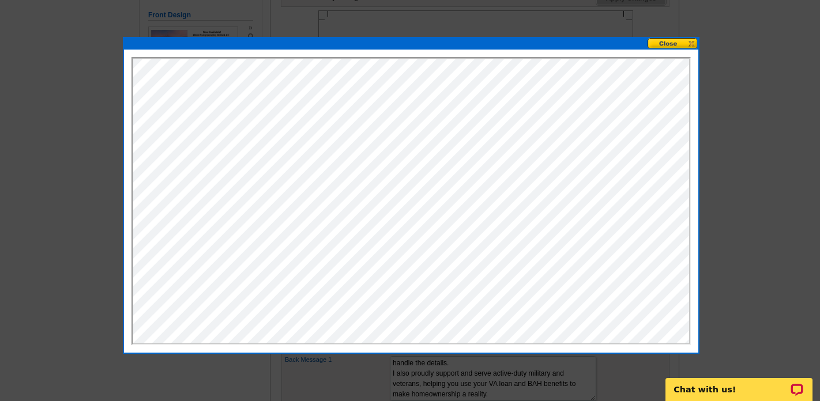
click at [667, 44] on button at bounding box center [673, 43] width 51 height 11
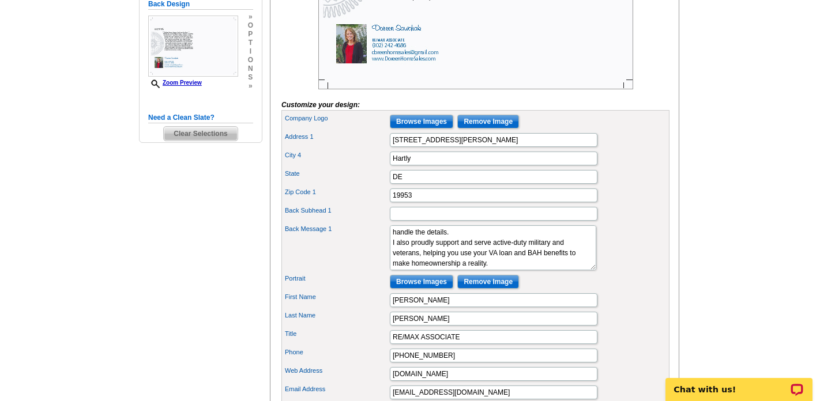
scroll to position [343, 0]
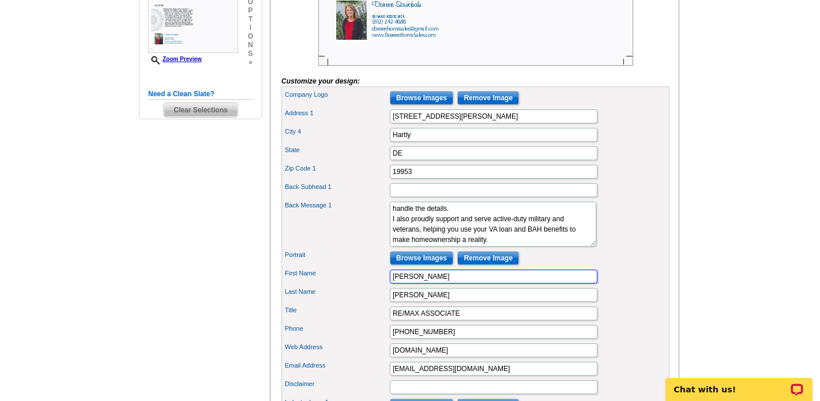
drag, startPoint x: 436, startPoint y: 300, endPoint x: 370, endPoint y: 299, distance: 65.8
click at [370, 286] on div "First Name Doreen" at bounding box center [476, 277] width 384 height 18
type input "RE/MAX"
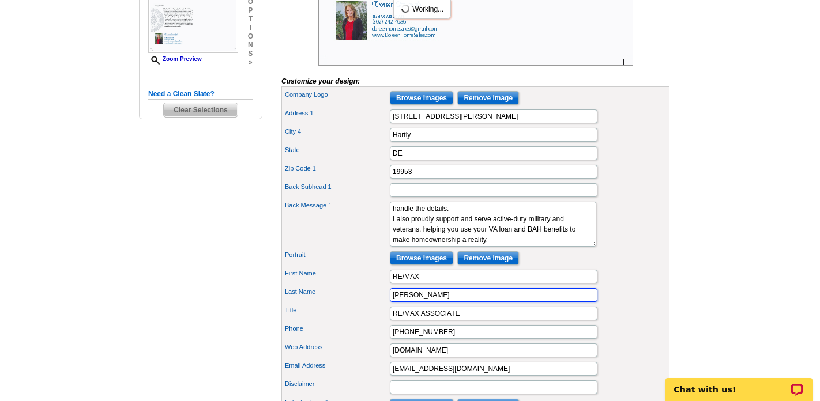
drag, startPoint x: 426, startPoint y: 312, endPoint x: 389, endPoint y: 309, distance: 37.6
click at [390, 302] on input "Sawchak" at bounding box center [494, 295] width 208 height 14
type input "ASSOCIATES"
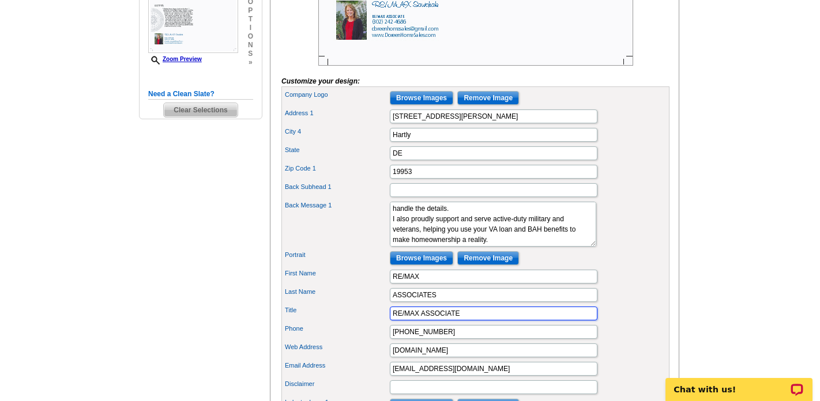
click at [466, 321] on input "RE/MAX ASSOCIATE" at bounding box center [494, 314] width 208 height 14
drag, startPoint x: 466, startPoint y: 334, endPoint x: 384, endPoint y: 344, distance: 82.5
click at [384, 346] on div "Company Logo Browse Images Remove Image Address 1 2322 Taraila Rd City 4 Hartly…" at bounding box center [476, 262] width 388 height 350
drag, startPoint x: 468, startPoint y: 332, endPoint x: 382, endPoint y: 329, distance: 86.0
click at [382, 323] on div "Title RE/MAX ASSOCIATE" at bounding box center [476, 314] width 384 height 18
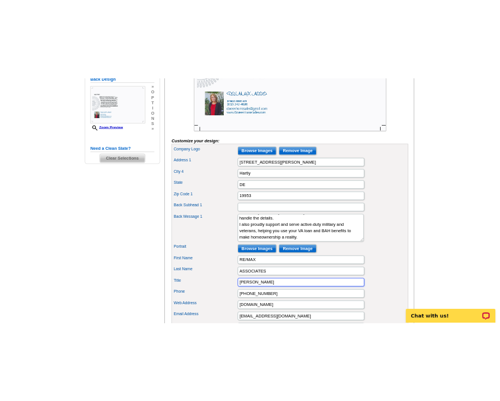
scroll to position [321, 0]
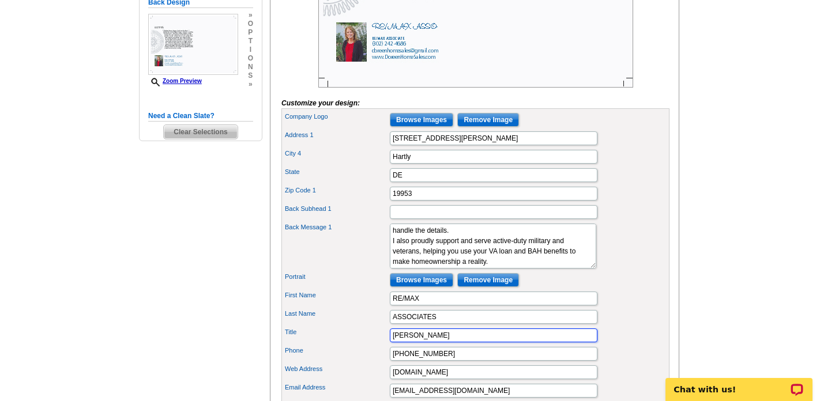
type input "DOREEN SAWCHAK"
click at [605, 271] on div "Back Message 1 Lorem ipsum" at bounding box center [476, 247] width 384 height 50
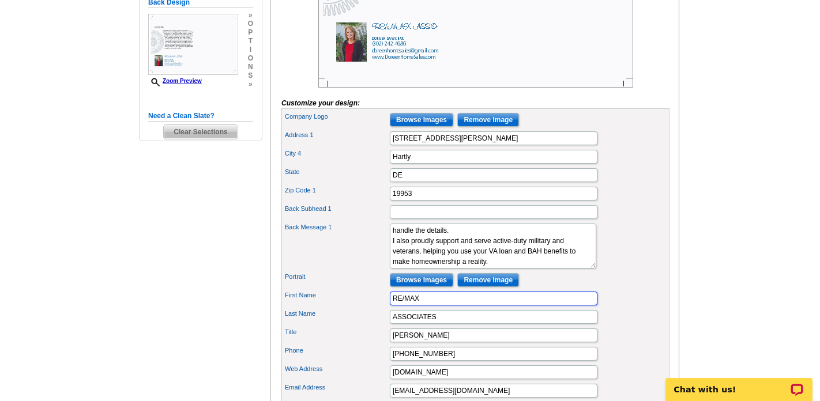
click at [443, 306] on input "RE/MAX" at bounding box center [494, 299] width 208 height 14
drag, startPoint x: 443, startPoint y: 318, endPoint x: 364, endPoint y: 314, distance: 79.1
click at [365, 308] on div "First Name RE/MAX" at bounding box center [476, 299] width 384 height 18
type input "[PERSON_NAME]"
type input "Sawchak"
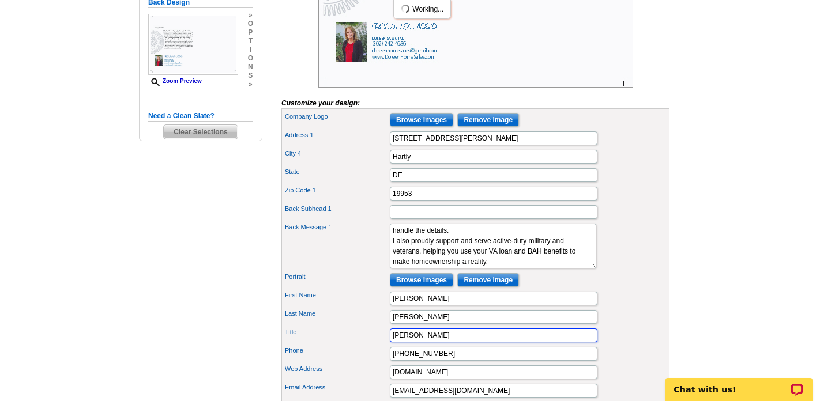
drag, startPoint x: 469, startPoint y: 354, endPoint x: 362, endPoint y: 354, distance: 107.3
click at [362, 345] on div "Title DOREEN SAWCHAK" at bounding box center [476, 336] width 384 height 18
type input "E"
type input "RE/MAX ASSOCIATES"
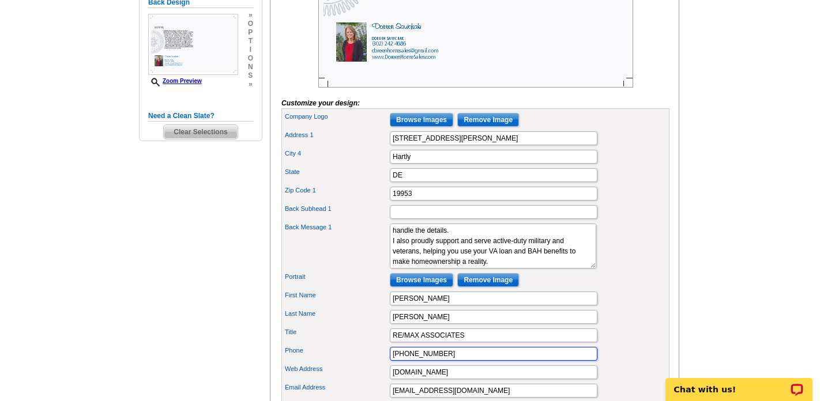
click at [393, 361] on input "(302) 242-4686" at bounding box center [494, 354] width 208 height 14
click at [468, 361] on input "C: (302) 242-4686" at bounding box center [494, 354] width 208 height 14
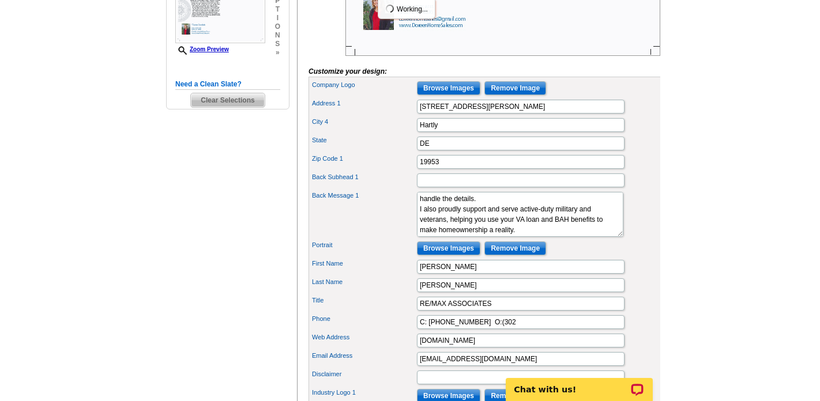
scroll to position [361, 0]
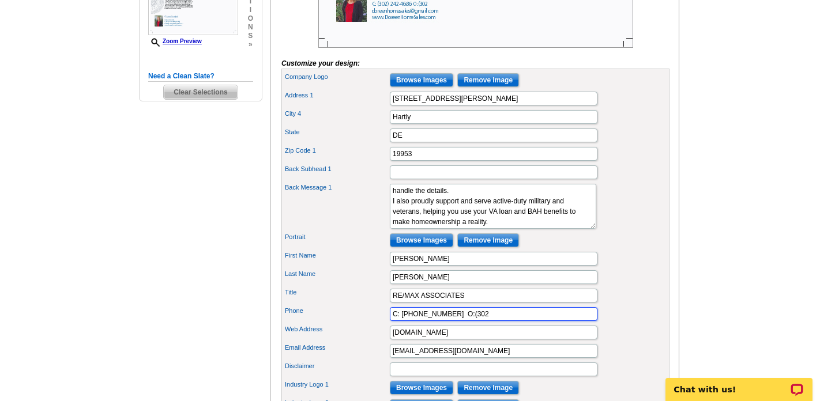
click at [462, 321] on input "C: (302) 242-4686 O:(302" at bounding box center [494, 314] width 208 height 14
click at [482, 321] on input "C: (302) 242-4686 O: (302" at bounding box center [494, 314] width 208 height 14
click at [482, 321] on input "C: (302) 242-4686 O: (302)453-3200" at bounding box center [494, 314] width 208 height 14
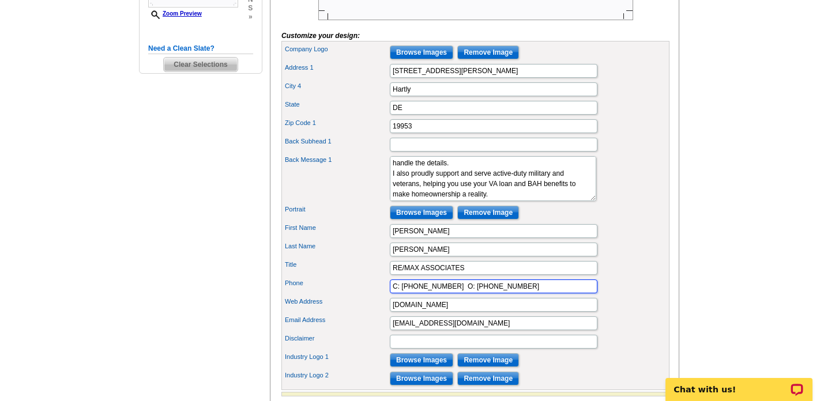
type input "C: (302) 242-4686 O: (302) 453-3200"
click at [655, 296] on div "Phone C: (302) 242-4686 O: (302) 453-3200" at bounding box center [476, 286] width 384 height 18
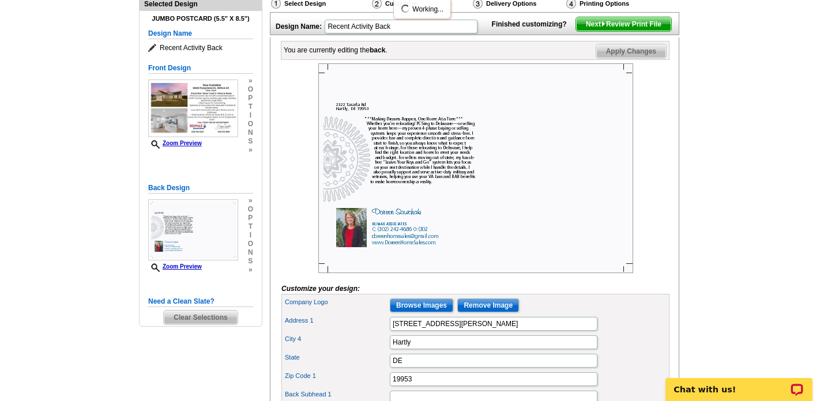
scroll to position [137, 0]
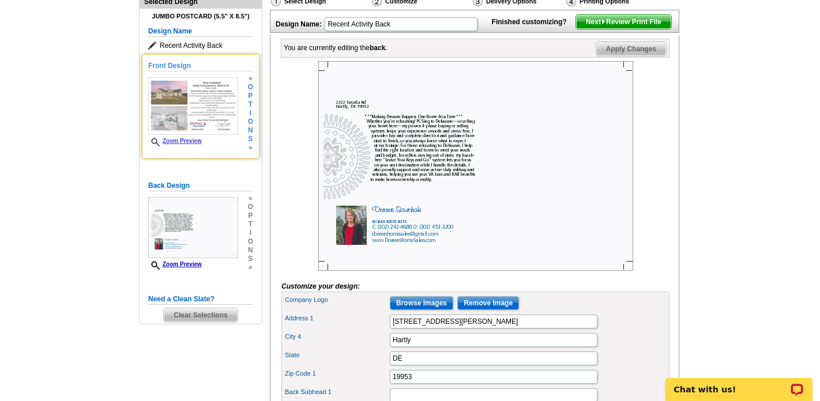
click at [192, 140] on link "Zoom Preview" at bounding box center [175, 141] width 54 height 6
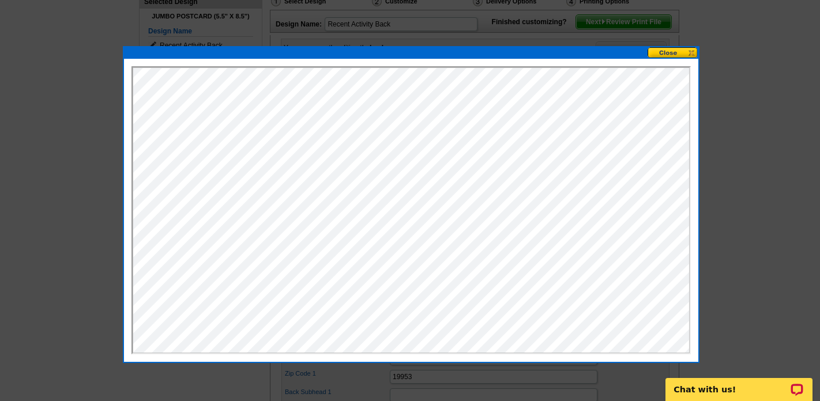
scroll to position [0, 0]
click at [678, 48] on button at bounding box center [673, 52] width 51 height 11
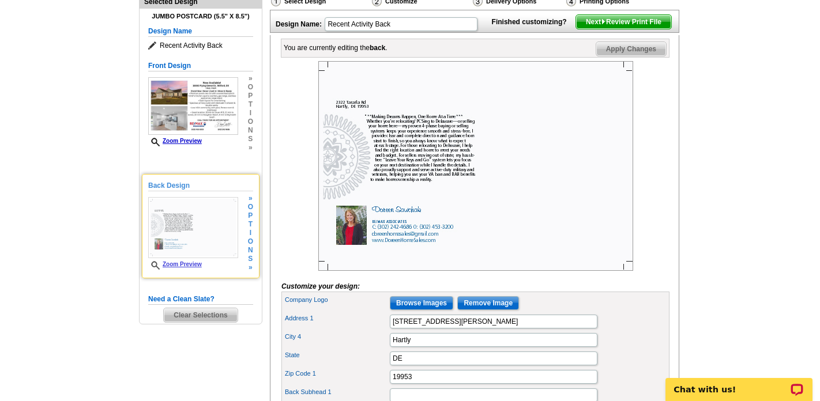
click at [190, 262] on link "Zoom Preview" at bounding box center [175, 264] width 54 height 6
click at [197, 267] on link "Zoom Preview" at bounding box center [175, 264] width 54 height 6
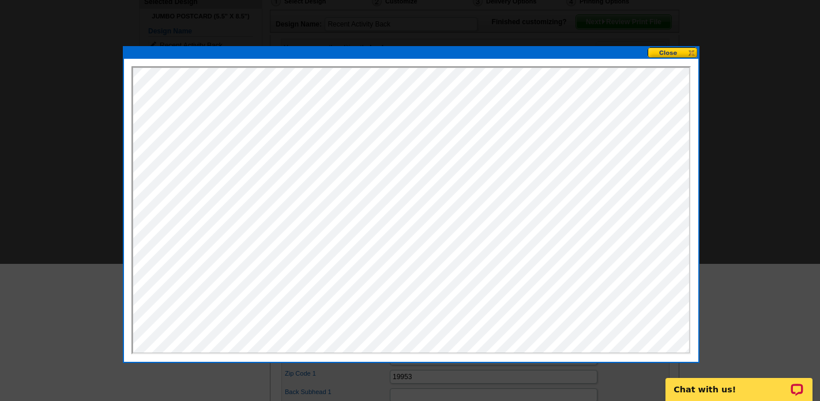
click at [677, 51] on button at bounding box center [673, 52] width 51 height 11
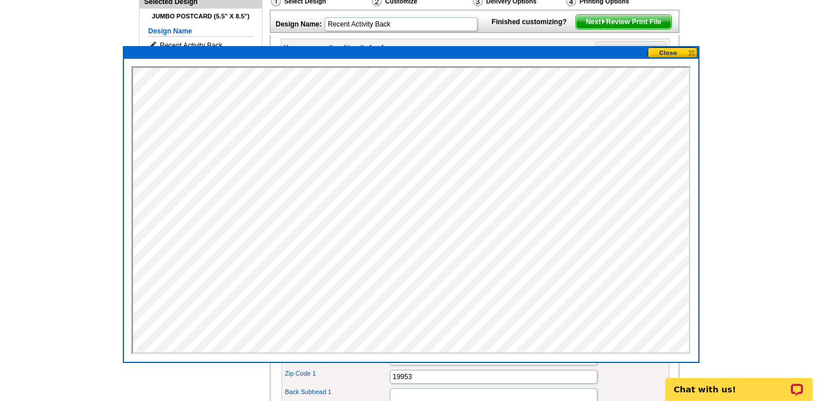
click at [680, 51] on button at bounding box center [673, 52] width 51 height 11
click at [677, 55] on button at bounding box center [673, 52] width 51 height 11
click at [691, 52] on button at bounding box center [673, 52] width 51 height 11
click at [690, 52] on button at bounding box center [673, 52] width 51 height 11
click at [779, 118] on main "Need Help? call 800-260-5887, chat with support, or have our designers make som…" at bounding box center [410, 340] width 820 height 802
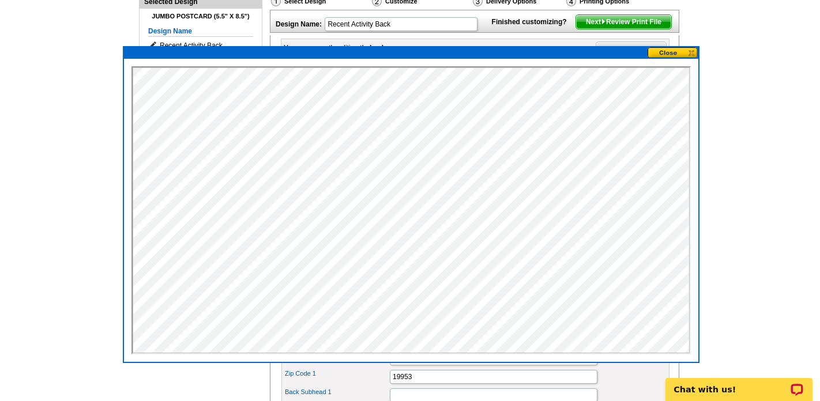
click at [691, 50] on button at bounding box center [673, 52] width 51 height 11
click at [694, 23] on main "Need Help? call 800-260-5887, chat with support, or have our designers make som…" at bounding box center [410, 340] width 820 height 802
click at [636, 29] on span "Next Review Print File" at bounding box center [623, 22] width 95 height 14
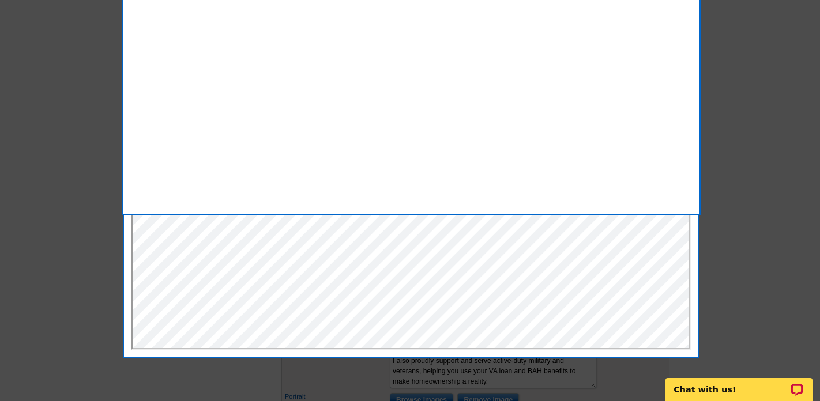
scroll to position [200, 0]
click at [714, 203] on div at bounding box center [410, 101] width 820 height 602
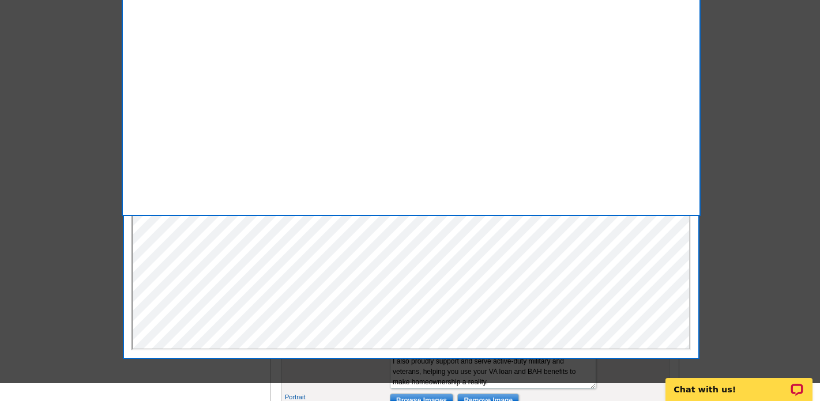
scroll to position [0, 0]
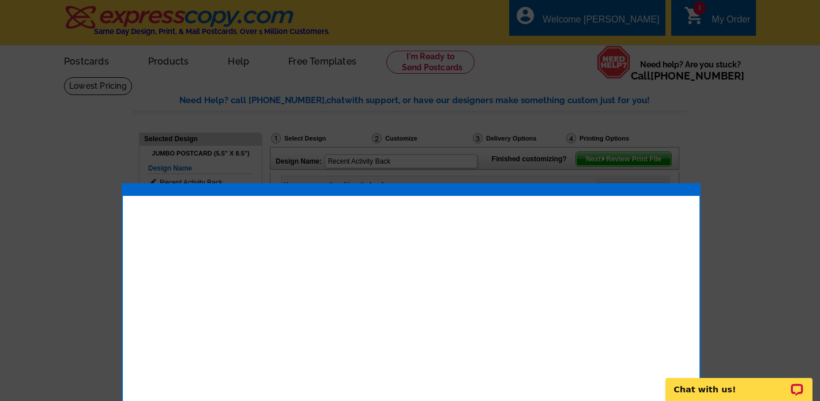
click at [674, 80] on div at bounding box center [410, 200] width 820 height 401
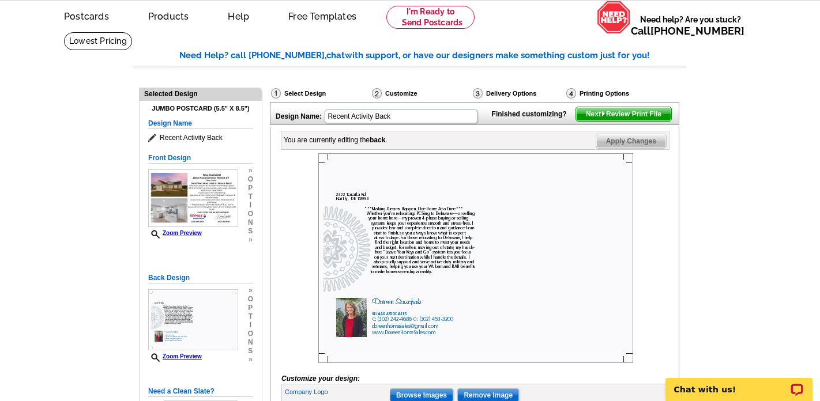
scroll to position [50, 0]
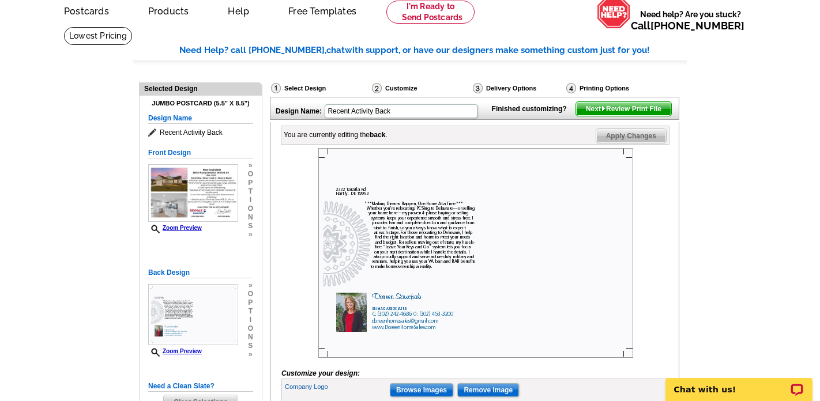
click at [614, 116] on span "Next Review Print File" at bounding box center [623, 109] width 95 height 14
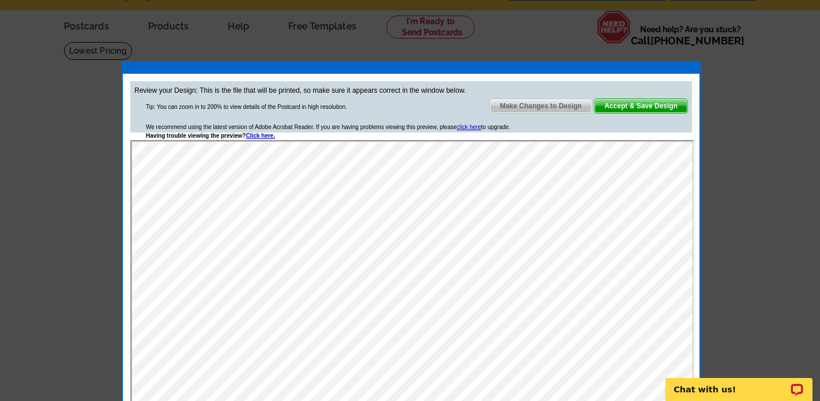
scroll to position [0, 0]
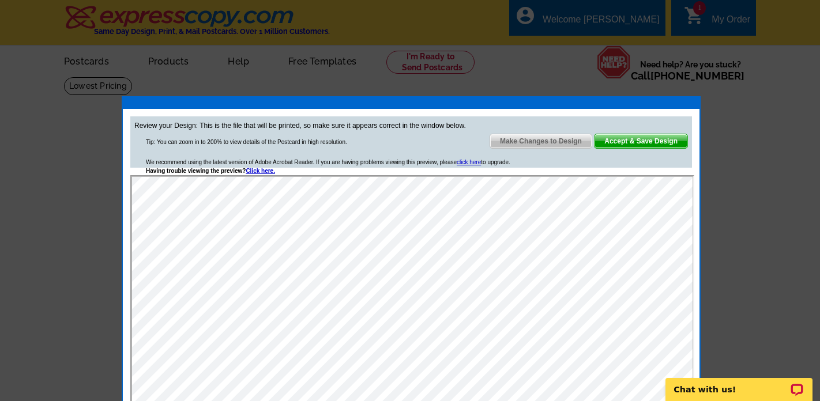
click at [646, 143] on span "Accept & Save Design" at bounding box center [641, 141] width 93 height 14
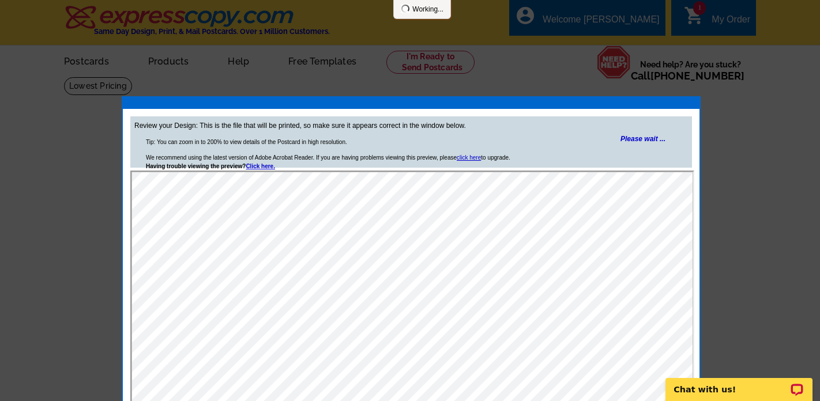
scroll to position [1, 0]
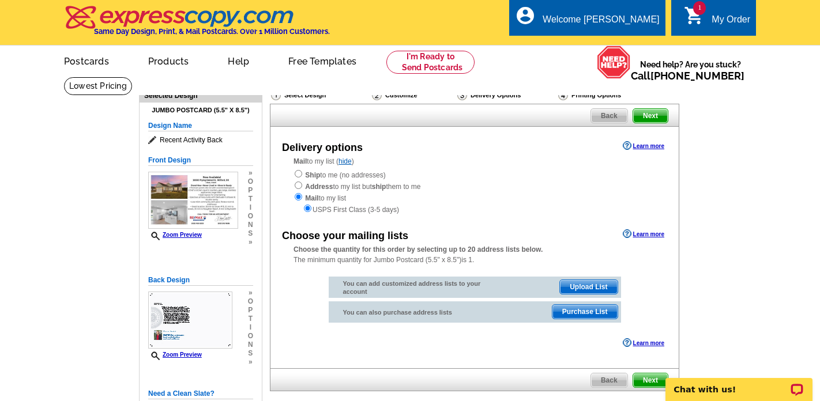
click at [580, 313] on span "Purchase List" at bounding box center [585, 312] width 65 height 14
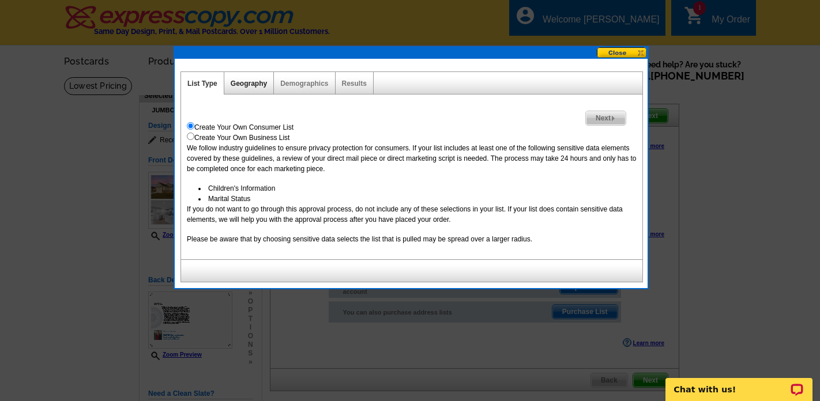
click at [251, 85] on link "Geography" at bounding box center [249, 84] width 36 height 8
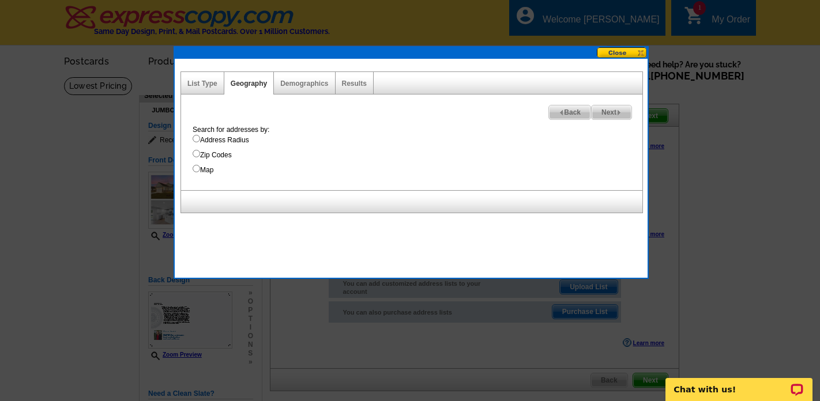
click at [196, 136] on input "Address Radius" at bounding box center [196, 138] width 7 height 7
radio input "true"
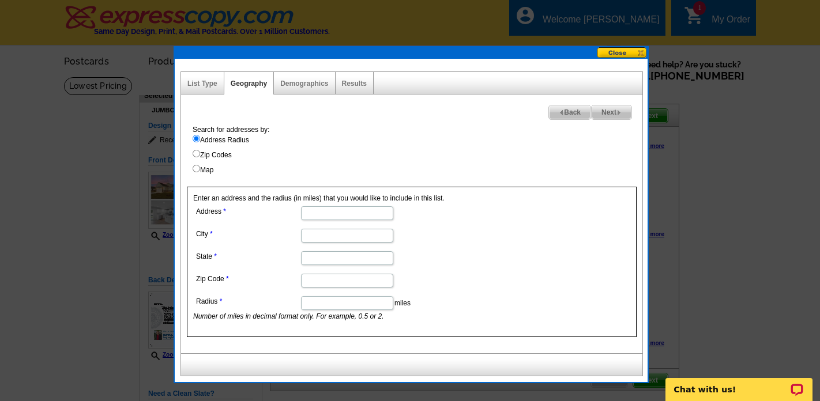
click at [314, 216] on input "Address" at bounding box center [347, 214] width 92 height 14
click at [197, 155] on input "Zip Codes" at bounding box center [196, 153] width 7 height 7
radio input "true"
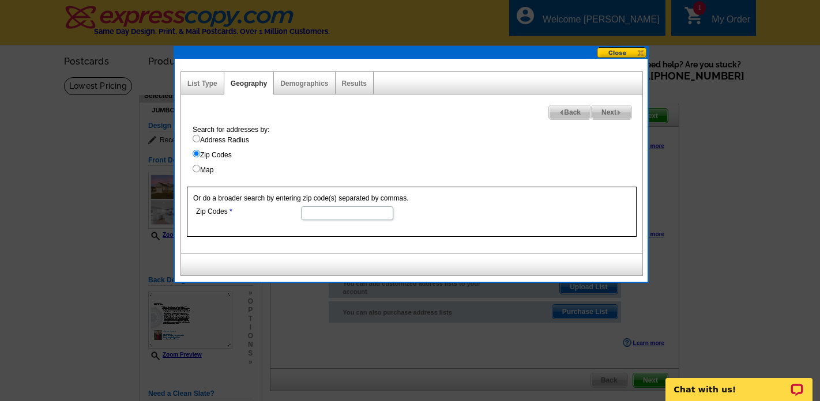
click at [196, 169] on input "Map" at bounding box center [196, 168] width 7 height 7
radio input "true"
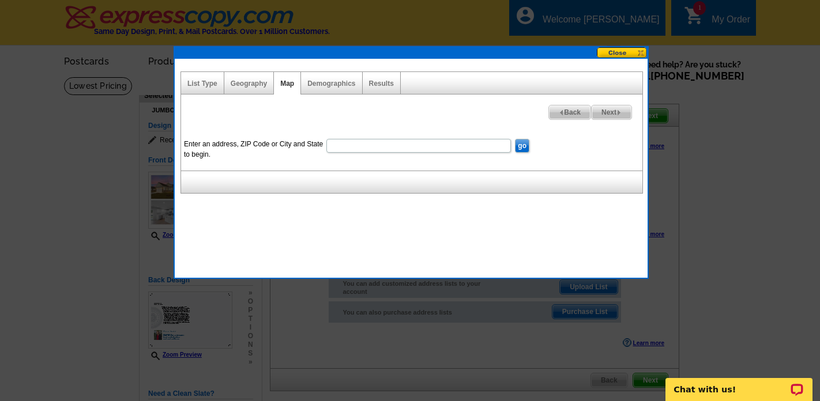
click at [362, 146] on input "Enter an address, ZIP Code or City and State to begin." at bounding box center [419, 146] width 185 height 14
type input "19963"
click at [523, 145] on input "go" at bounding box center [522, 146] width 14 height 14
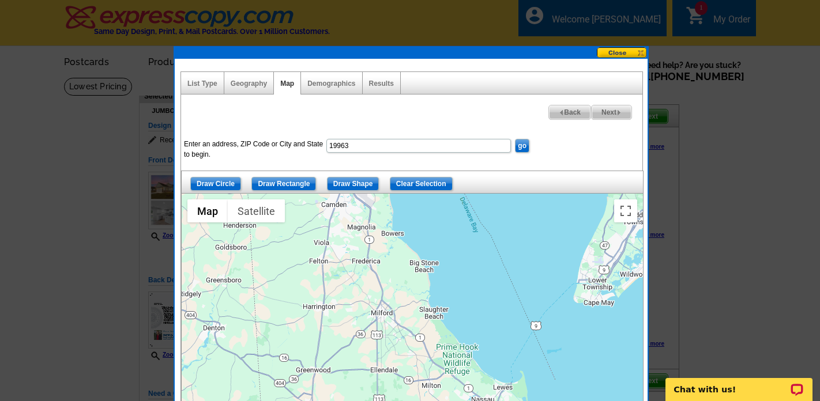
drag, startPoint x: 496, startPoint y: 293, endPoint x: 493, endPoint y: 250, distance: 43.4
click at [493, 250] on div at bounding box center [412, 338] width 461 height 288
click at [217, 183] on input "Draw Circle" at bounding box center [215, 184] width 51 height 14
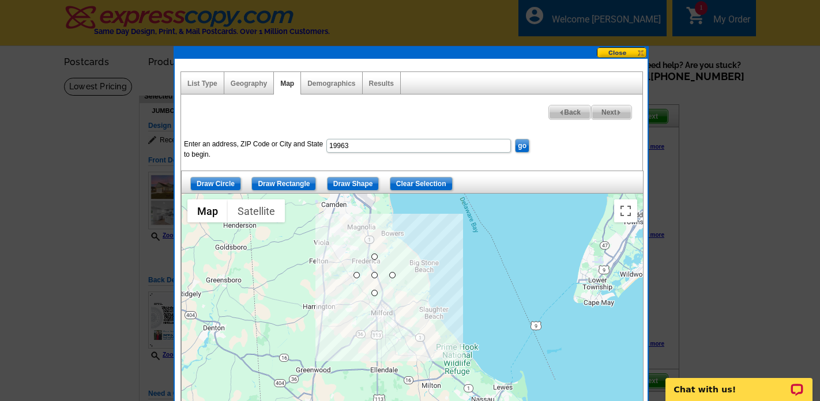
drag, startPoint x: 374, startPoint y: 273, endPoint x: 377, endPoint y: 293, distance: 19.7
click at [420, 186] on input "Clear Selection" at bounding box center [421, 184] width 63 height 14
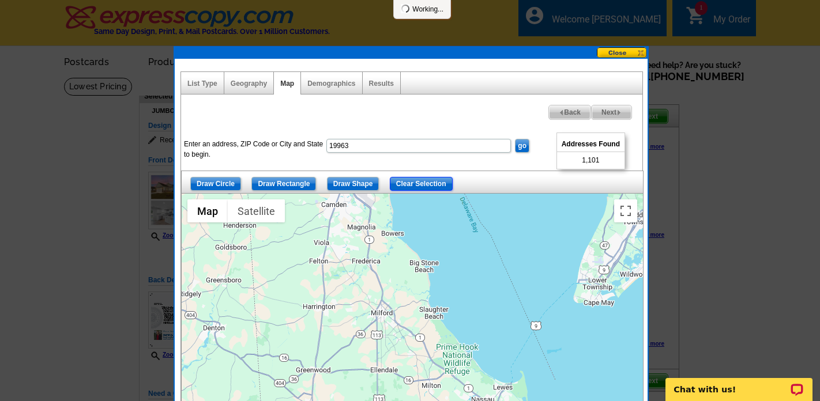
scroll to position [1, 0]
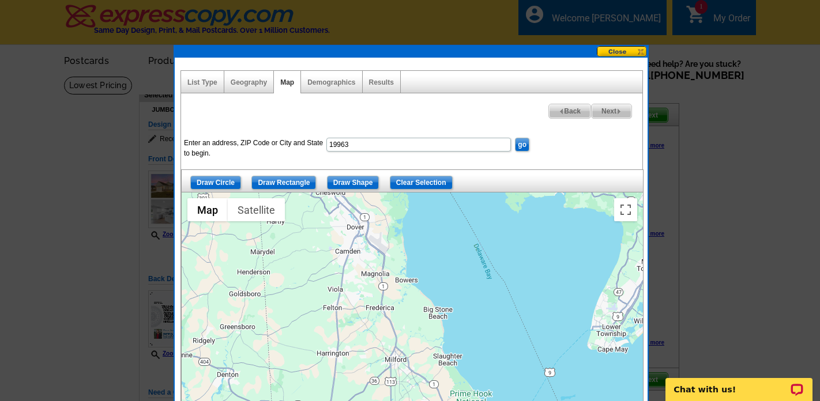
drag, startPoint x: 421, startPoint y: 230, endPoint x: 435, endPoint y: 280, distance: 52.1
click at [435, 280] on div at bounding box center [412, 337] width 461 height 288
click at [293, 184] on input "Draw Rectangle" at bounding box center [284, 183] width 65 height 14
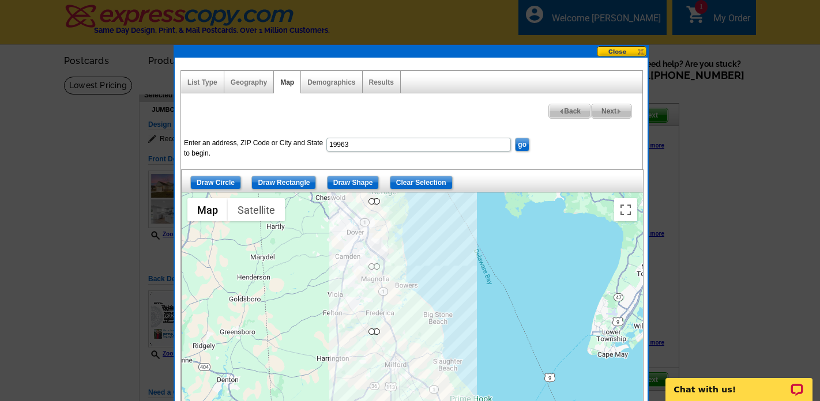
drag, startPoint x: 379, startPoint y: 196, endPoint x: 383, endPoint y: 348, distance: 151.8
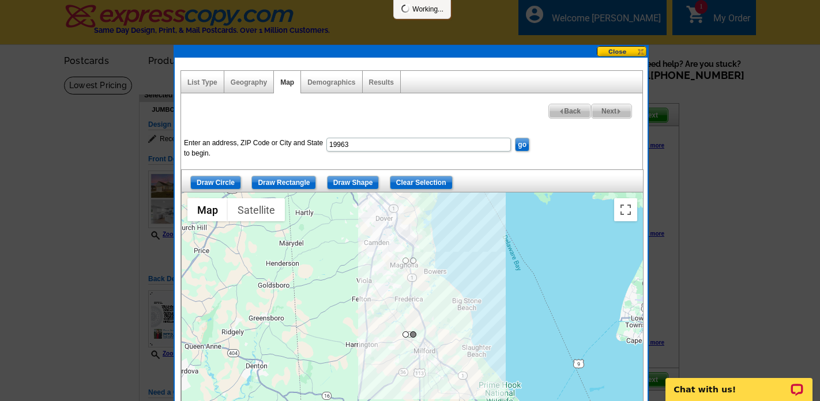
drag, startPoint x: 383, startPoint y: 352, endPoint x: 405, endPoint y: 322, distance: 37.6
click at [405, 322] on div at bounding box center [412, 337] width 461 height 288
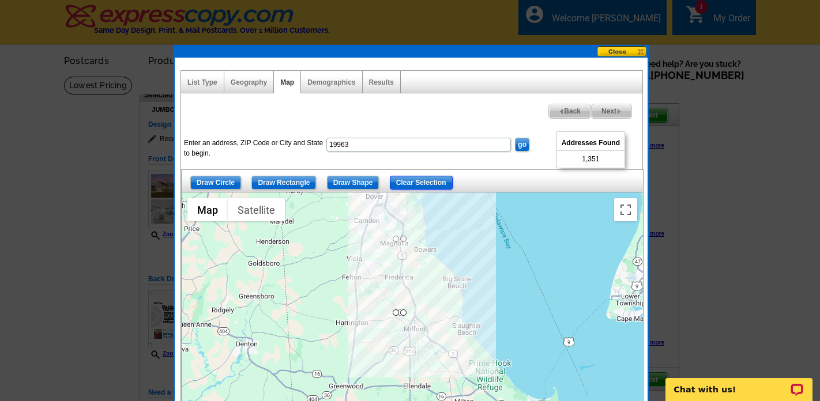
click at [446, 178] on input "Clear Selection" at bounding box center [421, 183] width 63 height 14
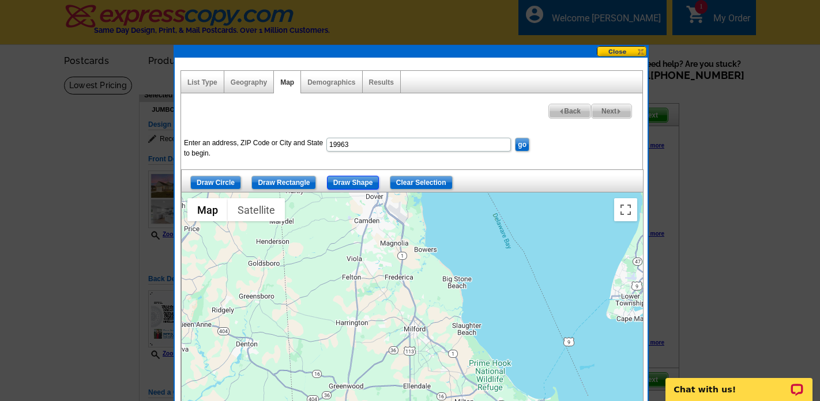
click at [362, 187] on input "Draw Shape" at bounding box center [353, 183] width 52 height 14
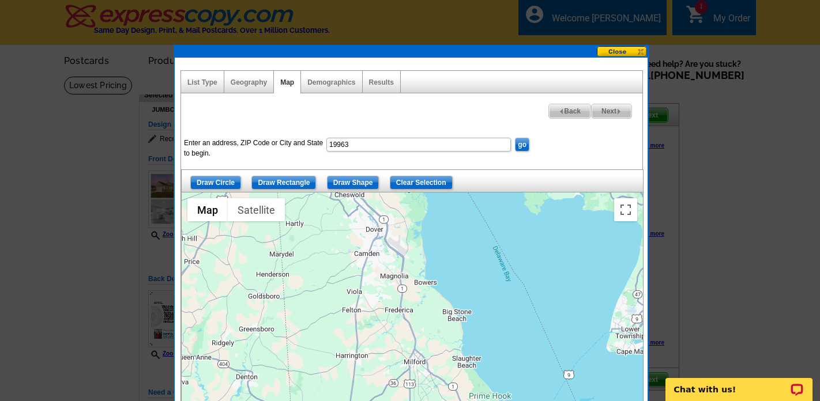
drag, startPoint x: 385, startPoint y: 237, endPoint x: 384, endPoint y: 268, distance: 31.2
click at [385, 271] on div at bounding box center [412, 337] width 461 height 288
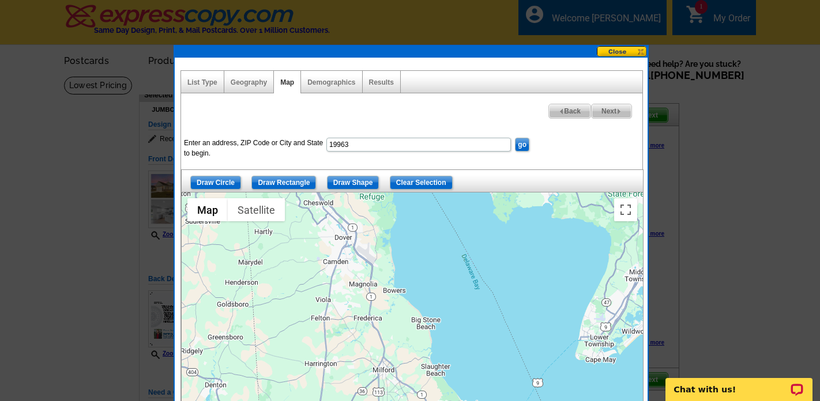
drag, startPoint x: 396, startPoint y: 202, endPoint x: 362, endPoint y: 212, distance: 35.4
click at [362, 212] on div at bounding box center [412, 337] width 461 height 288
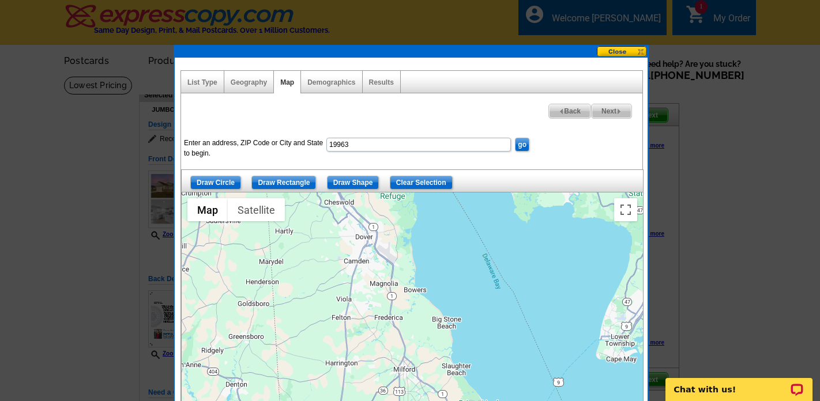
drag, startPoint x: 342, startPoint y: 241, endPoint x: 384, endPoint y: 228, distance: 44.2
click at [384, 232] on div at bounding box center [412, 337] width 461 height 288
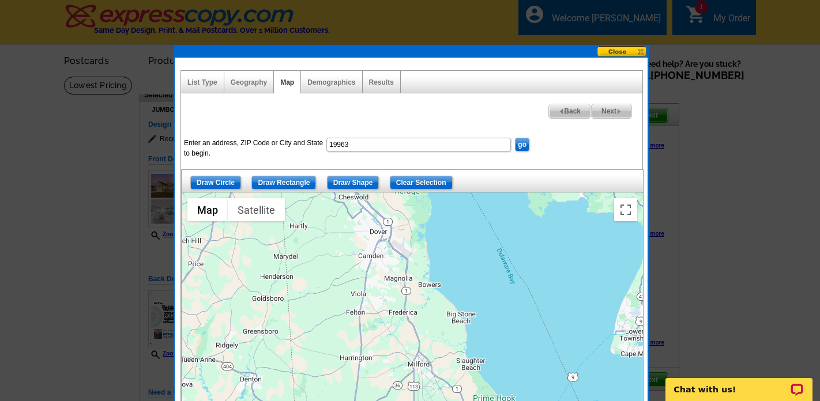
click at [397, 206] on div at bounding box center [412, 337] width 461 height 288
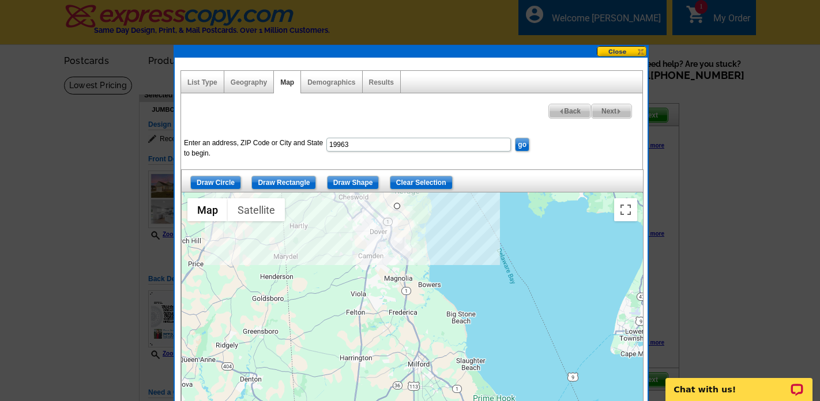
click at [352, 235] on div at bounding box center [412, 337] width 461 height 288
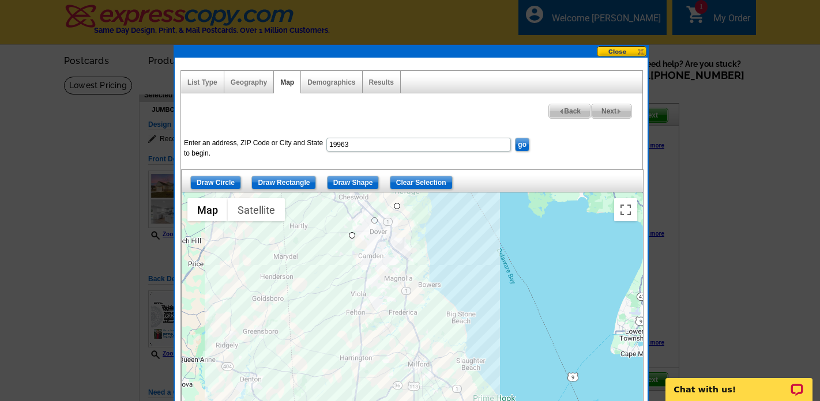
click at [403, 397] on div at bounding box center [412, 337] width 461 height 288
click at [470, 395] on div at bounding box center [412, 337] width 461 height 288
click at [397, 204] on div at bounding box center [412, 337] width 461 height 288
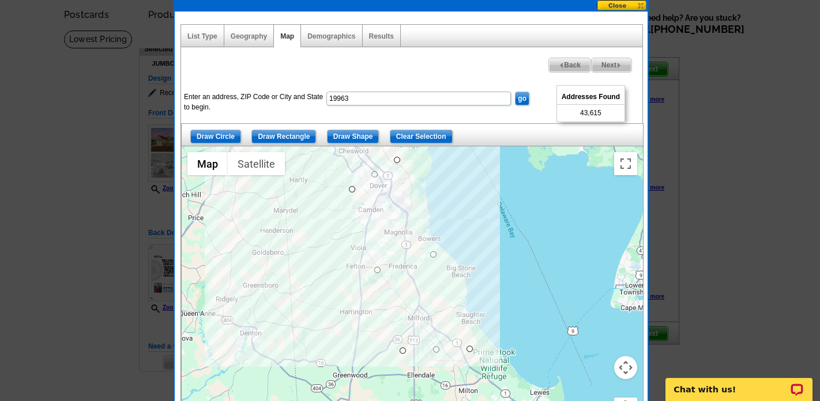
scroll to position [48, 0]
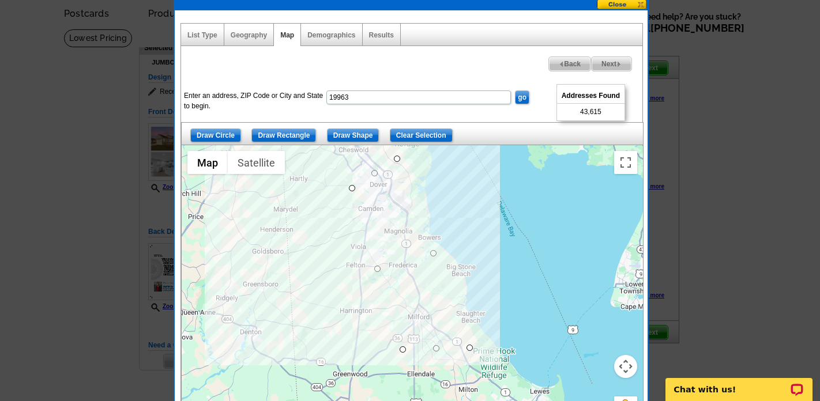
click at [612, 63] on span "Next" at bounding box center [612, 64] width 40 height 14
select select
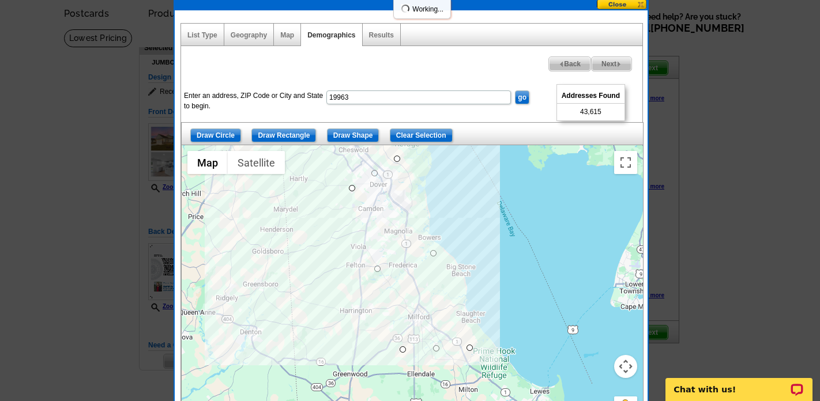
select select
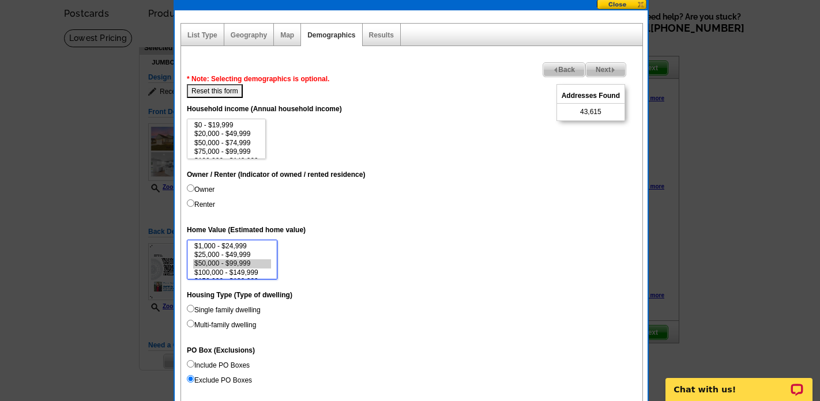
click at [236, 264] on option "$50,000 - $99,999" at bounding box center [232, 264] width 78 height 9
click at [241, 272] on option "$100,000 - $149,999" at bounding box center [232, 273] width 78 height 9
click at [243, 260] on option "$150,000 - $199,999" at bounding box center [232, 259] width 78 height 9
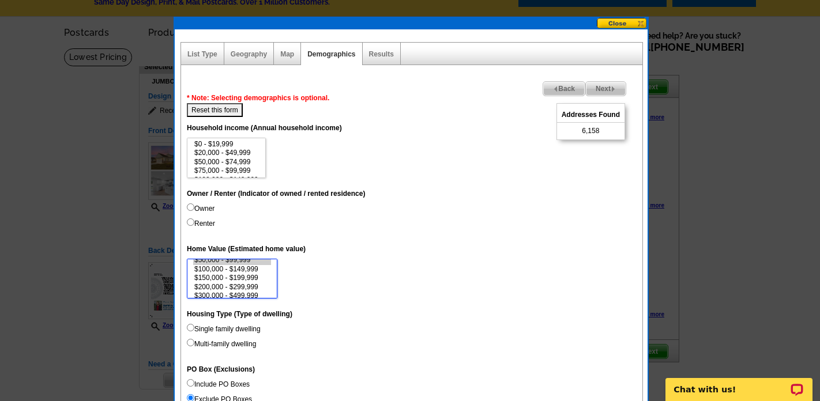
scroll to position [32, 0]
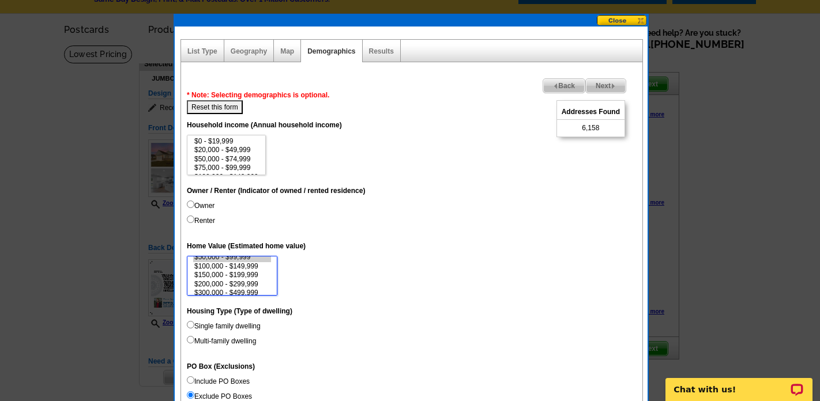
click at [257, 274] on option "$150,000 - $199,999" at bounding box center [232, 275] width 78 height 9
select select "50000-99999"
click at [255, 264] on option "$100,000 - $149,999" at bounding box center [232, 266] width 78 height 9
select select
click at [251, 258] on option "$50,000 - $99,999" at bounding box center [232, 257] width 78 height 9
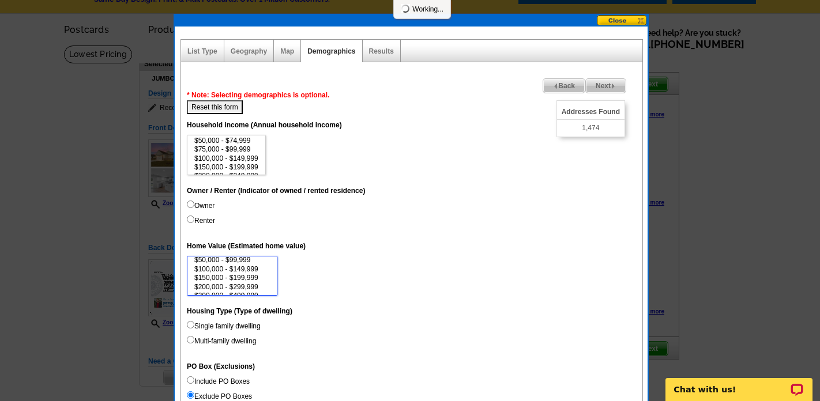
scroll to position [21, 0]
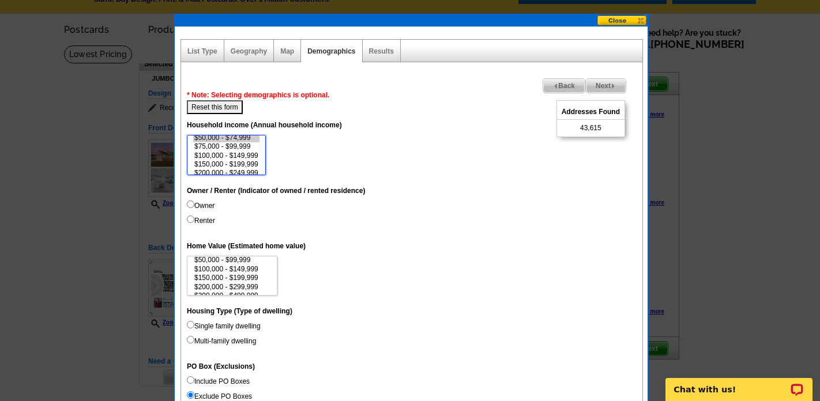
click at [249, 139] on option "$50,000 - $74,999" at bounding box center [226, 138] width 66 height 9
click at [245, 148] on option "$75,000 - $99,999" at bounding box center [226, 148] width 66 height 9
click at [245, 155] on option "$100,000 - $149,999" at bounding box center [226, 157] width 66 height 9
click at [245, 164] on select "$0 - $19,999 $20,000 - $49,999 $50,000 - $74,999 $75,000 - $99,999 $100,000 - $…" at bounding box center [226, 155] width 79 height 40
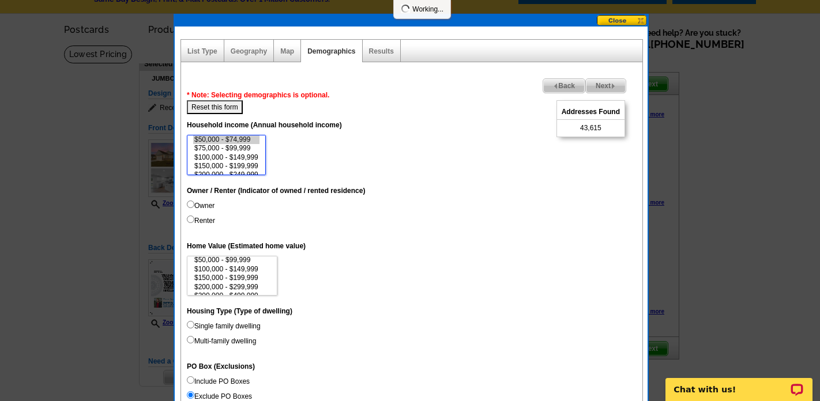
scroll to position [31, 0]
select select "50000-74999"
click at [245, 165] on option "$200,000 - $249,999" at bounding box center [226, 163] width 66 height 9
click at [604, 91] on span "Next" at bounding box center [606, 86] width 40 height 14
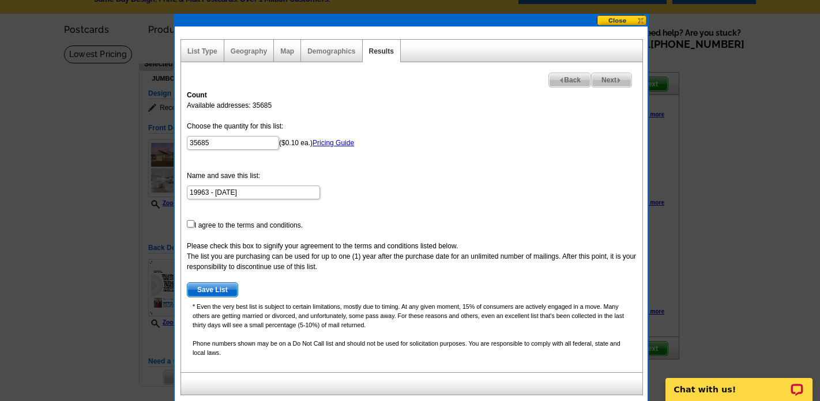
scroll to position [36, 0]
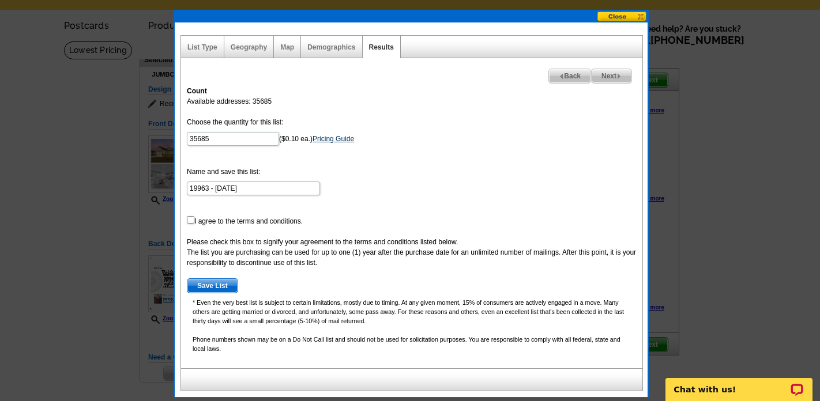
click at [326, 140] on link "Pricing Guide" at bounding box center [334, 139] width 42 height 8
click at [640, 15] on button at bounding box center [622, 16] width 51 height 11
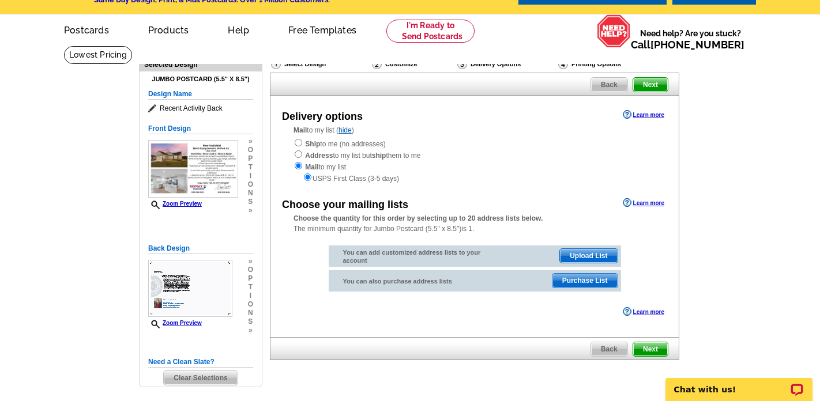
scroll to position [29, 0]
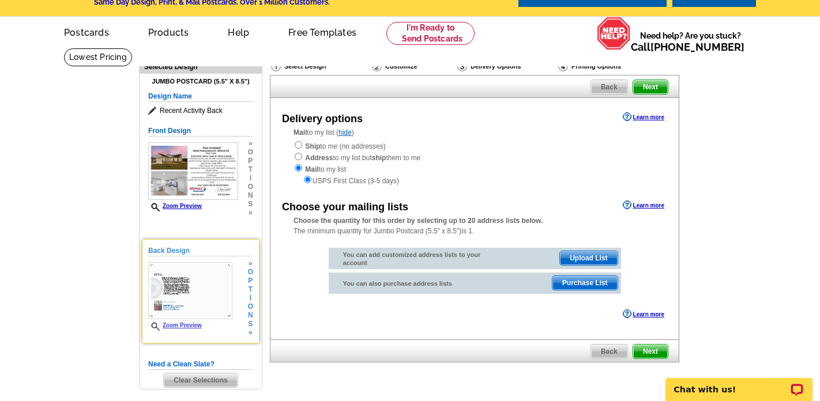
click at [204, 282] on img at bounding box center [190, 290] width 84 height 57
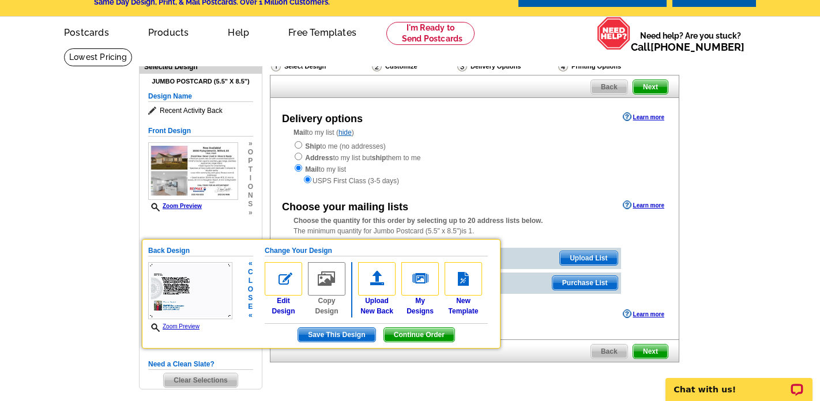
click at [341, 333] on span "Save This Design" at bounding box center [336, 335] width 77 height 14
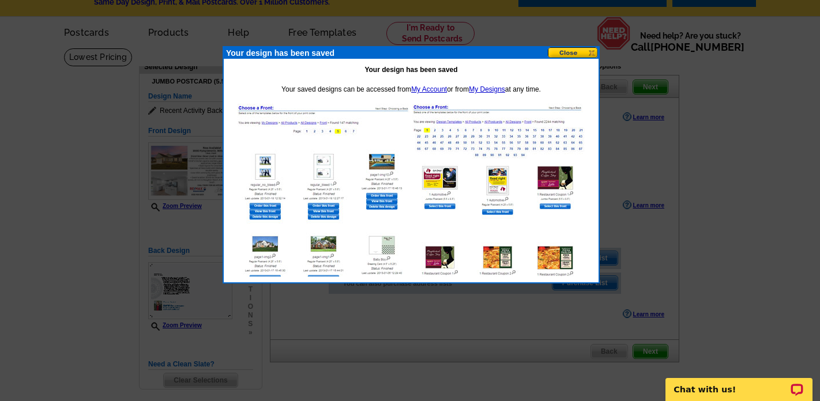
click at [587, 49] on button at bounding box center [573, 52] width 51 height 11
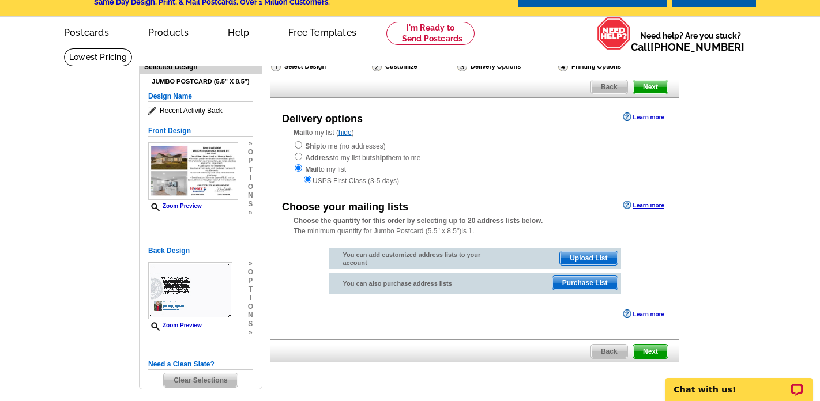
scroll to position [0, 0]
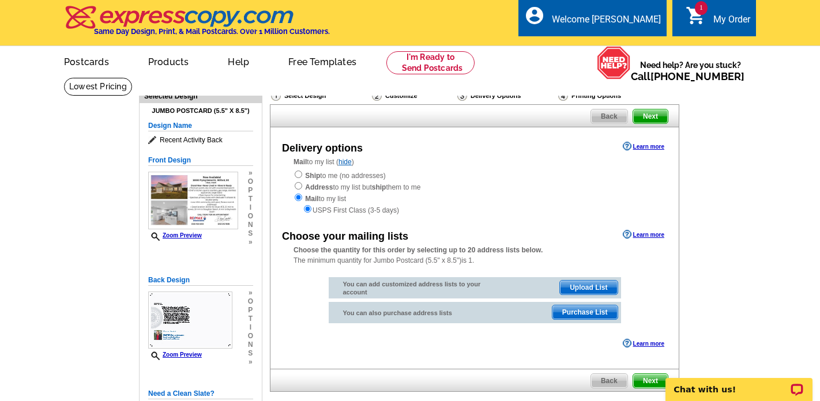
click at [589, 316] on span "Purchase List" at bounding box center [585, 313] width 65 height 14
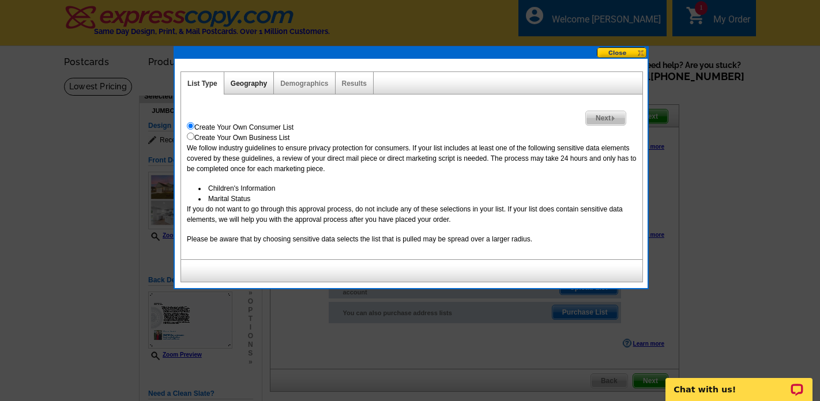
click at [255, 84] on link "Geography" at bounding box center [249, 84] width 36 height 8
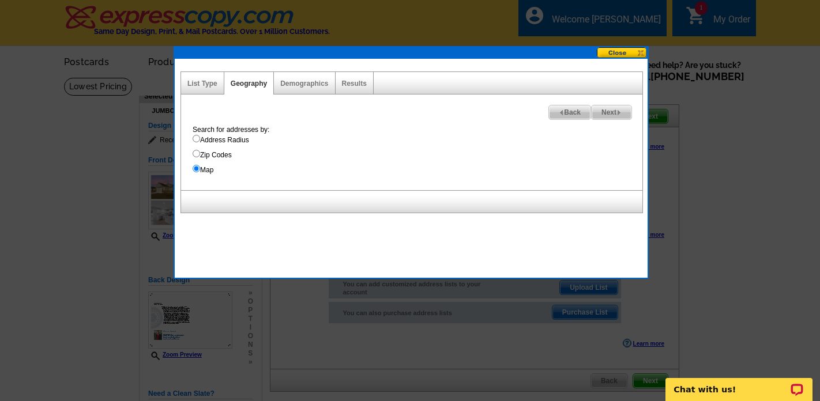
click at [197, 154] on input "Zip Codes" at bounding box center [196, 153] width 7 height 7
radio input "true"
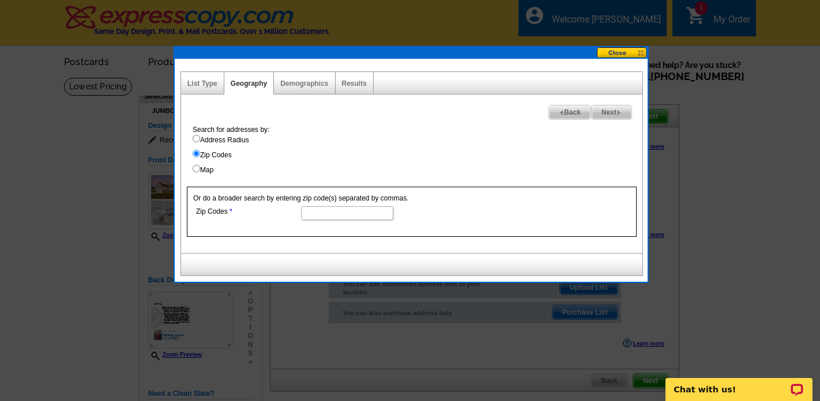
click at [317, 213] on input "Zip Codes" at bounding box center [347, 214] width 92 height 14
type input "19963"
select select
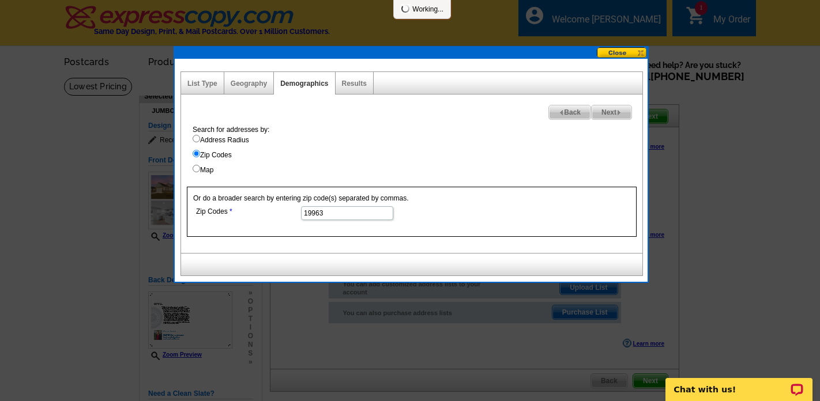
select select
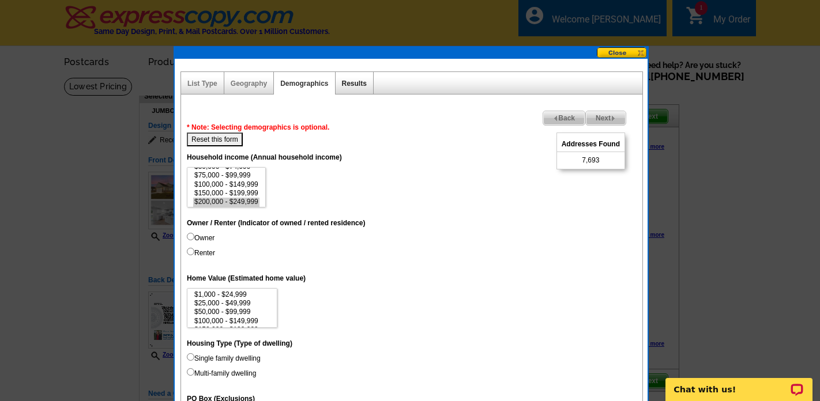
click at [359, 85] on link "Results" at bounding box center [354, 84] width 25 height 8
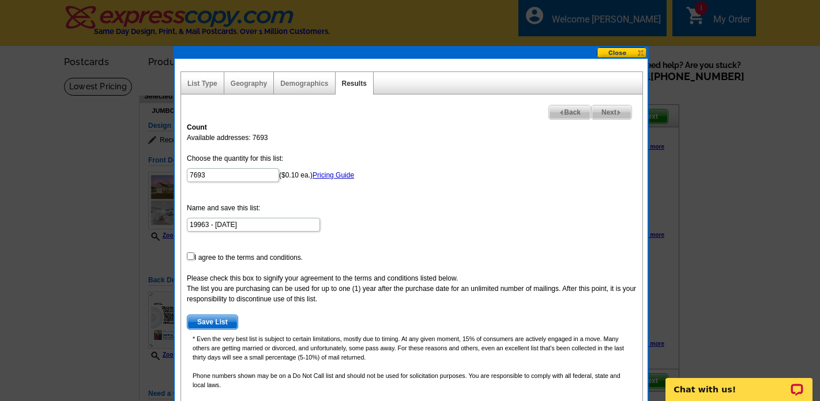
click at [624, 54] on button at bounding box center [622, 52] width 51 height 11
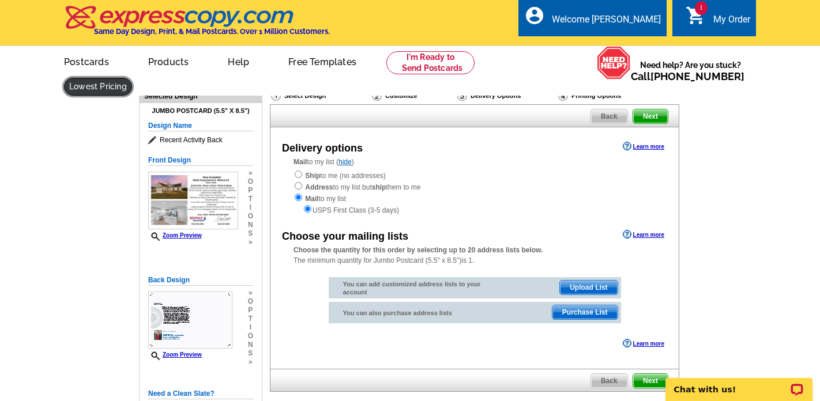
click at [132, 78] on link at bounding box center [98, 87] width 68 height 18
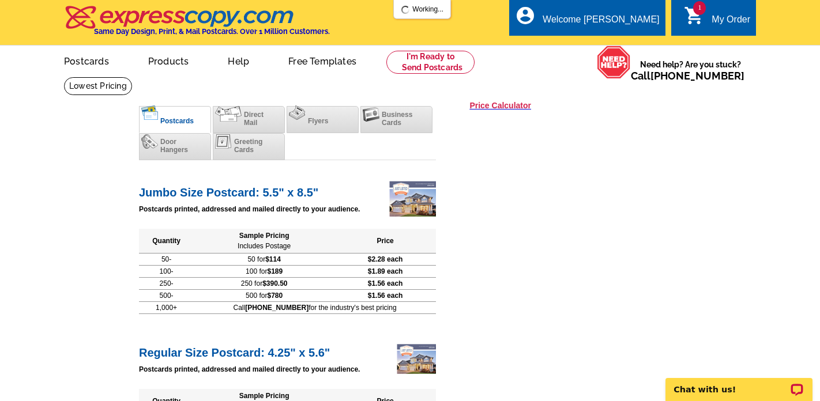
scroll to position [1, 0]
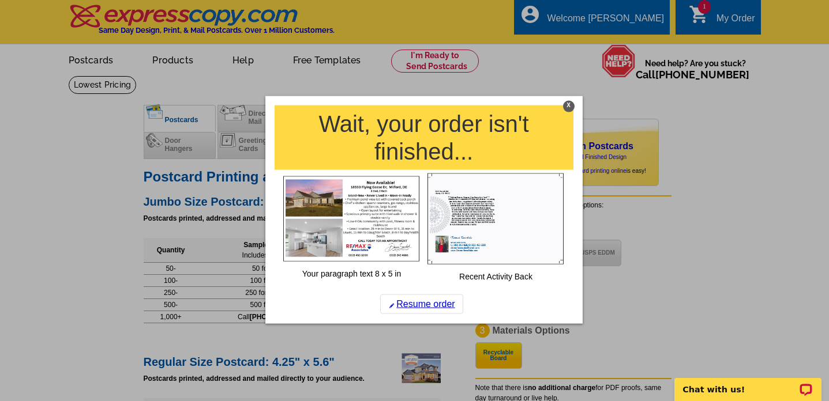
click at [568, 107] on div "X" at bounding box center [569, 107] width 12 height 12
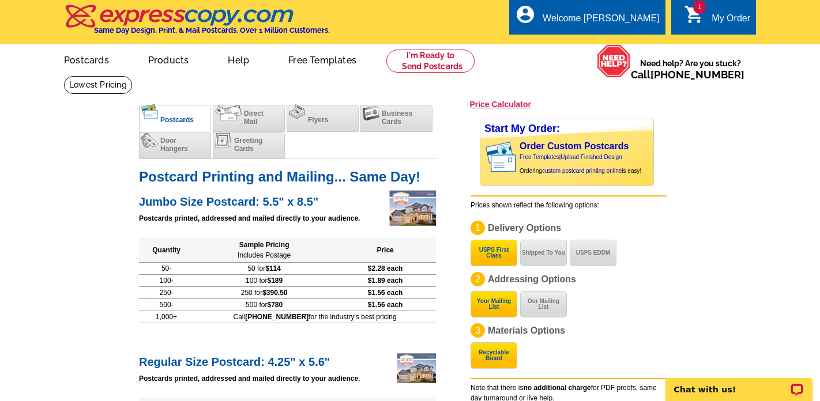
scroll to position [0, 0]
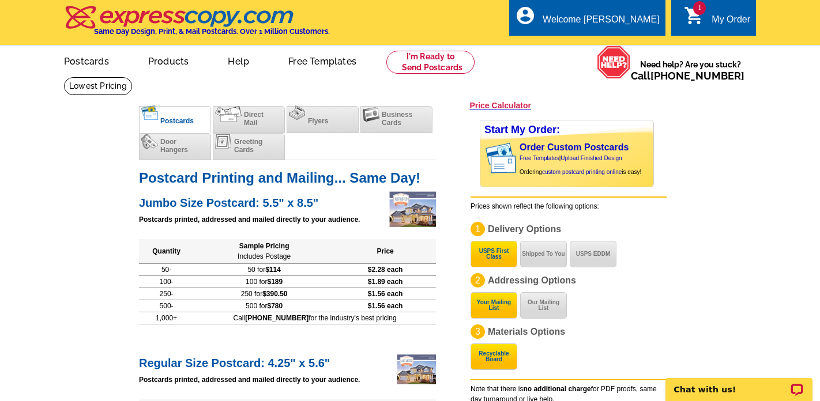
click at [704, 17] on link "1 shopping_cart My Order" at bounding box center [717, 20] width 66 height 14
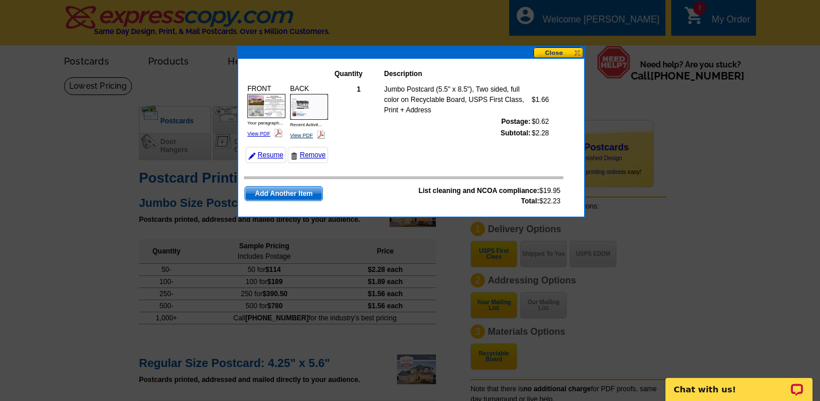
click at [301, 133] on link "View PDF" at bounding box center [301, 136] width 23 height 6
click at [302, 133] on link "View PDF" at bounding box center [301, 136] width 23 height 6
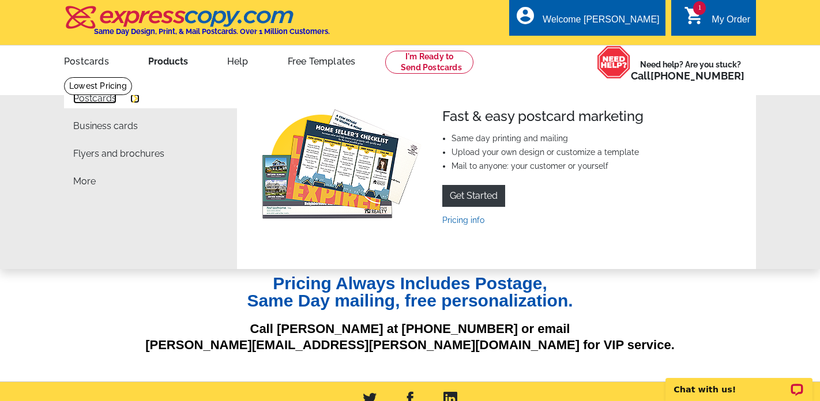
click at [92, 96] on link "Postcards" at bounding box center [94, 98] width 43 height 9
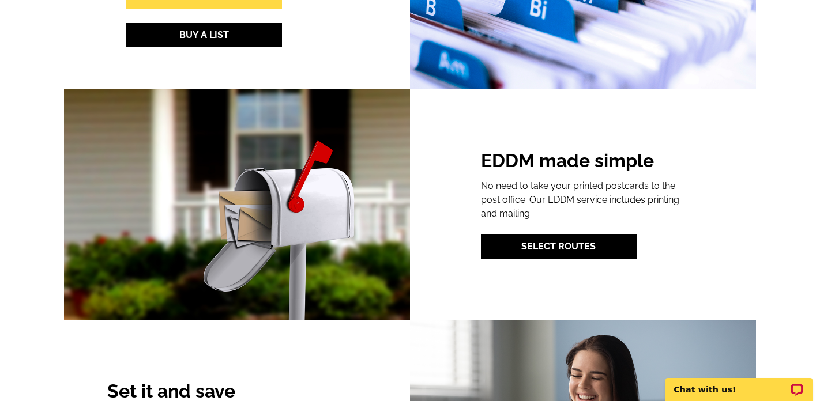
scroll to position [1499, 0]
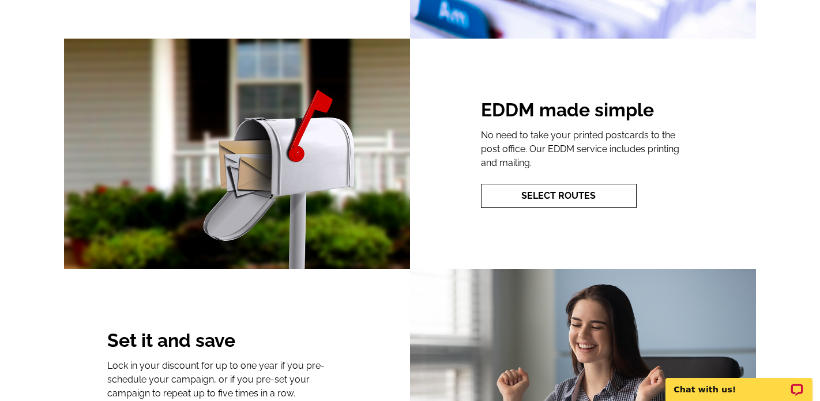
click at [556, 194] on link "Select Routes" at bounding box center [559, 196] width 156 height 24
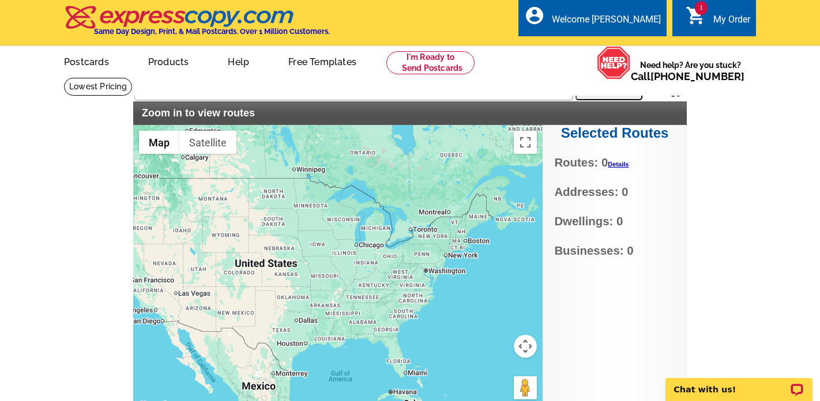
drag, startPoint x: 420, startPoint y: 280, endPoint x: 309, endPoint y: 283, distance: 110.8
click at [309, 283] on div at bounding box center [338, 269] width 410 height 288
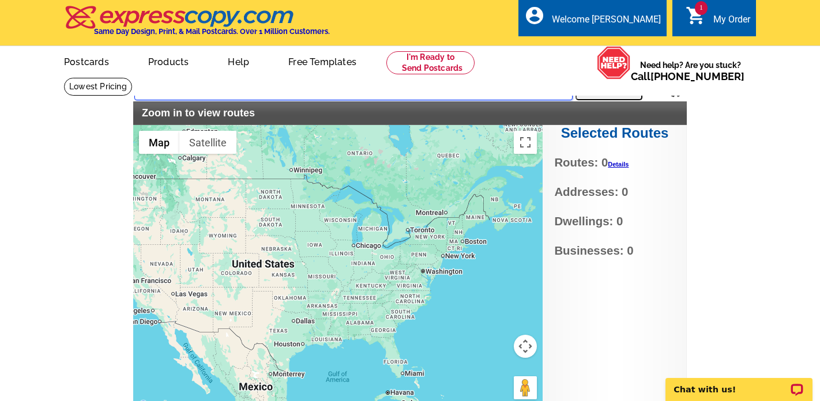
click at [348, 91] on input "text" at bounding box center [353, 90] width 438 height 21
type input "19963"
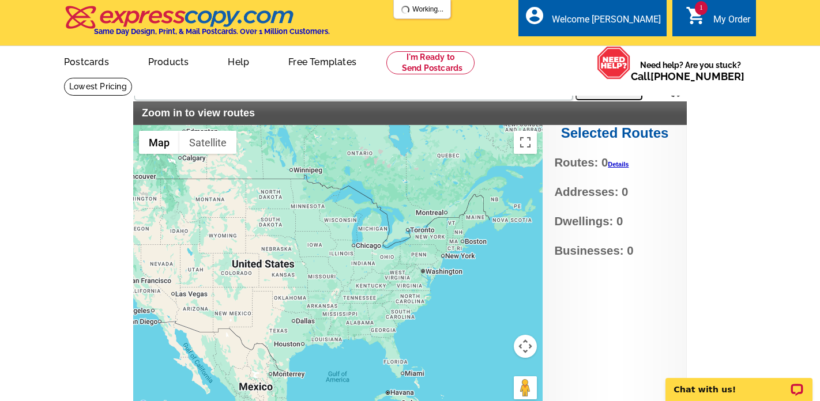
click at [610, 92] on button "Search" at bounding box center [609, 88] width 67 height 23
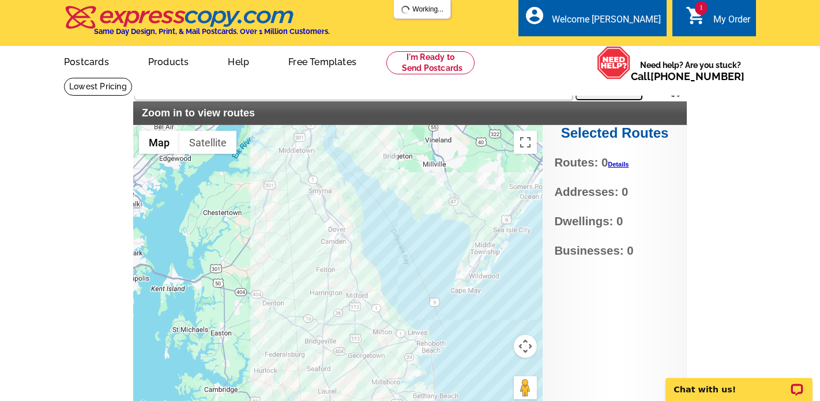
drag, startPoint x: 429, startPoint y: 325, endPoint x: 442, endPoint y: 262, distance: 63.6
click at [442, 262] on div at bounding box center [338, 269] width 410 height 288
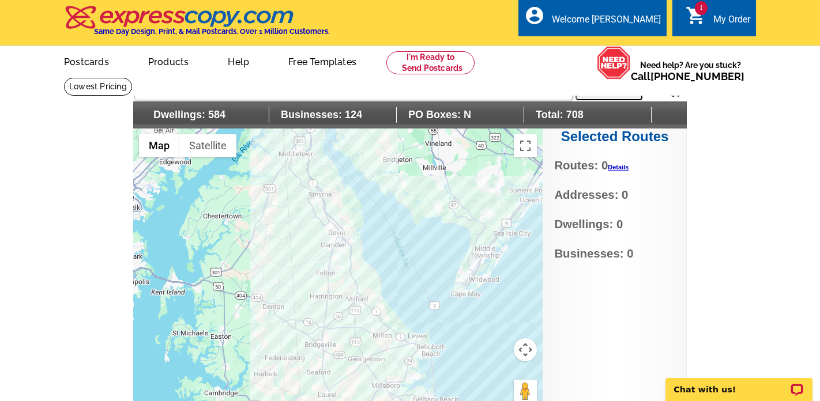
click at [359, 297] on div at bounding box center [338, 273] width 410 height 288
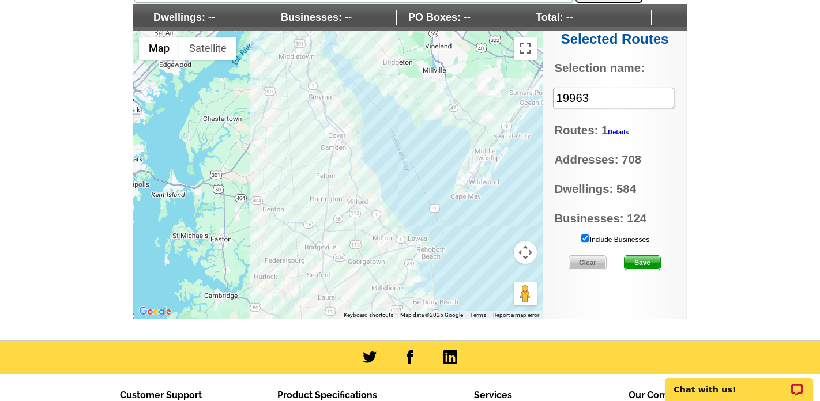
scroll to position [102, 0]
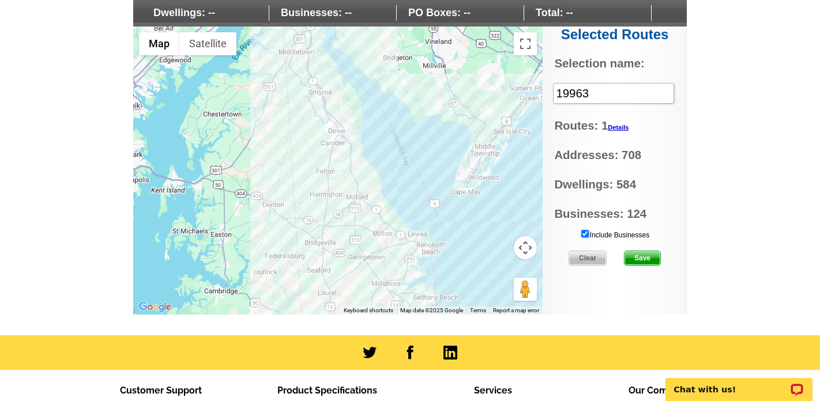
click at [586, 231] on input "Include Businesses" at bounding box center [584, 233] width 7 height 7
click at [587, 232] on input "Include Businesses" at bounding box center [584, 233] width 7 height 7
click at [585, 234] on input "Include Businesses" at bounding box center [584, 233] width 7 height 7
click at [641, 258] on span "Save" at bounding box center [643, 259] width 36 height 14
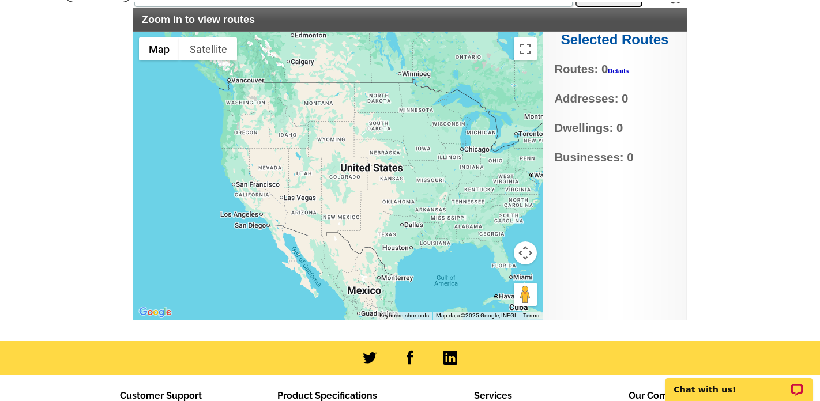
scroll to position [96, 0]
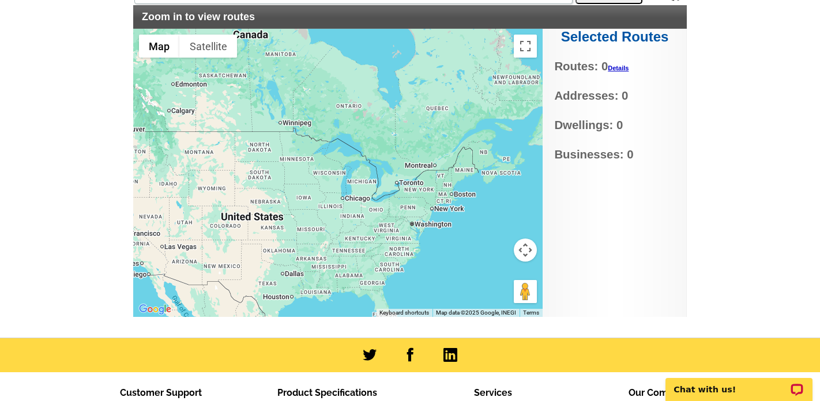
drag, startPoint x: 502, startPoint y: 175, endPoint x: 381, endPoint y: 224, distance: 130.9
click at [381, 226] on div at bounding box center [338, 173] width 410 height 288
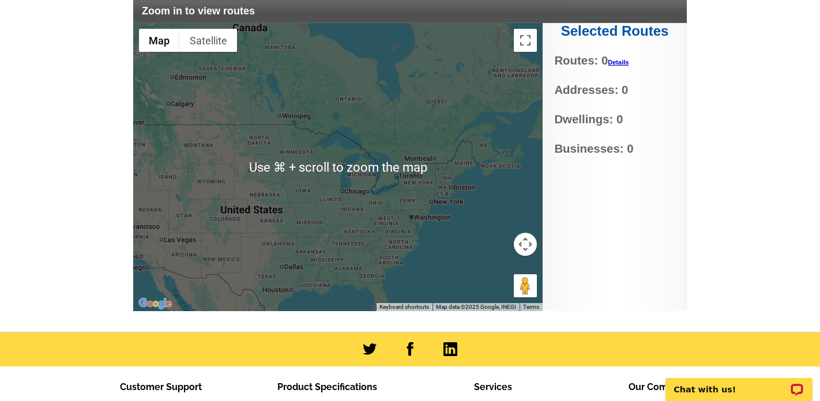
scroll to position [0, 0]
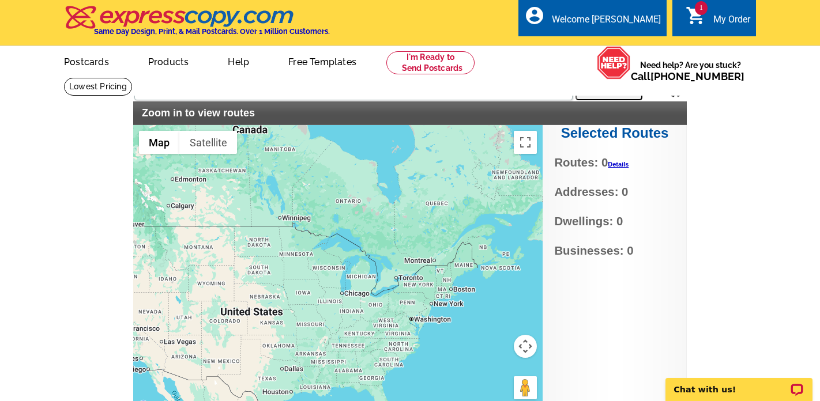
click at [626, 164] on link "Details" at bounding box center [618, 164] width 21 height 7
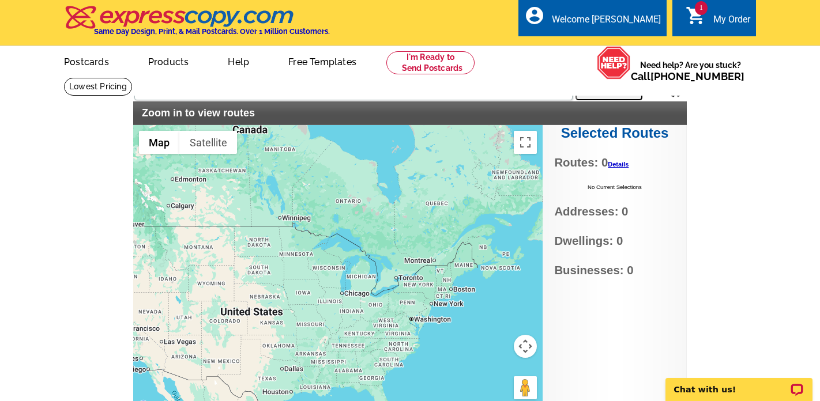
click at [625, 163] on link "Details" at bounding box center [618, 164] width 21 height 7
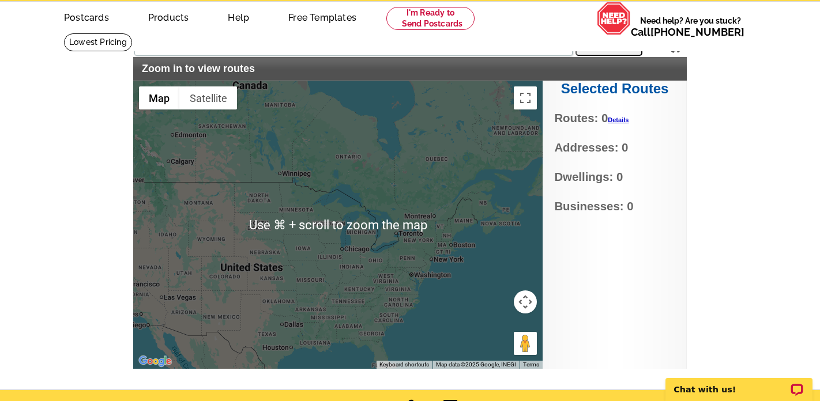
scroll to position [45, 0]
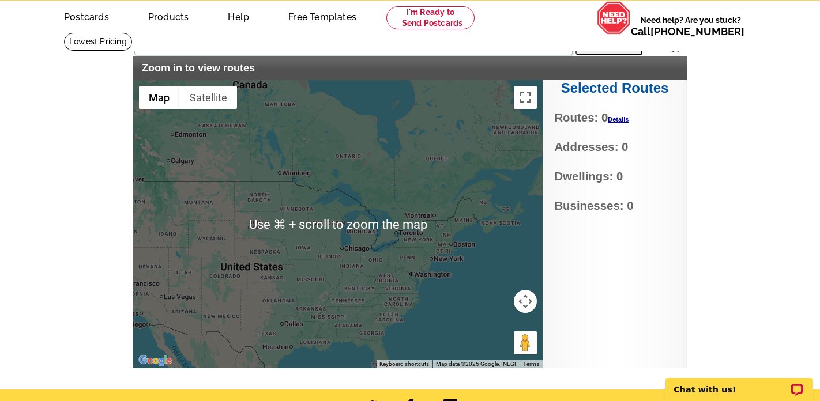
click at [478, 263] on div at bounding box center [338, 224] width 410 height 288
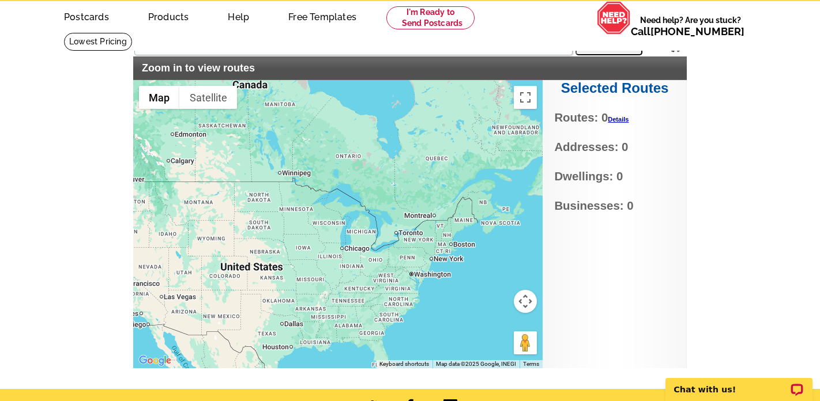
click at [430, 232] on div at bounding box center [338, 224] width 410 height 288
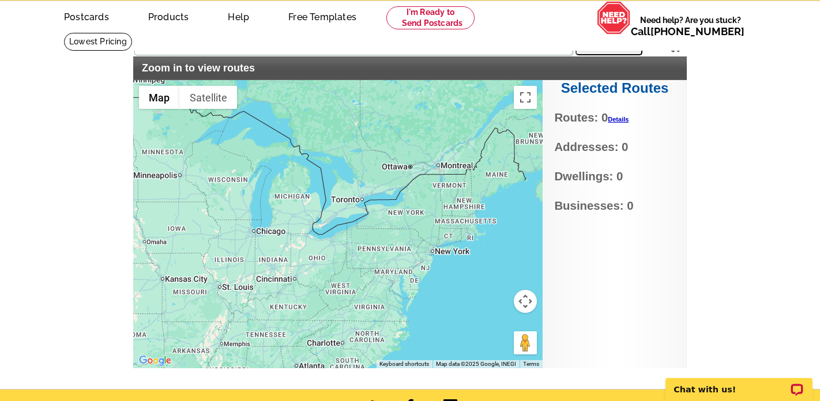
drag, startPoint x: 441, startPoint y: 282, endPoint x: 441, endPoint y: 238, distance: 43.8
click at [441, 239] on div at bounding box center [338, 224] width 410 height 288
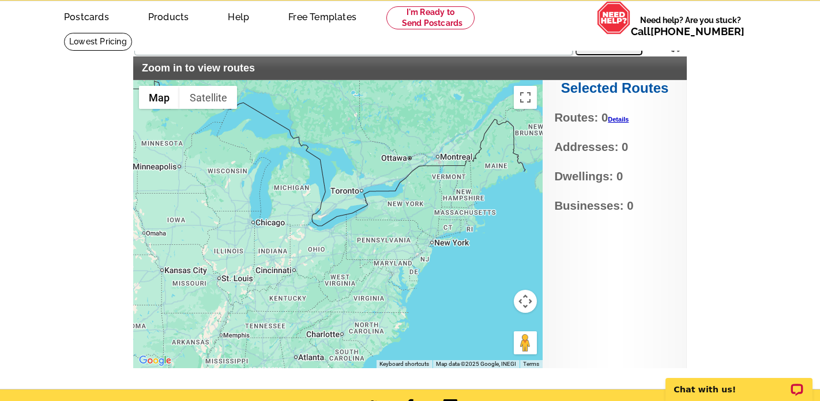
click at [427, 265] on div at bounding box center [338, 224] width 410 height 288
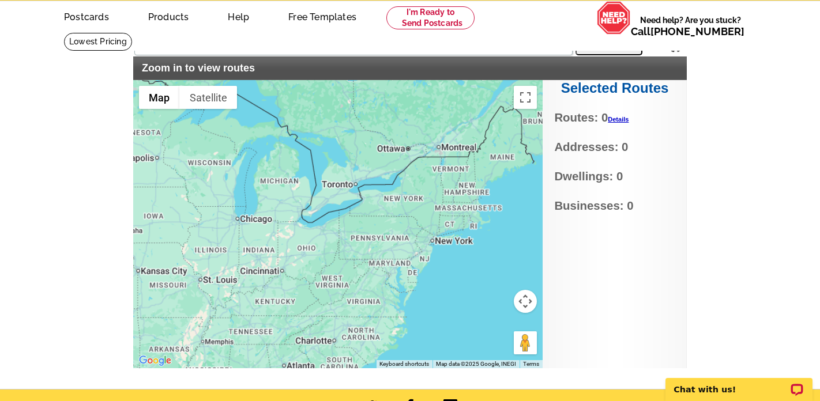
click at [427, 265] on div at bounding box center [338, 224] width 410 height 288
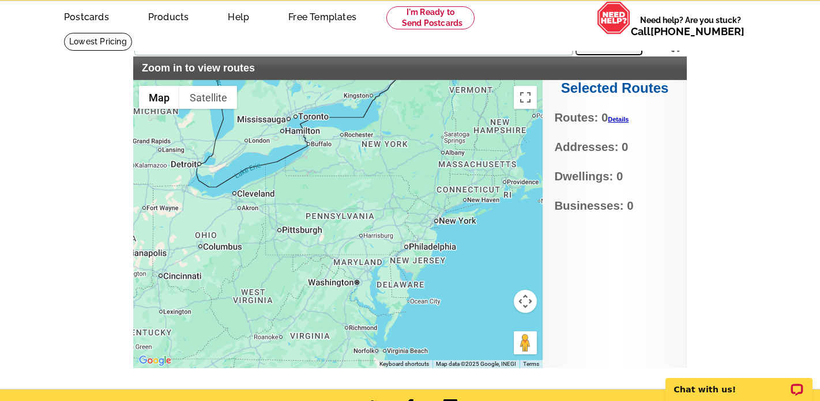
click at [415, 287] on div at bounding box center [338, 224] width 410 height 288
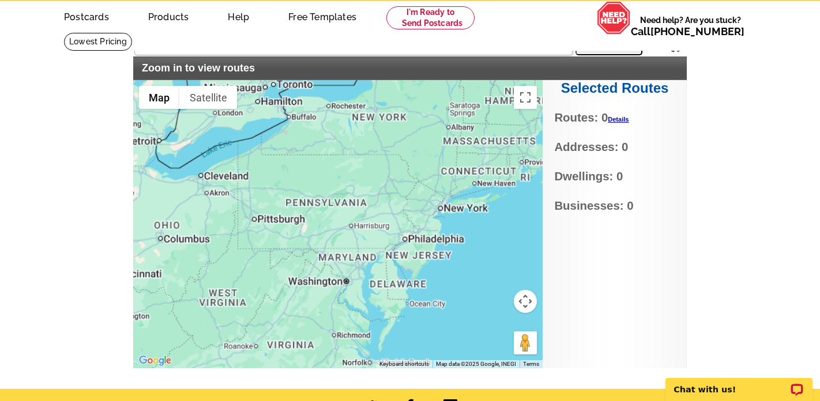
click at [415, 287] on div at bounding box center [338, 224] width 410 height 288
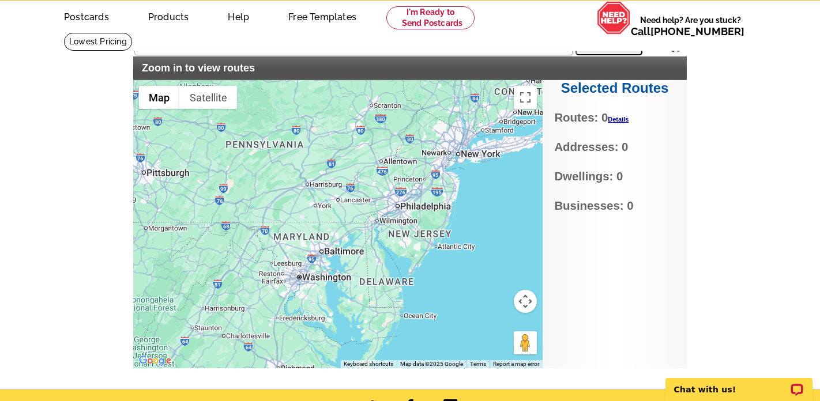
click at [415, 287] on div at bounding box center [338, 224] width 410 height 288
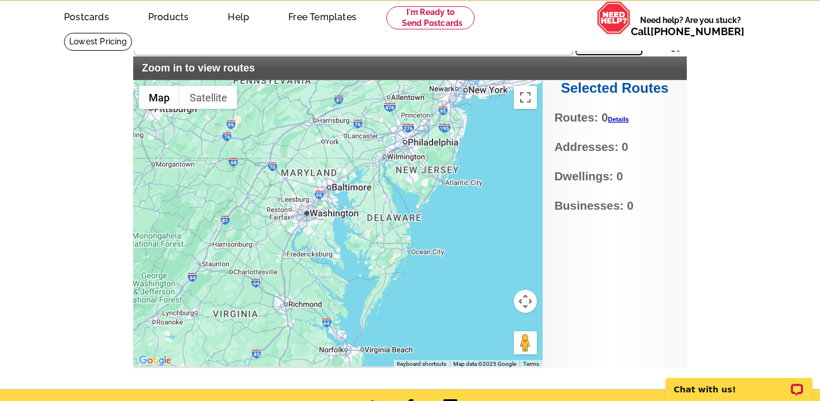
drag, startPoint x: 400, startPoint y: 291, endPoint x: 412, endPoint y: 221, distance: 71.3
click at [411, 221] on div at bounding box center [338, 224] width 410 height 288
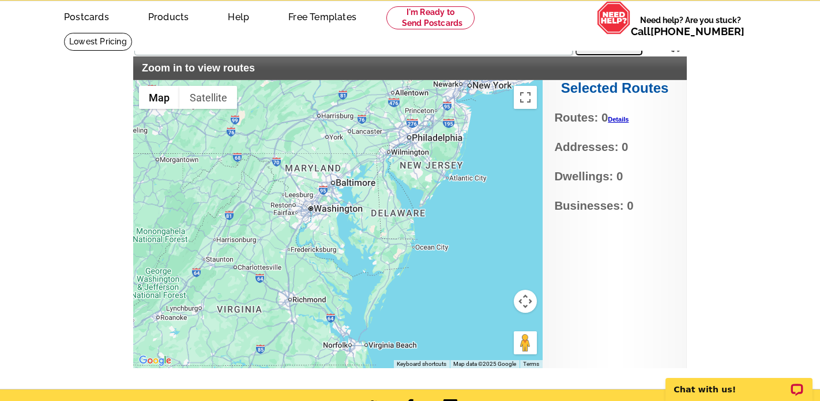
click at [400, 202] on div at bounding box center [338, 224] width 410 height 288
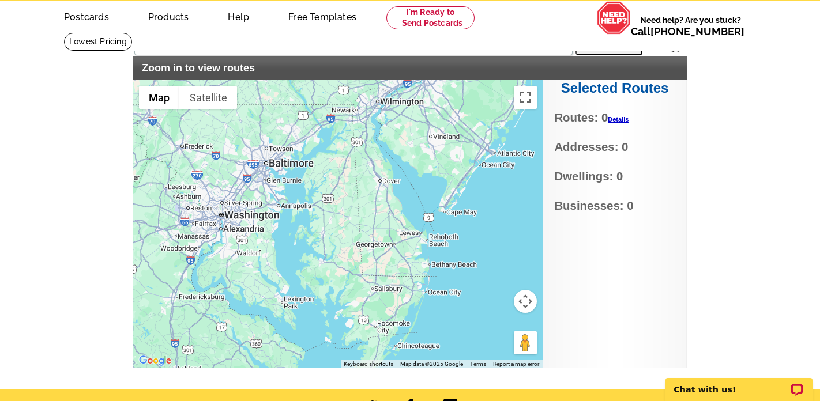
click at [400, 202] on div at bounding box center [338, 224] width 410 height 288
click at [394, 222] on div at bounding box center [338, 224] width 410 height 288
click at [394, 223] on div at bounding box center [338, 224] width 410 height 288
click at [400, 209] on div at bounding box center [338, 224] width 410 height 288
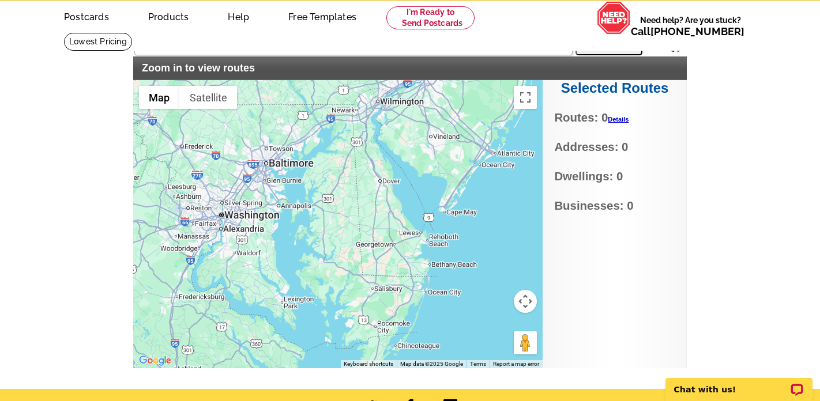
click at [400, 209] on div at bounding box center [338, 224] width 410 height 288
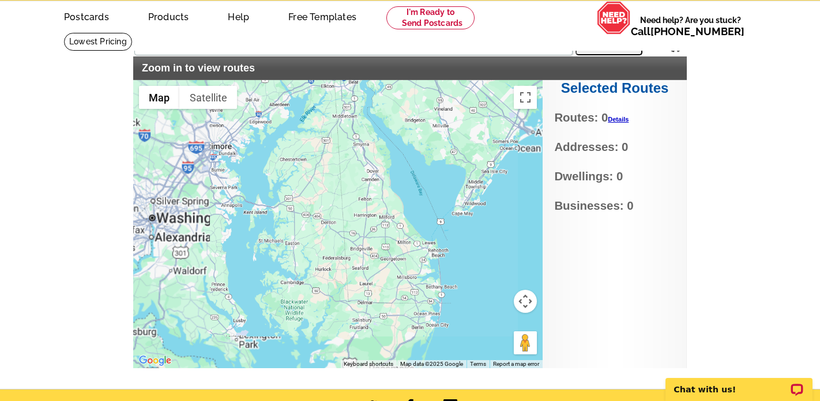
click at [400, 209] on div at bounding box center [338, 224] width 410 height 288
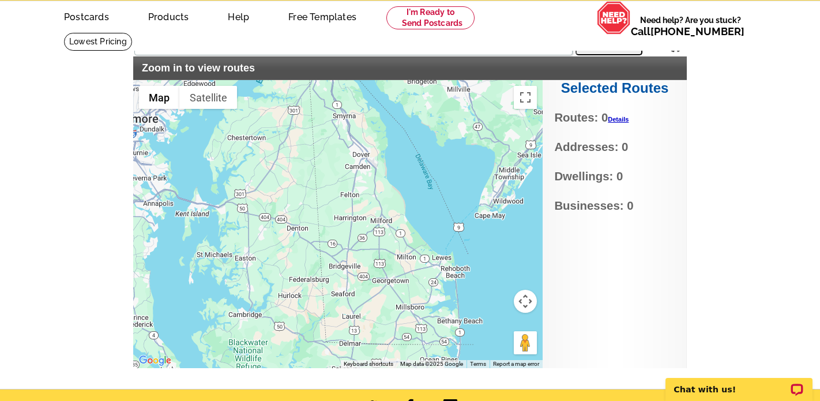
click at [380, 208] on div at bounding box center [338, 224] width 410 height 288
click at [384, 213] on div at bounding box center [338, 224] width 410 height 288
click at [606, 44] on button "Search" at bounding box center [609, 43] width 67 height 23
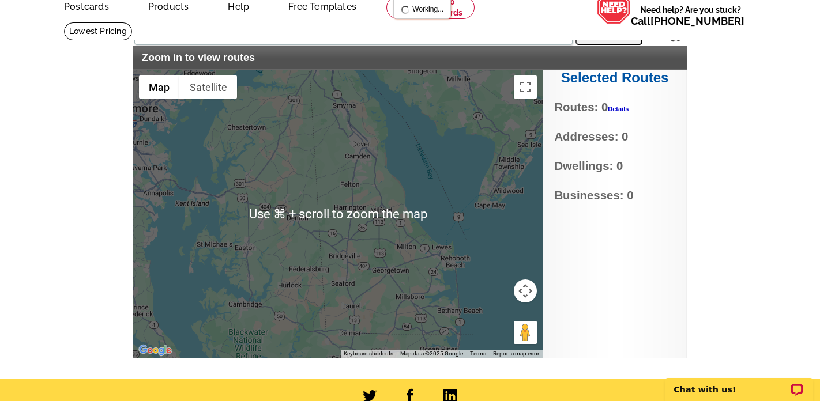
scroll to position [57, 0]
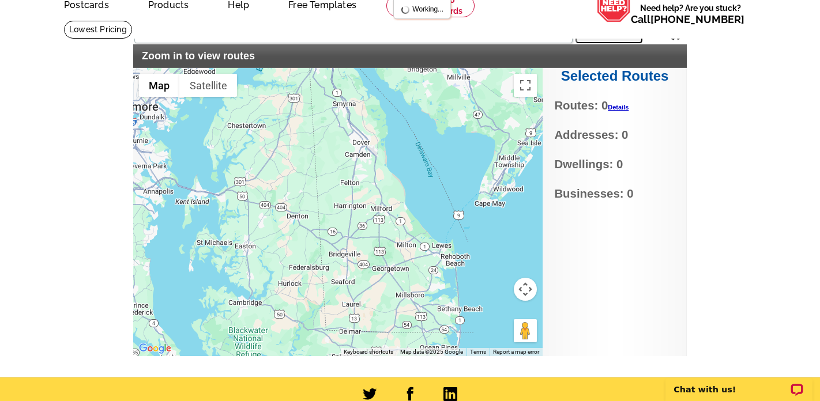
click at [398, 243] on div at bounding box center [338, 212] width 410 height 288
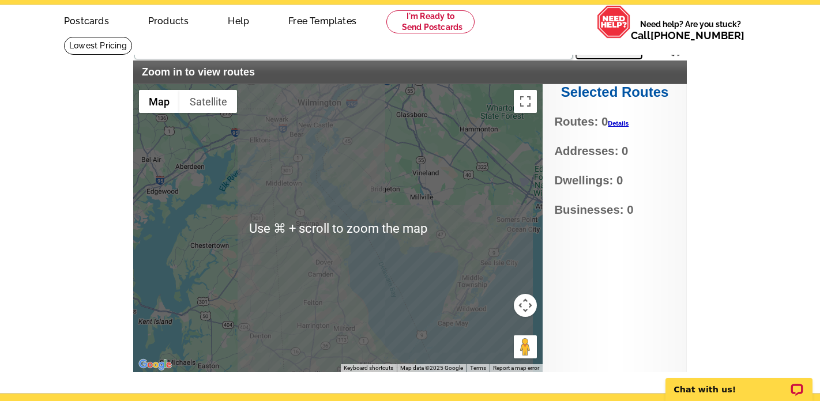
scroll to position [42, 0]
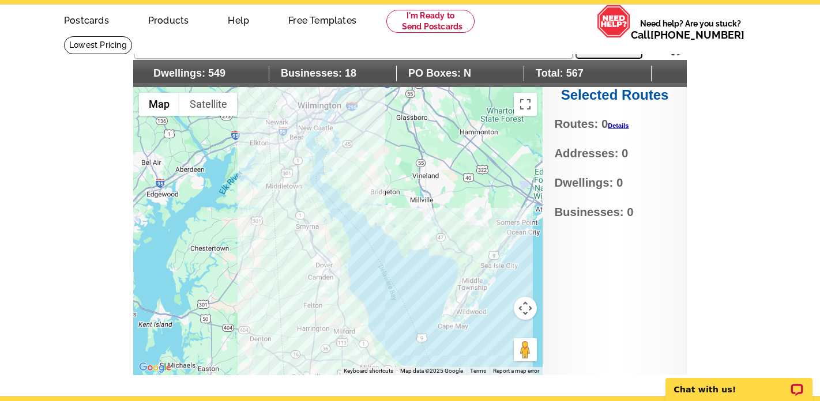
click at [356, 335] on div at bounding box center [338, 231] width 410 height 288
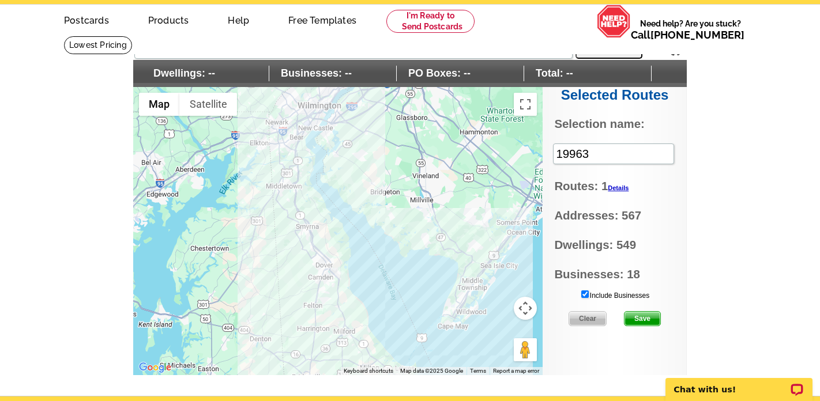
click at [643, 317] on span "Save" at bounding box center [643, 319] width 36 height 14
